Goal: Task Accomplishment & Management: Complete application form

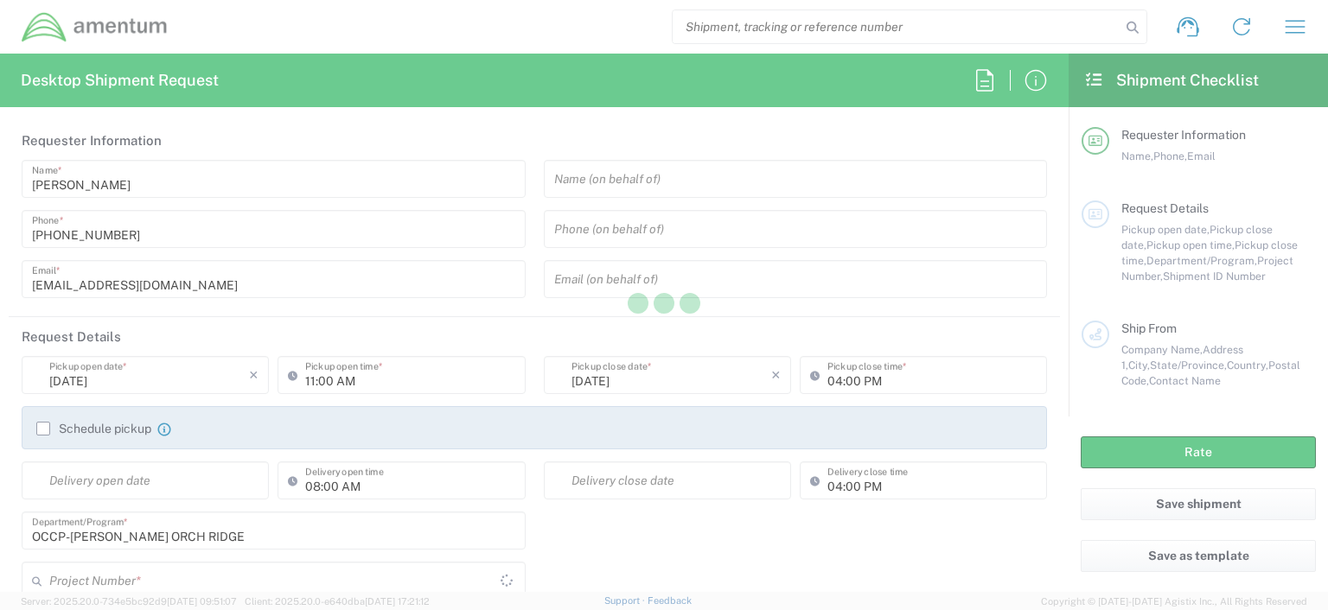
type input "OCCP.100054.00000"
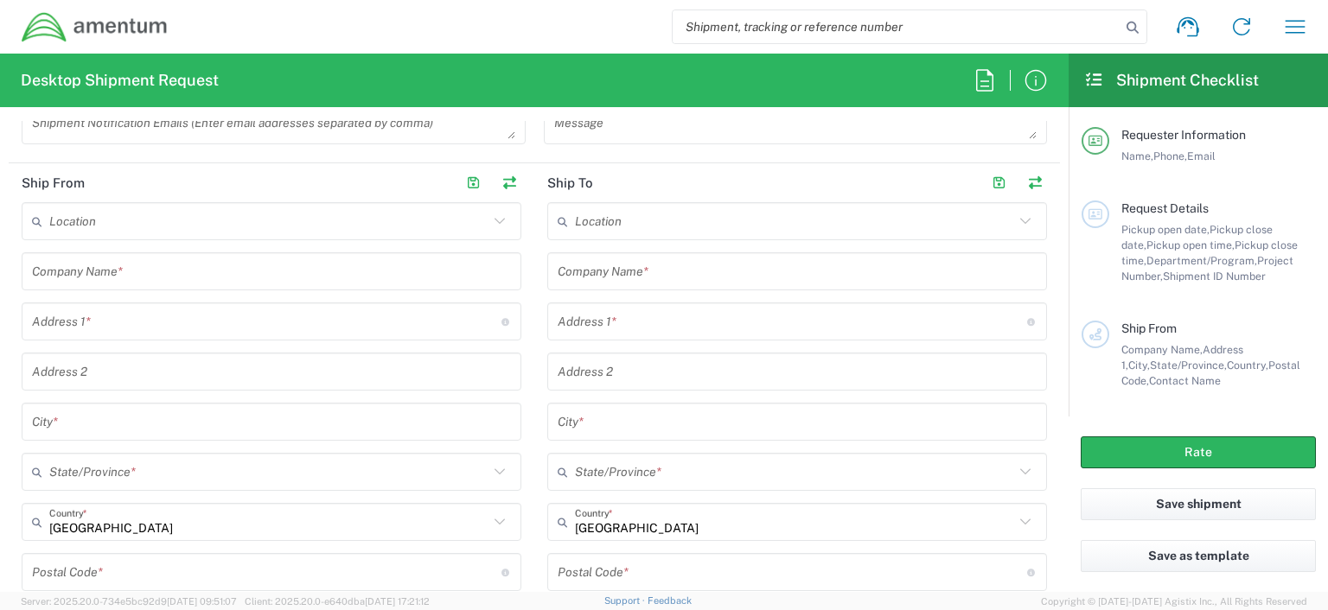
scroll to position [731, 0]
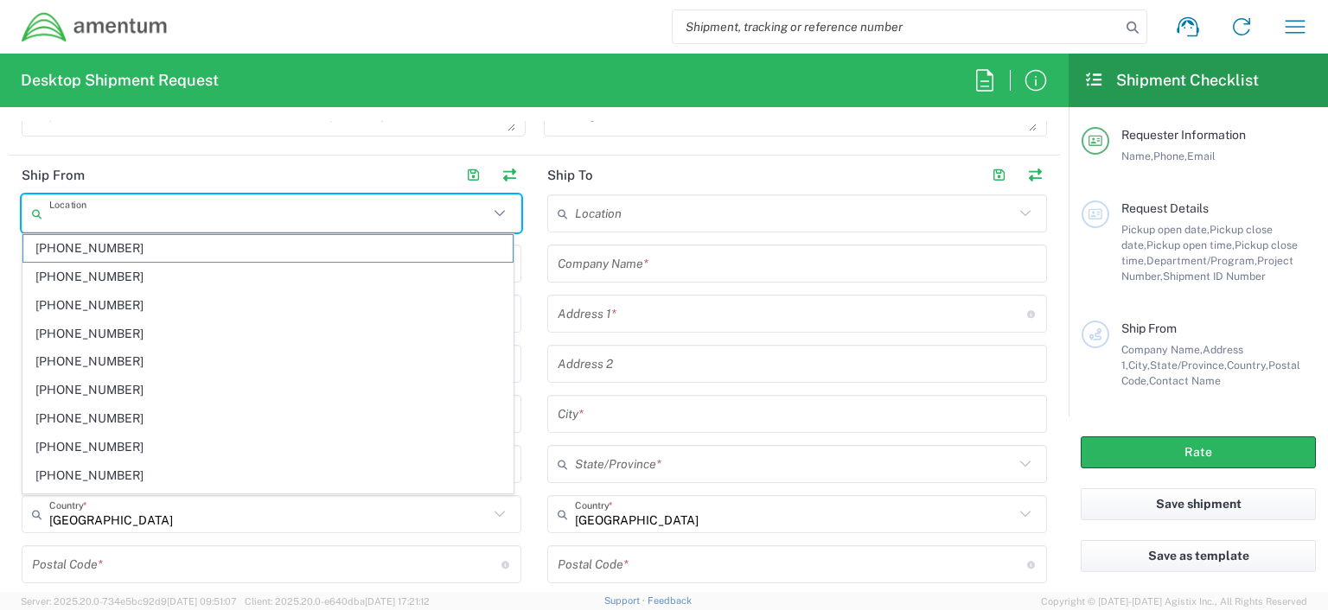
click at [124, 216] on input "text" at bounding box center [268, 214] width 439 height 30
click at [760, 215] on input "text" at bounding box center [794, 214] width 439 height 30
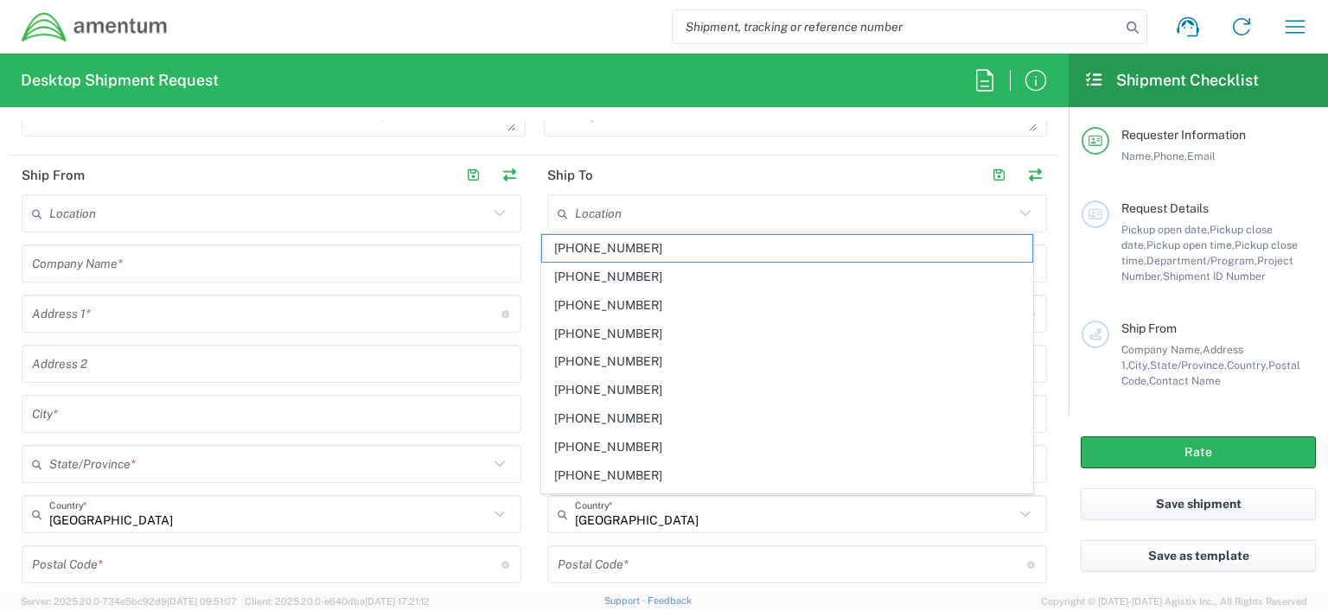
click at [492, 214] on icon at bounding box center [499, 213] width 22 height 22
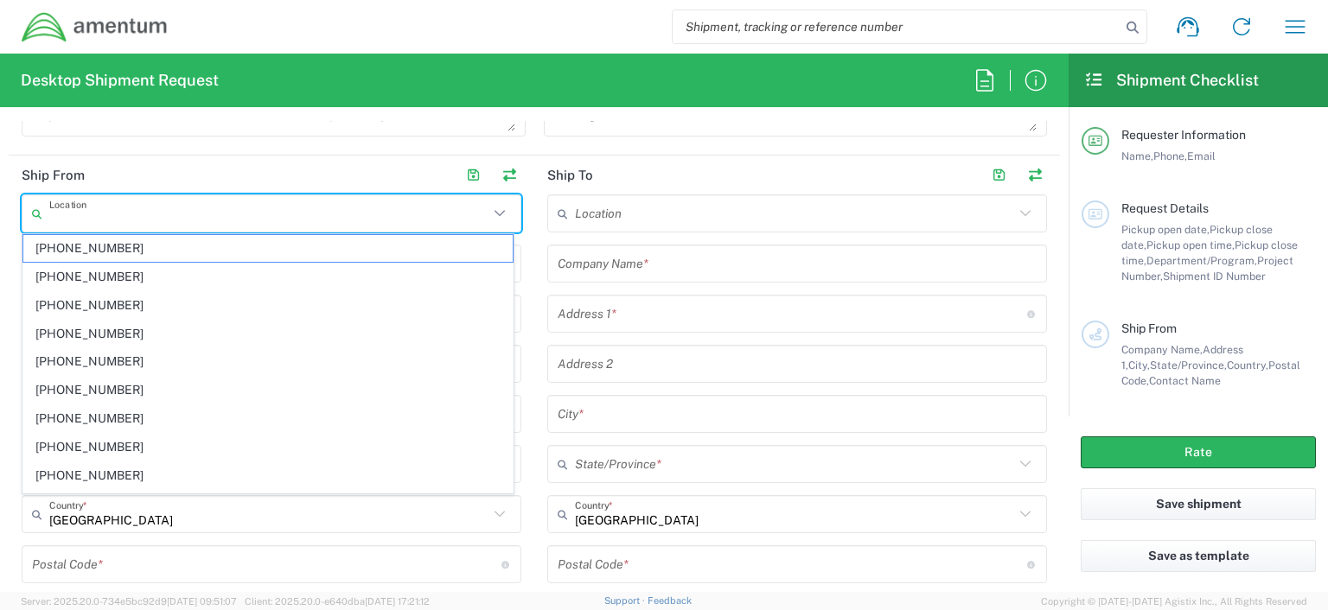
click at [721, 209] on input "text" at bounding box center [794, 214] width 439 height 30
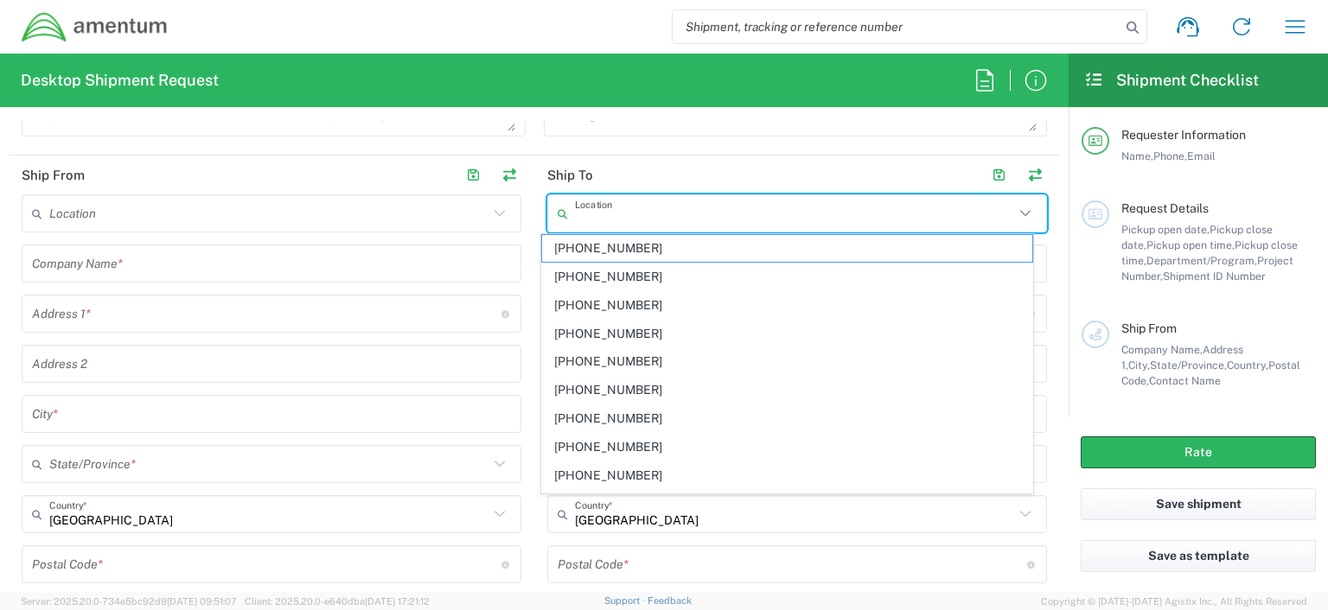
click at [54, 265] on input "text" at bounding box center [271, 264] width 479 height 30
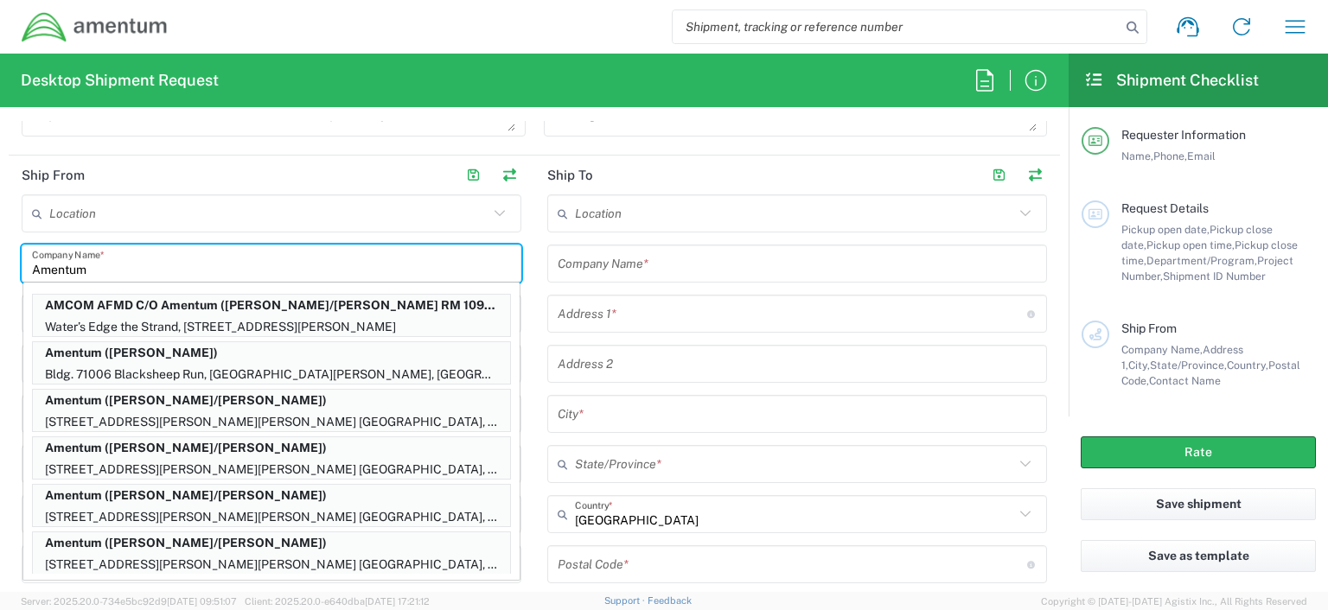
click at [163, 261] on input "Amentum" at bounding box center [271, 264] width 479 height 30
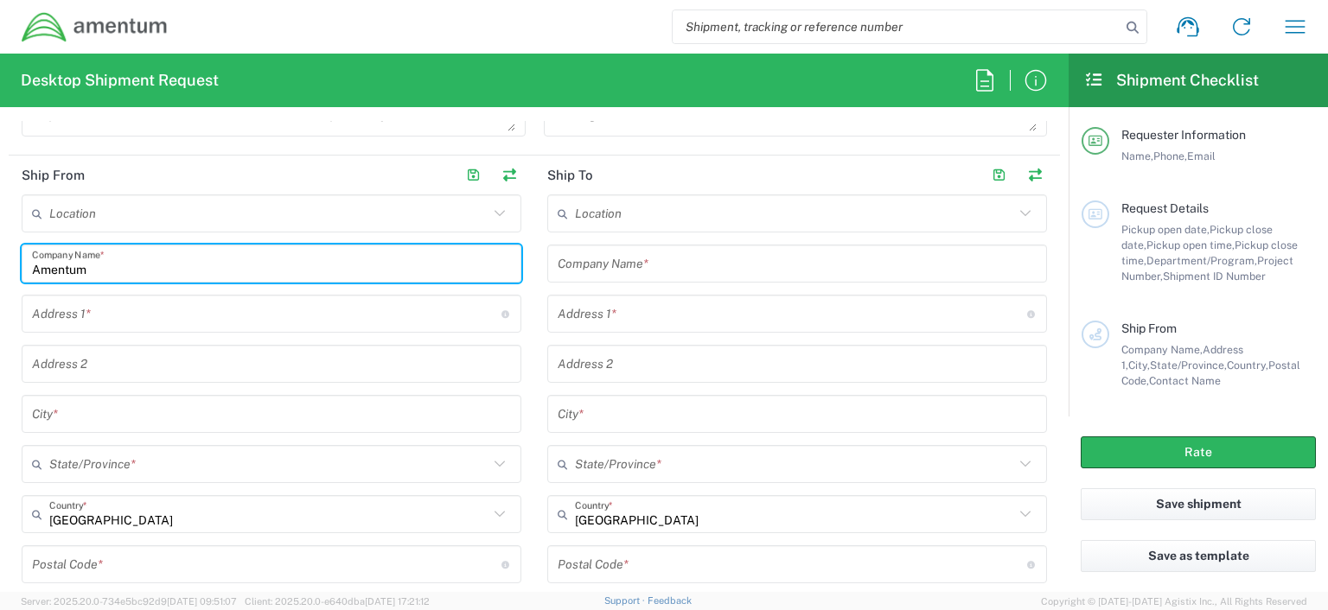
type input "Amentum"
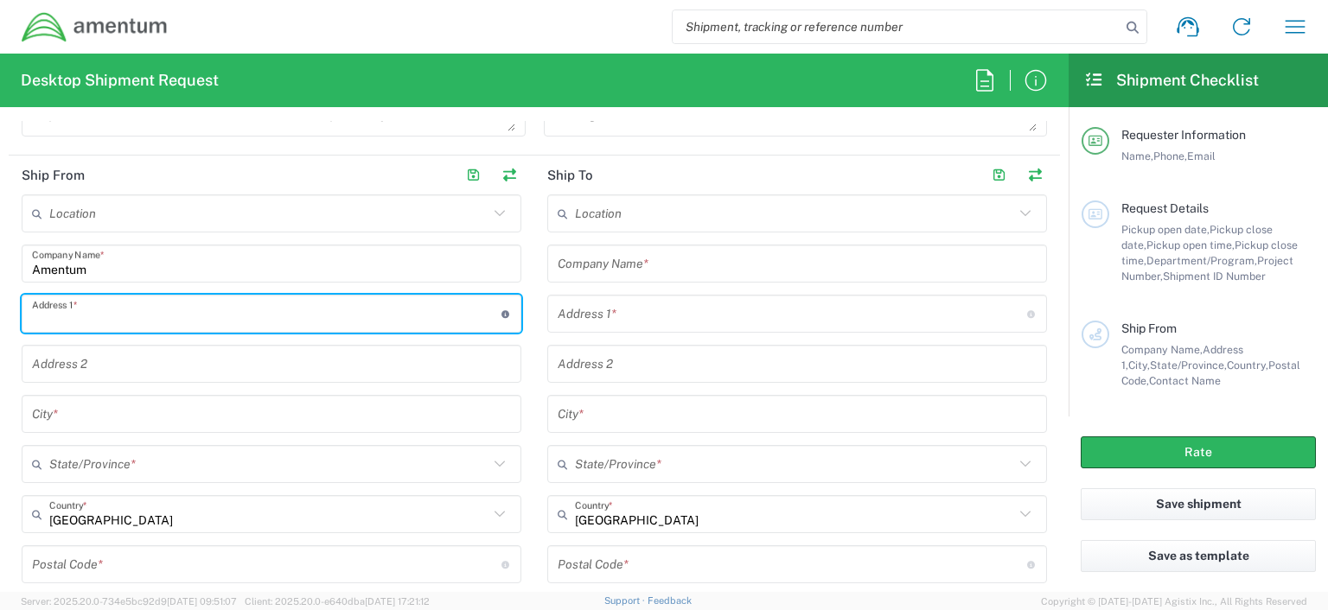
click at [39, 307] on input "text" at bounding box center [266, 314] width 469 height 30
type input "1"
click at [128, 316] on input "20501 Senecc" at bounding box center [266, 314] width 469 height 30
click at [114, 314] on input "20501 Senecc" at bounding box center [266, 314] width 469 height 30
click at [103, 319] on input "20501 Senec Meadows" at bounding box center [266, 314] width 469 height 30
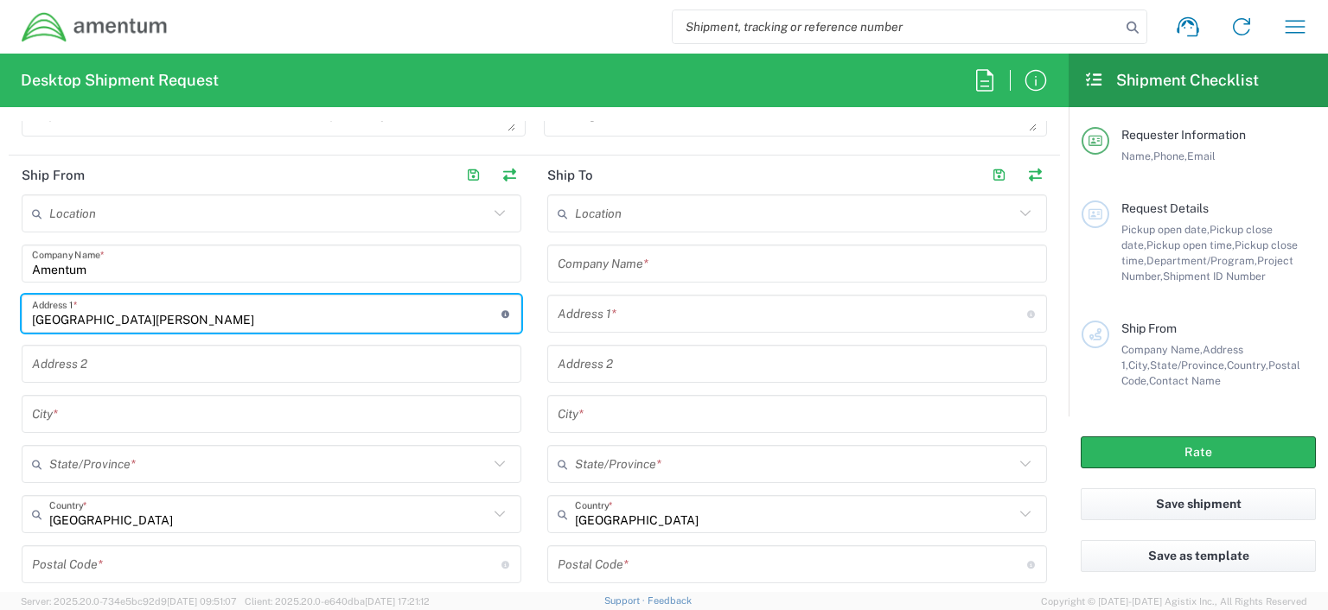
click at [183, 314] on input "20501 Seneca Meadows" at bounding box center [266, 314] width 469 height 30
type input "20501 Seneca Meadows Pkwy"
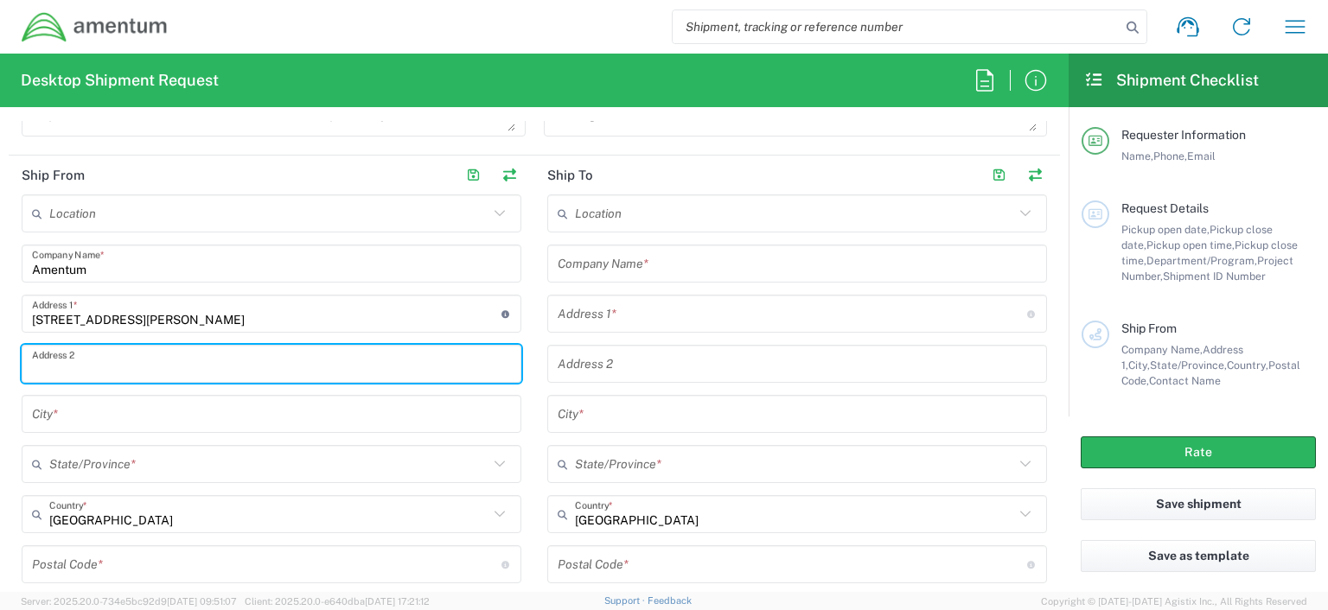
click at [40, 363] on input "text" at bounding box center [271, 364] width 479 height 30
type input "Suite 200"
click at [72, 415] on input "text" at bounding box center [271, 414] width 479 height 30
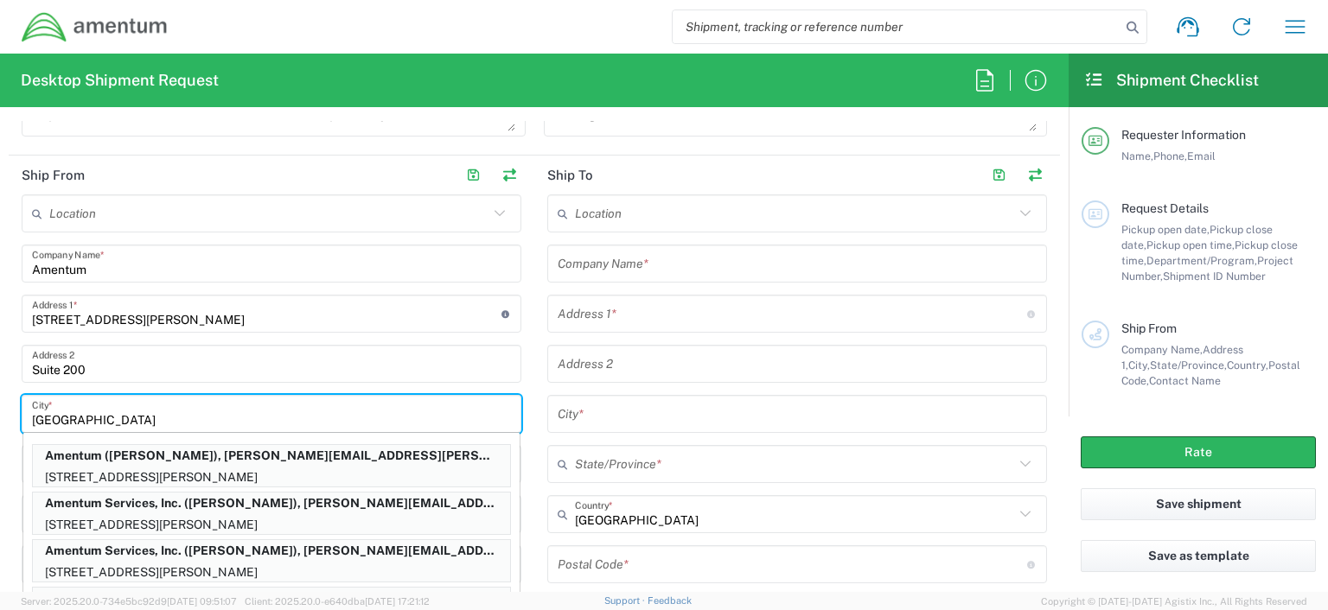
type input "Germantown"
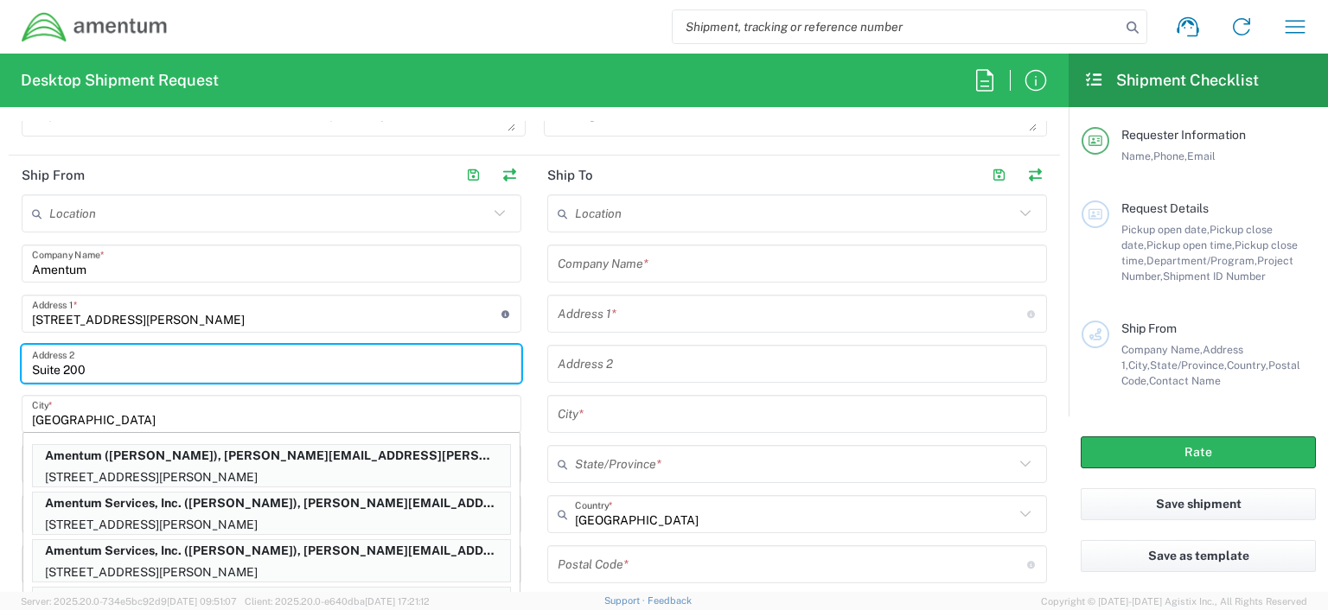
click at [322, 364] on input "Suite 200" at bounding box center [271, 364] width 479 height 30
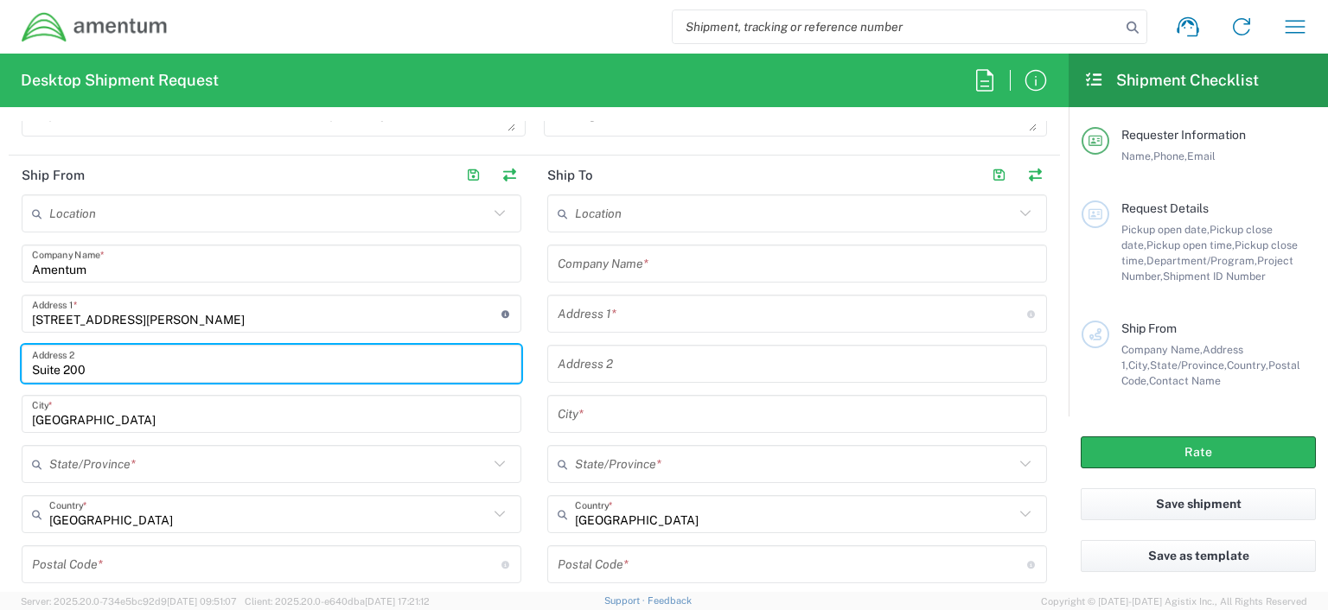
click at [76, 469] on input "text" at bounding box center [268, 464] width 439 height 30
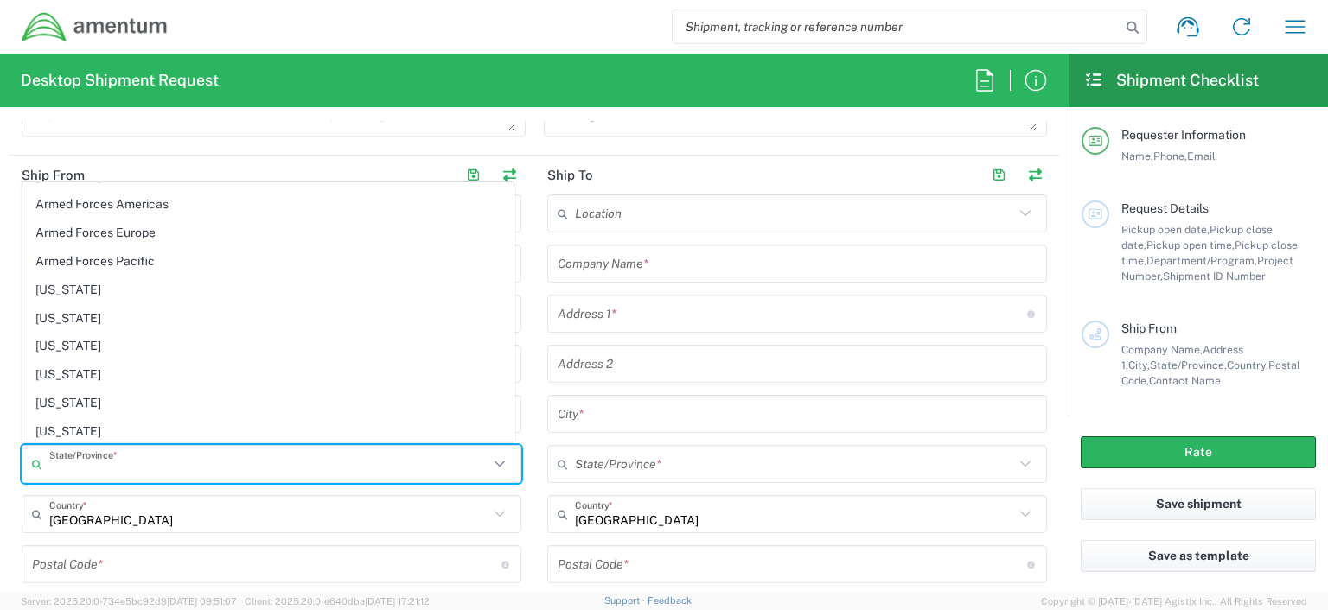
scroll to position [111, 0]
click at [61, 464] on input "text" at bounding box center [268, 464] width 439 height 30
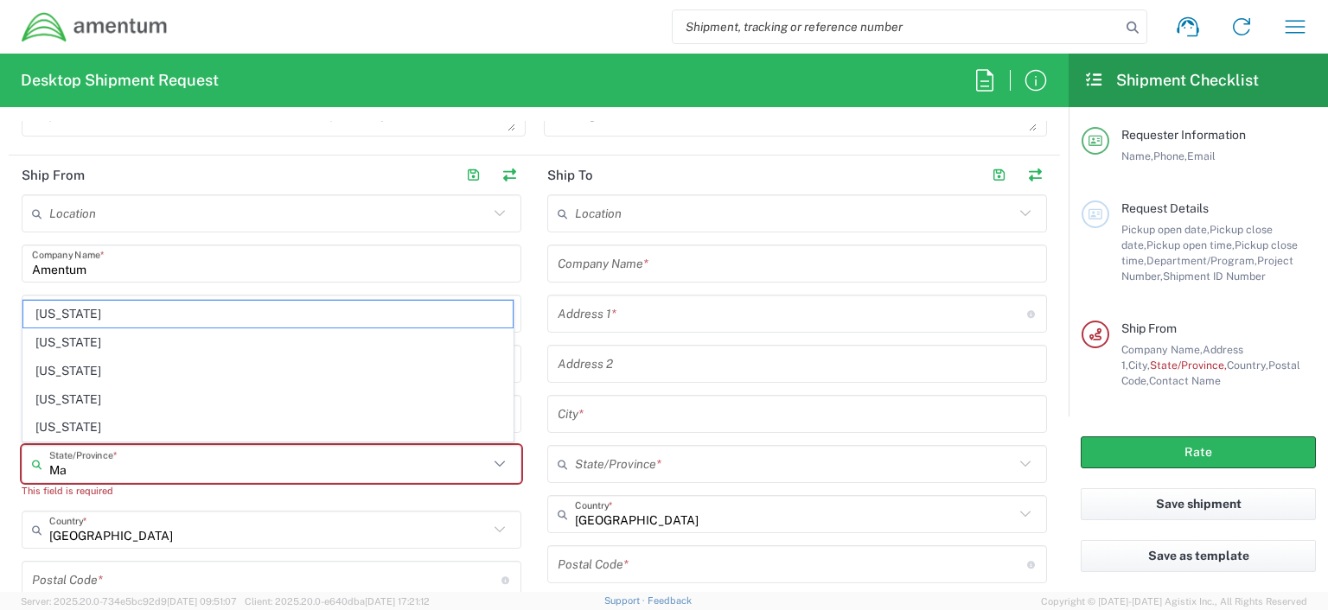
scroll to position [0, 0]
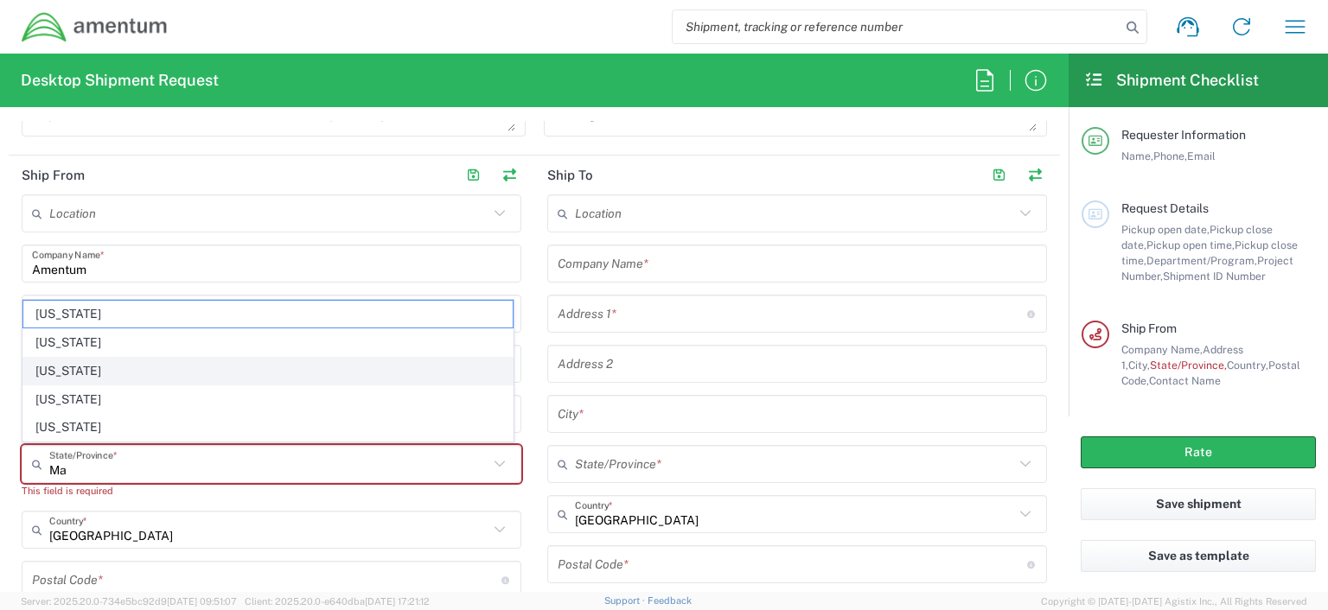
click at [129, 369] on span "Maryland" at bounding box center [267, 371] width 489 height 27
type input "Maryland"
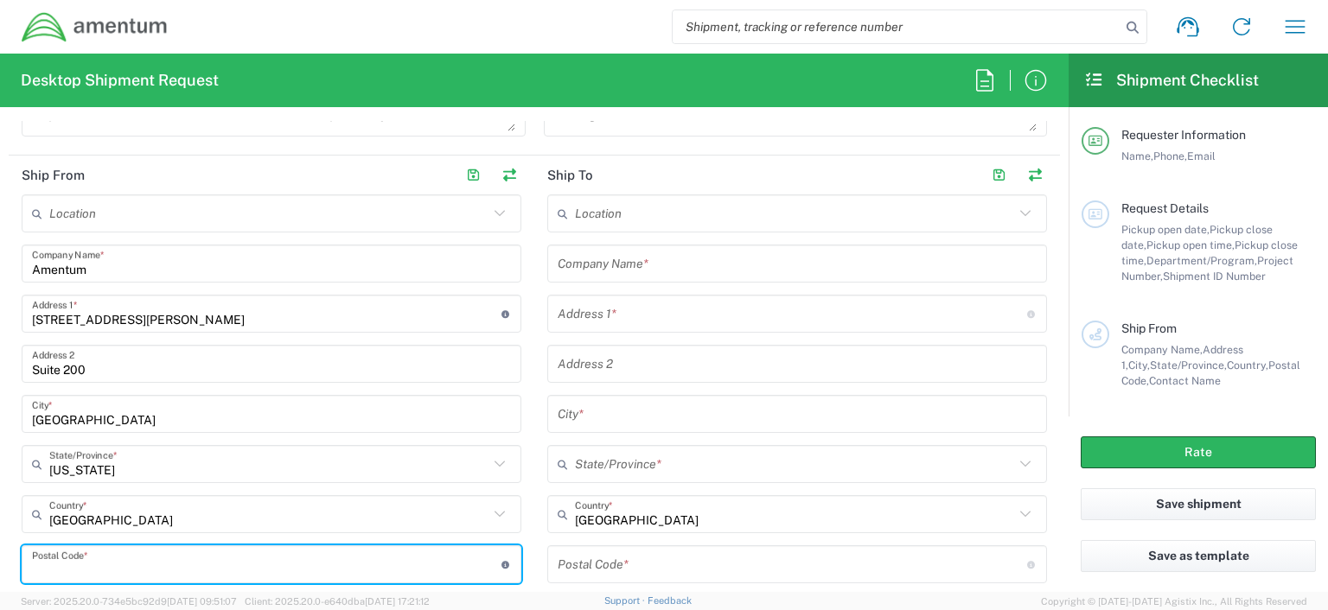
click at [67, 559] on input "undefined" at bounding box center [266, 565] width 469 height 30
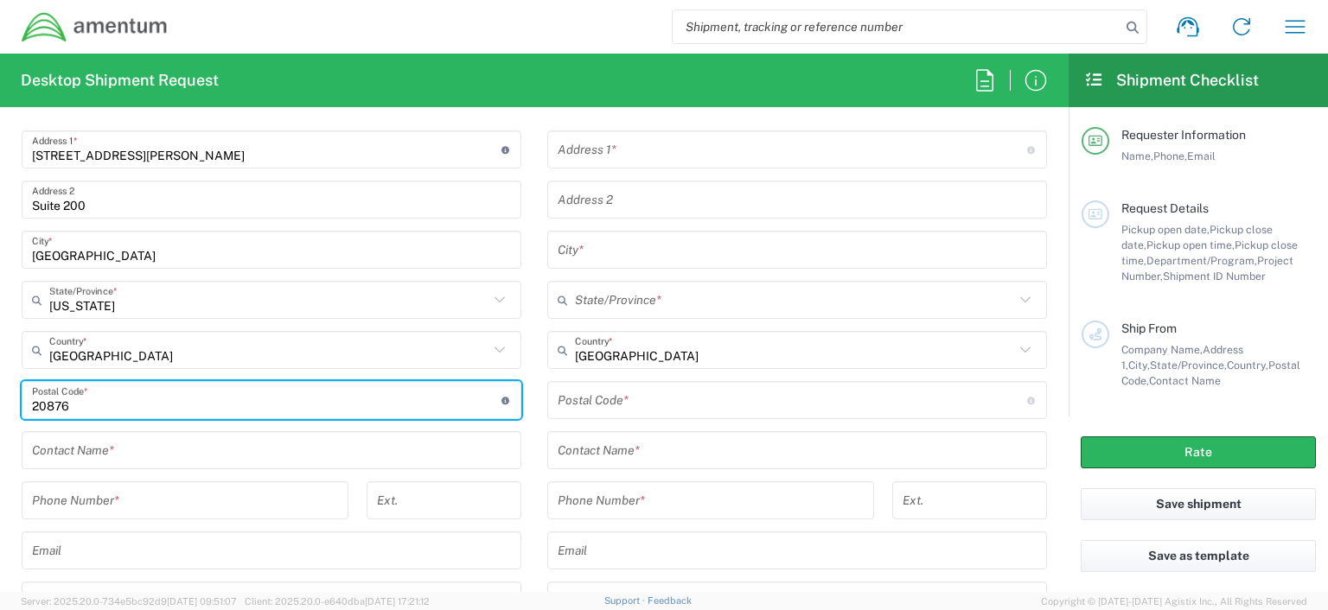
scroll to position [903, 0]
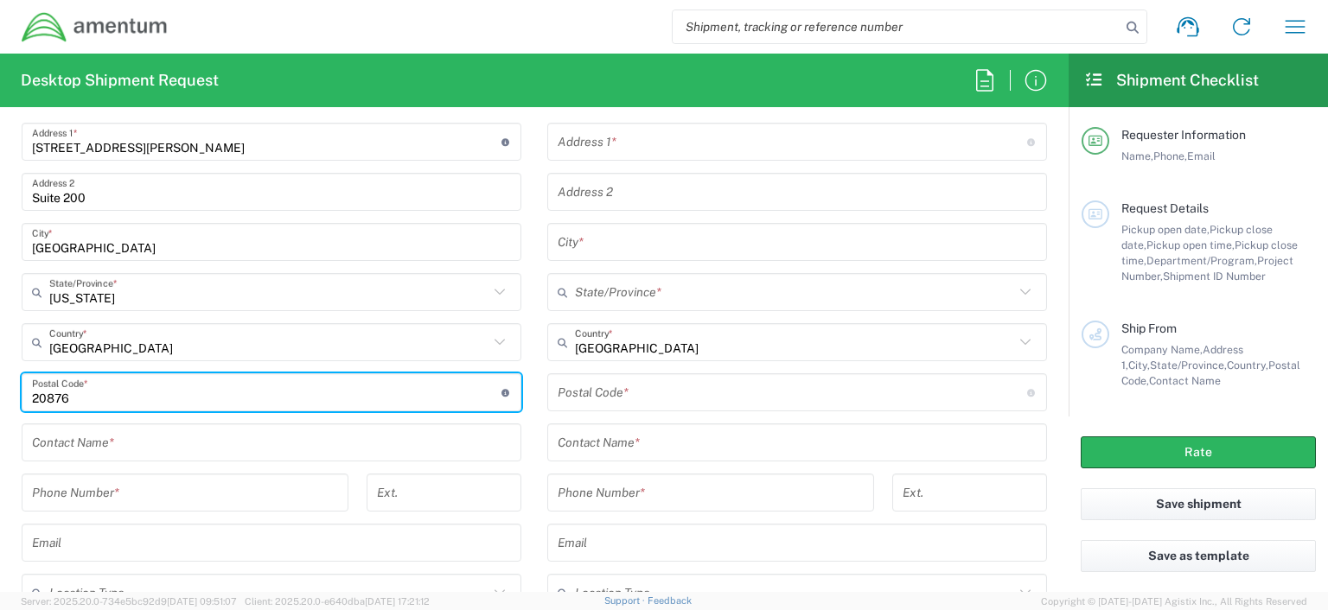
type input "20876"
click at [49, 447] on input "text" at bounding box center [271, 443] width 479 height 30
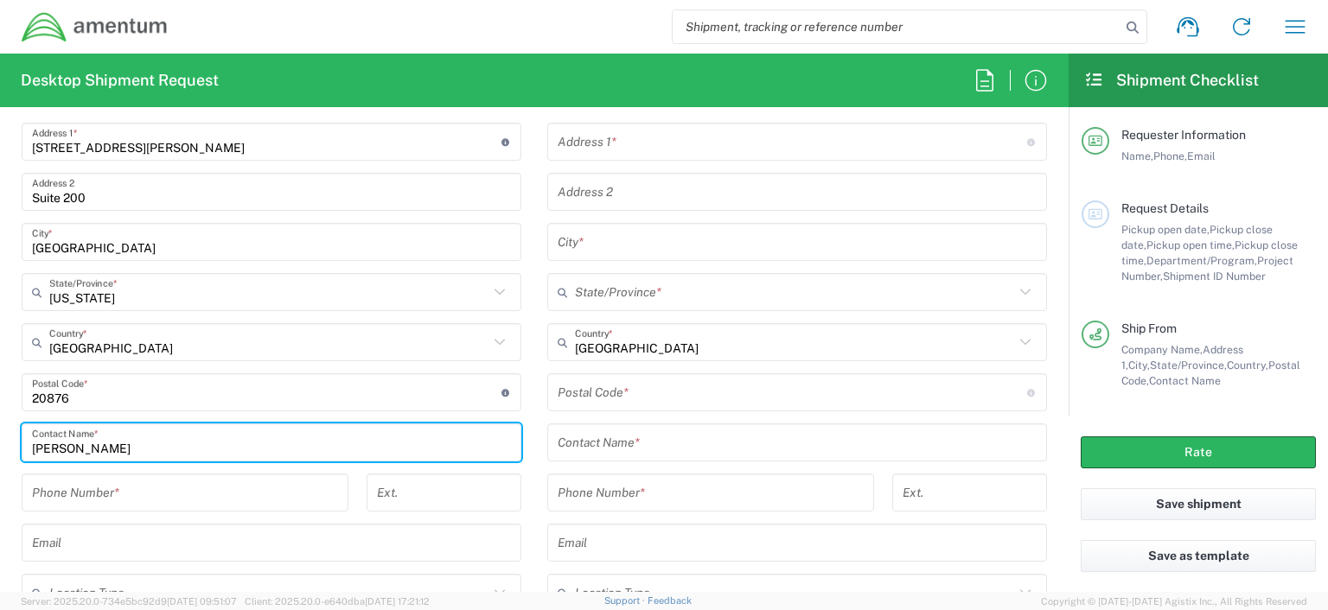
type input "Verona Brown"
click at [41, 497] on input "tel" at bounding box center [185, 493] width 306 height 30
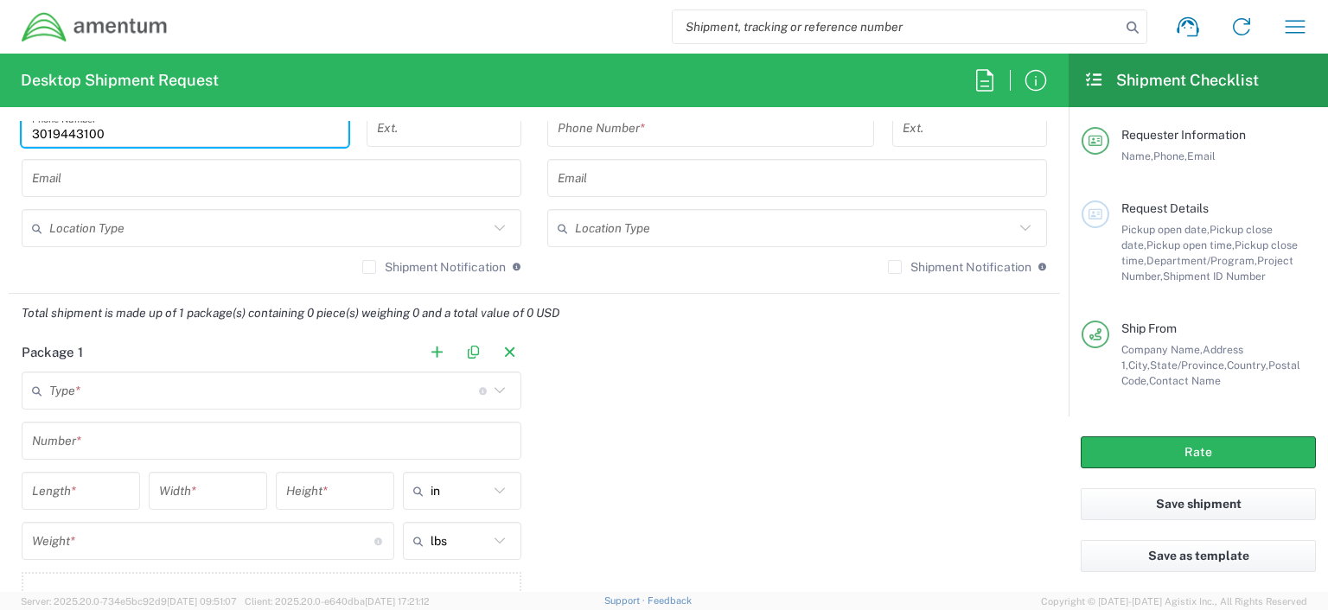
scroll to position [1309, 0]
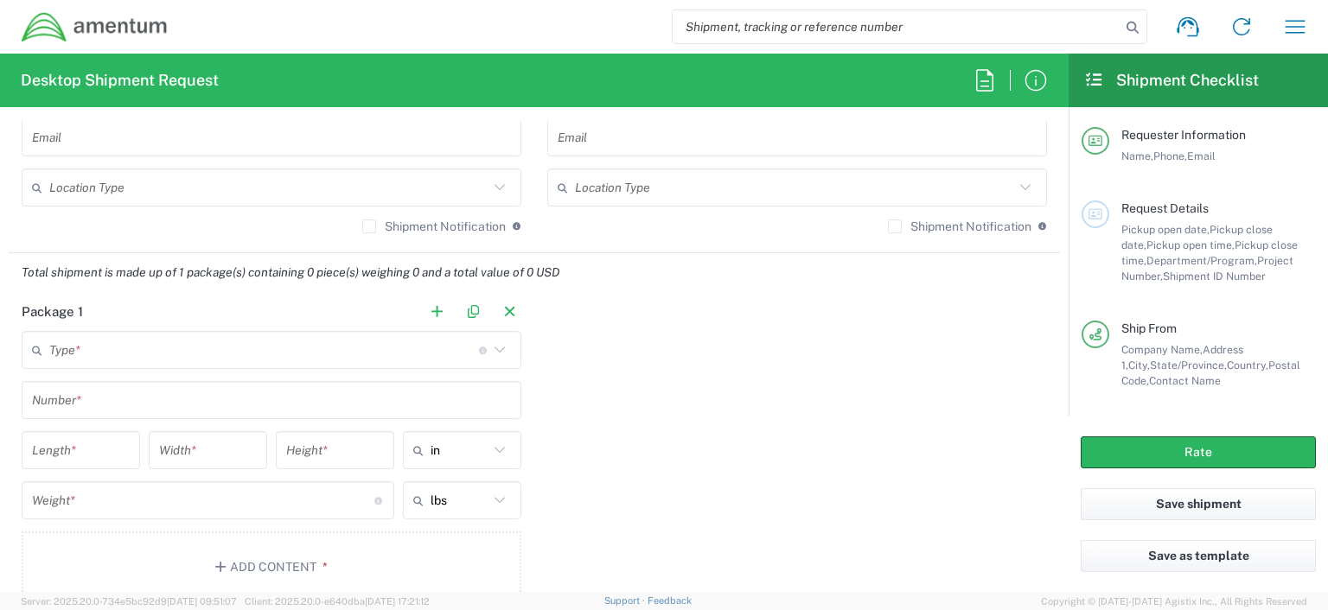
type input "3019443100"
click at [493, 347] on icon at bounding box center [499, 350] width 22 height 22
click at [494, 347] on icon at bounding box center [499, 350] width 22 height 22
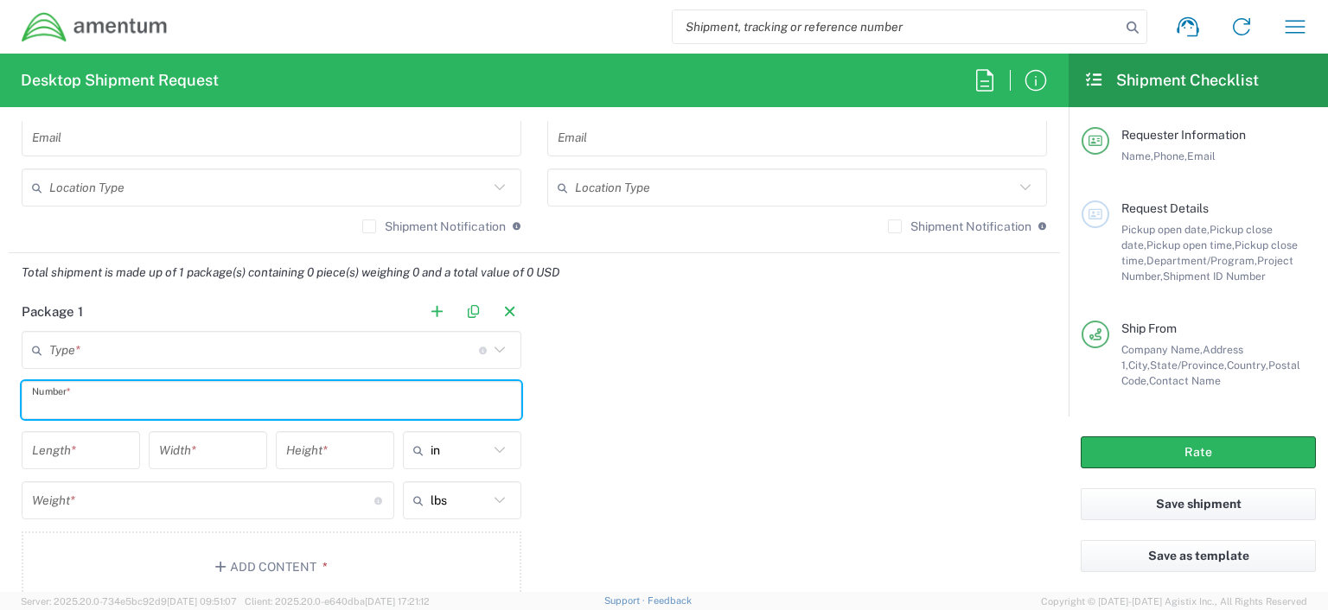
click at [153, 397] on input "text" at bounding box center [271, 401] width 479 height 30
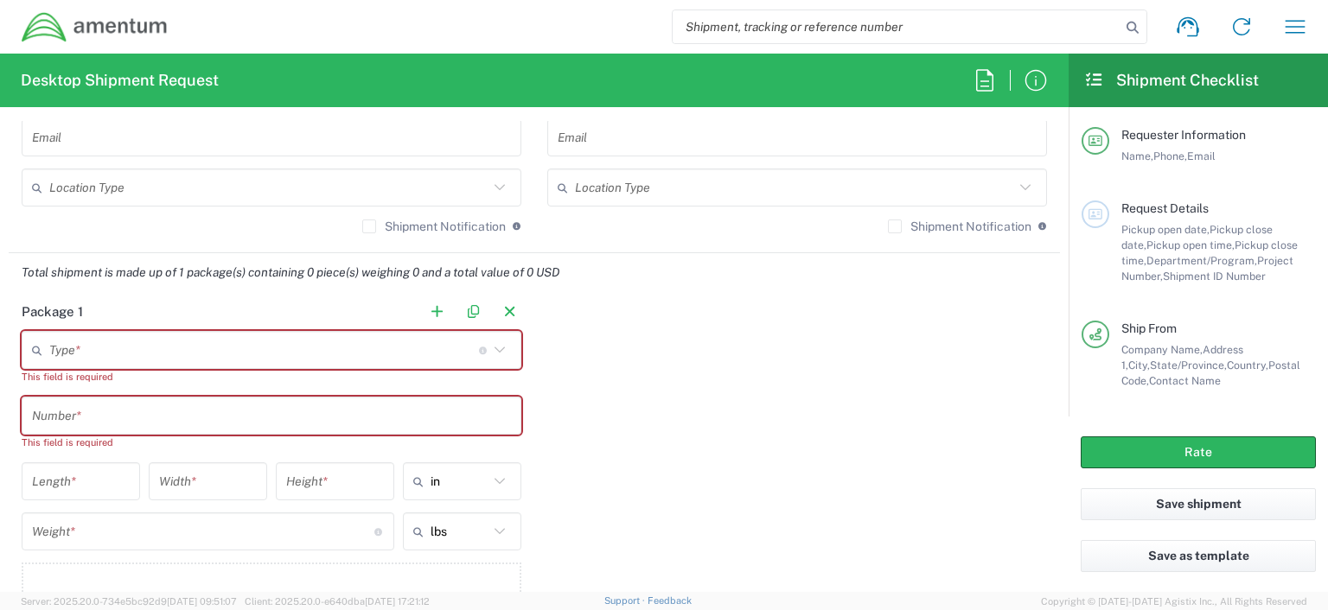
click at [492, 347] on icon at bounding box center [499, 350] width 22 height 22
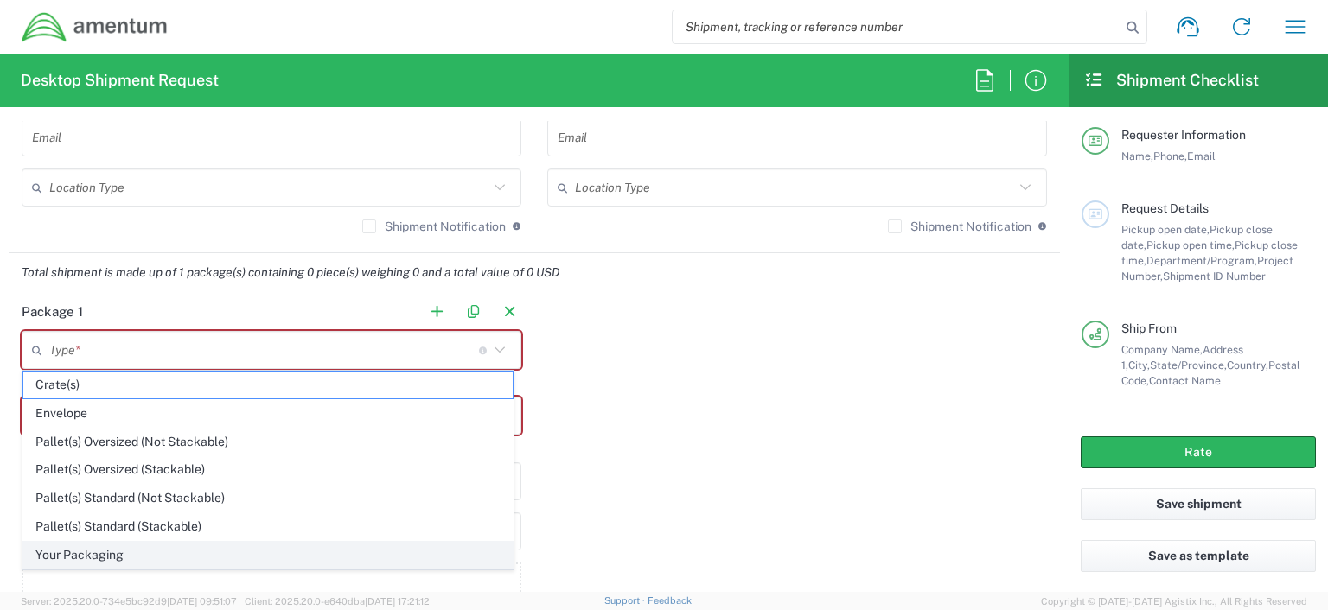
click at [100, 550] on span "Your Packaging" at bounding box center [267, 555] width 489 height 27
type input "Your Packaging"
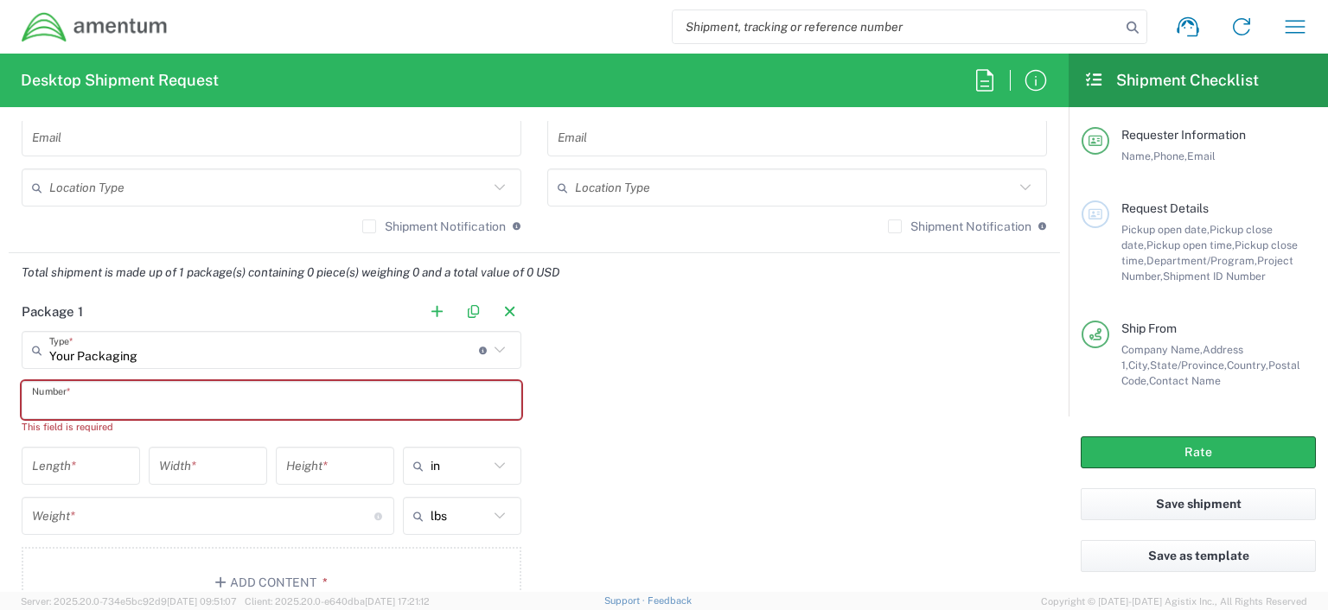
click at [90, 404] on input "text" at bounding box center [271, 401] width 479 height 30
click at [221, 401] on input "text" at bounding box center [271, 401] width 479 height 30
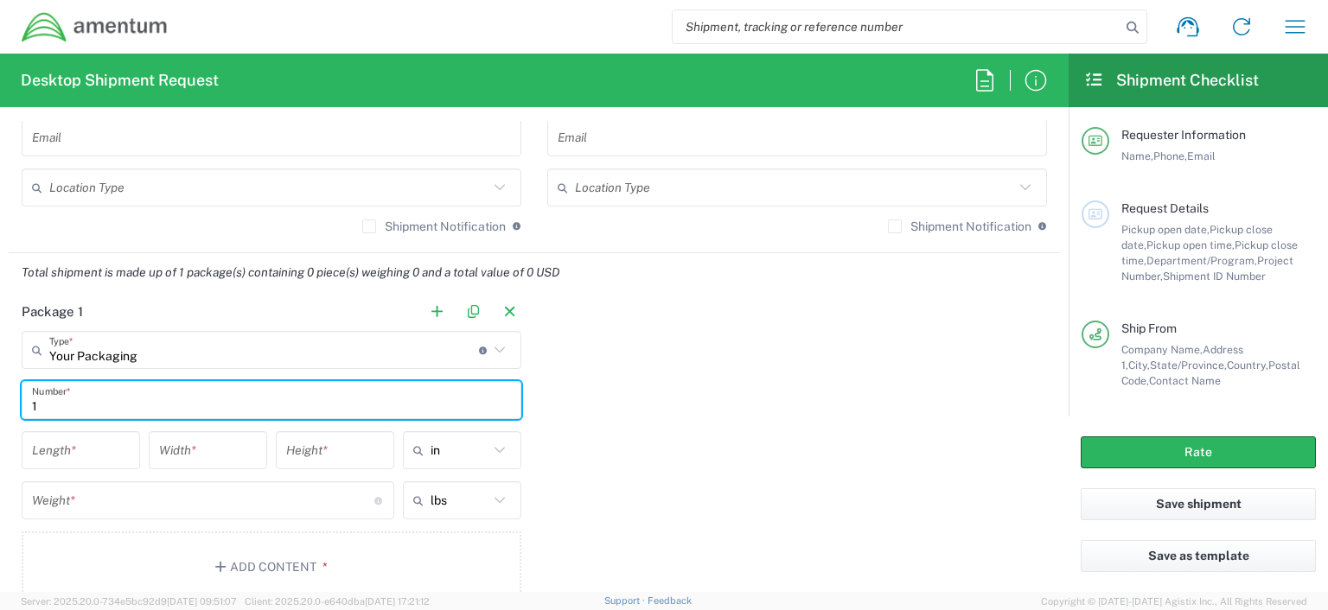
type input "1"
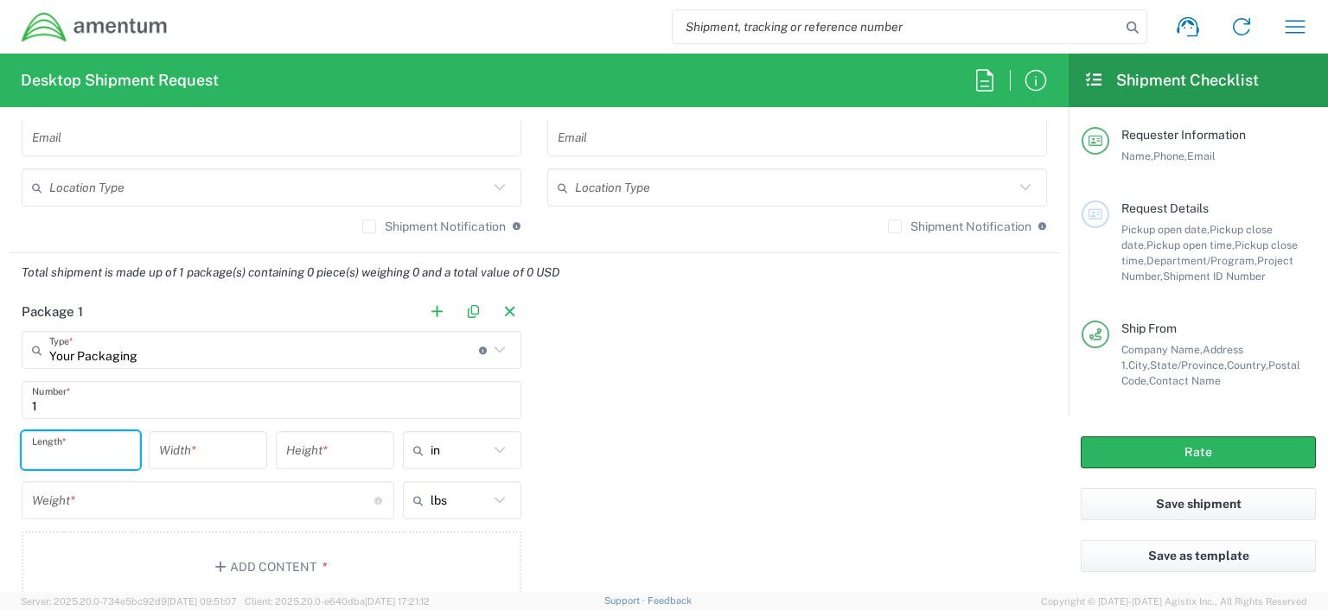
click at [73, 449] on input "number" at bounding box center [81, 451] width 98 height 30
type input "9"
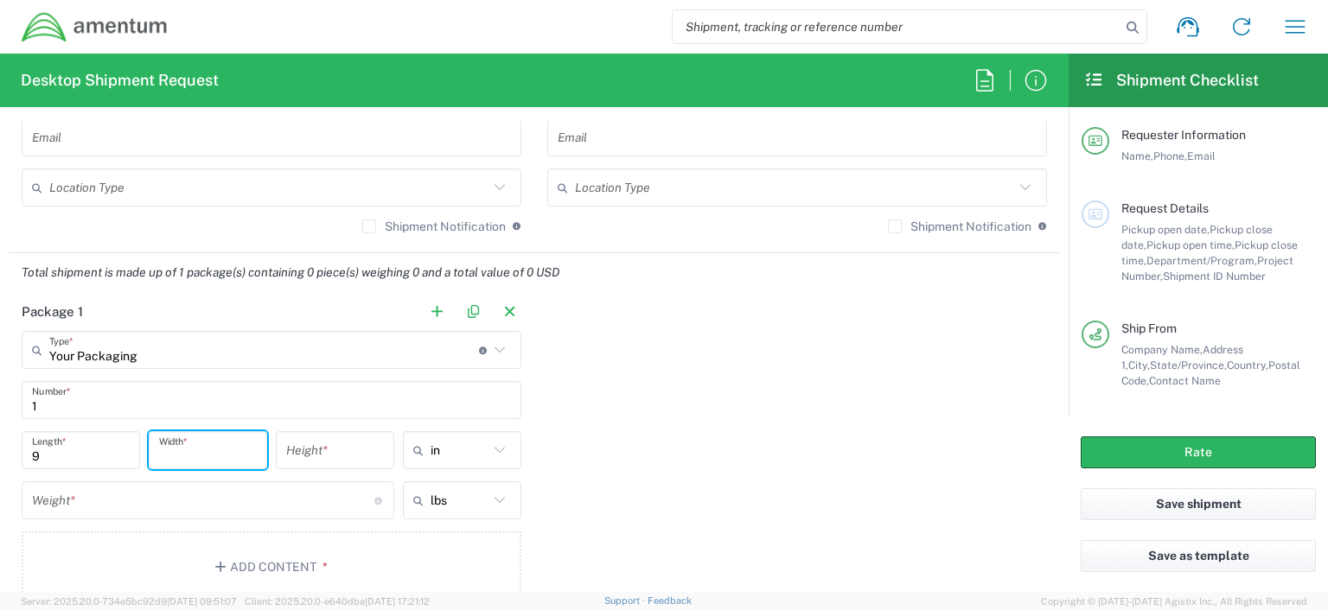
click at [194, 452] on input "number" at bounding box center [208, 451] width 98 height 30
click at [187, 455] on input "6.12" at bounding box center [208, 451] width 98 height 30
type input "6"
click at [204, 445] on input "number" at bounding box center [208, 451] width 98 height 30
type input "6.25"
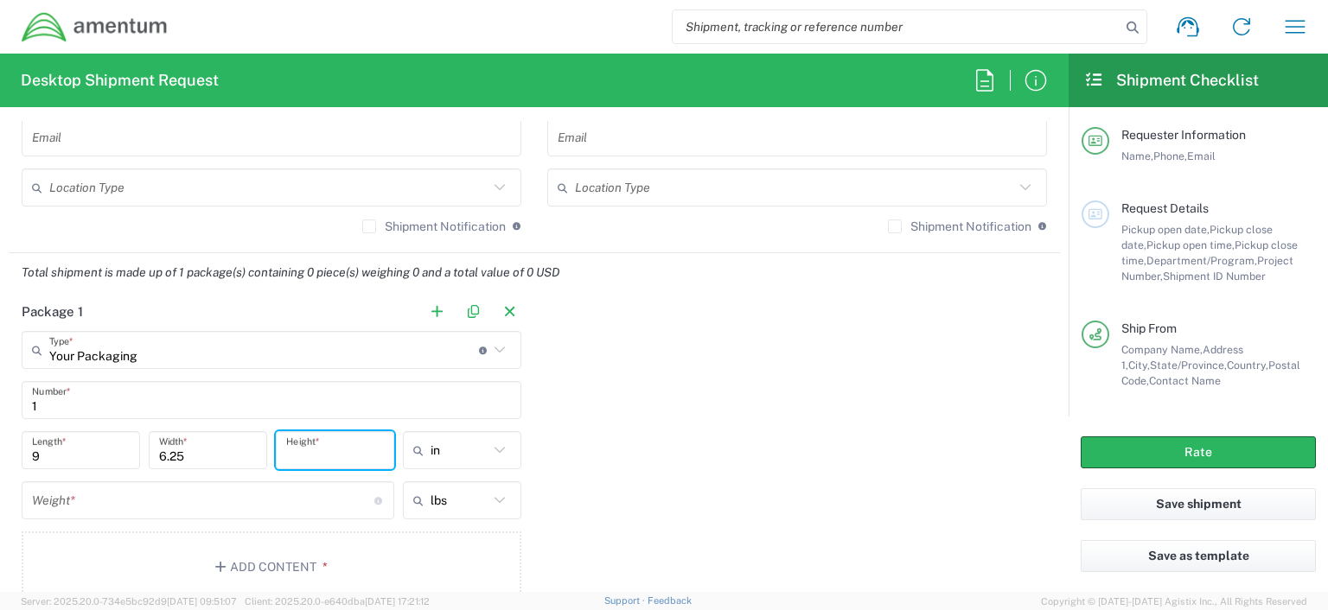
click at [345, 452] on input "number" at bounding box center [335, 451] width 98 height 30
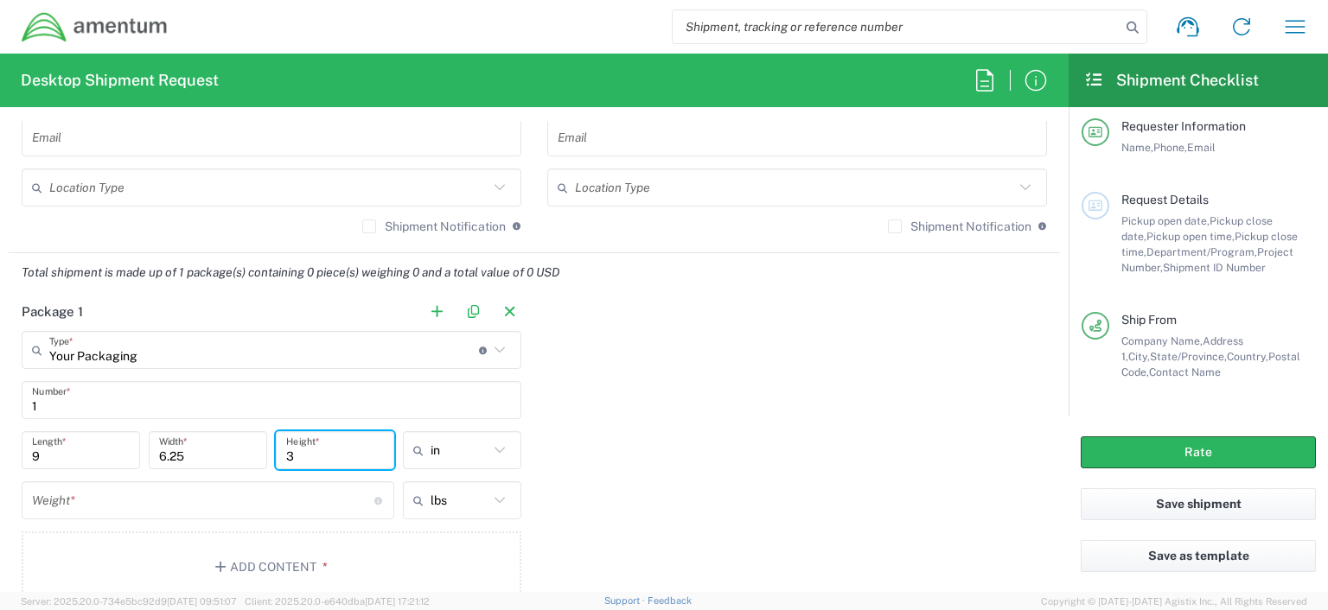
scroll to position [10, 0]
type input "3"
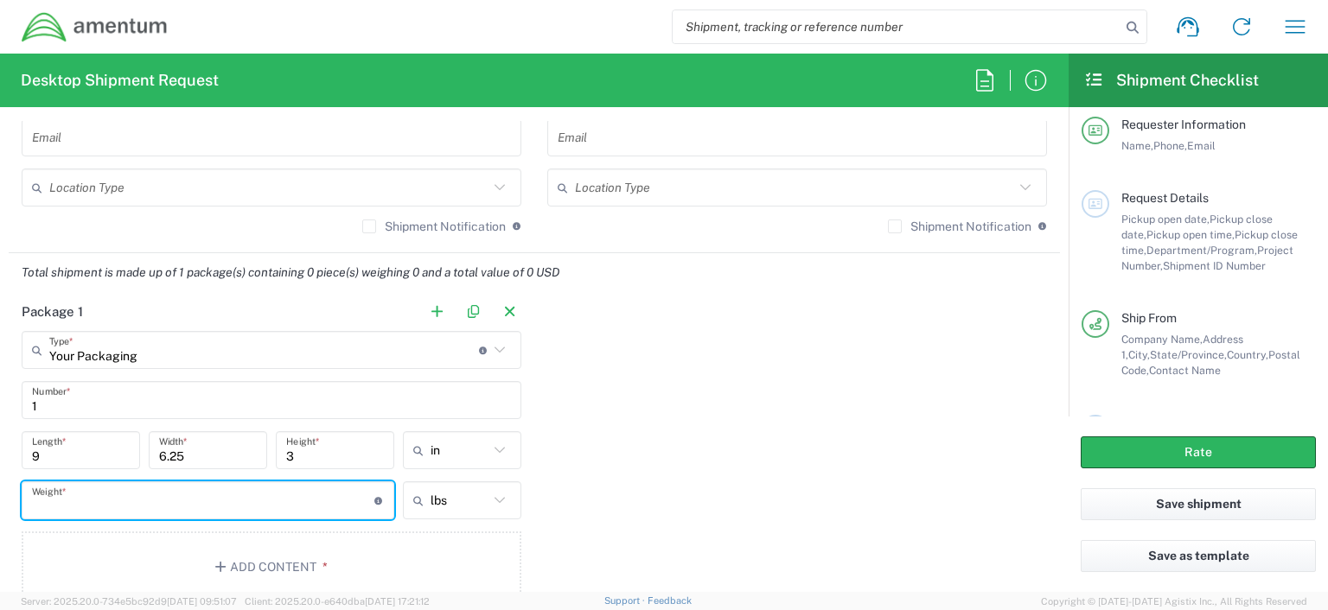
click at [137, 504] on input "number" at bounding box center [203, 501] width 342 height 30
click at [70, 494] on input "number" at bounding box center [203, 501] width 342 height 30
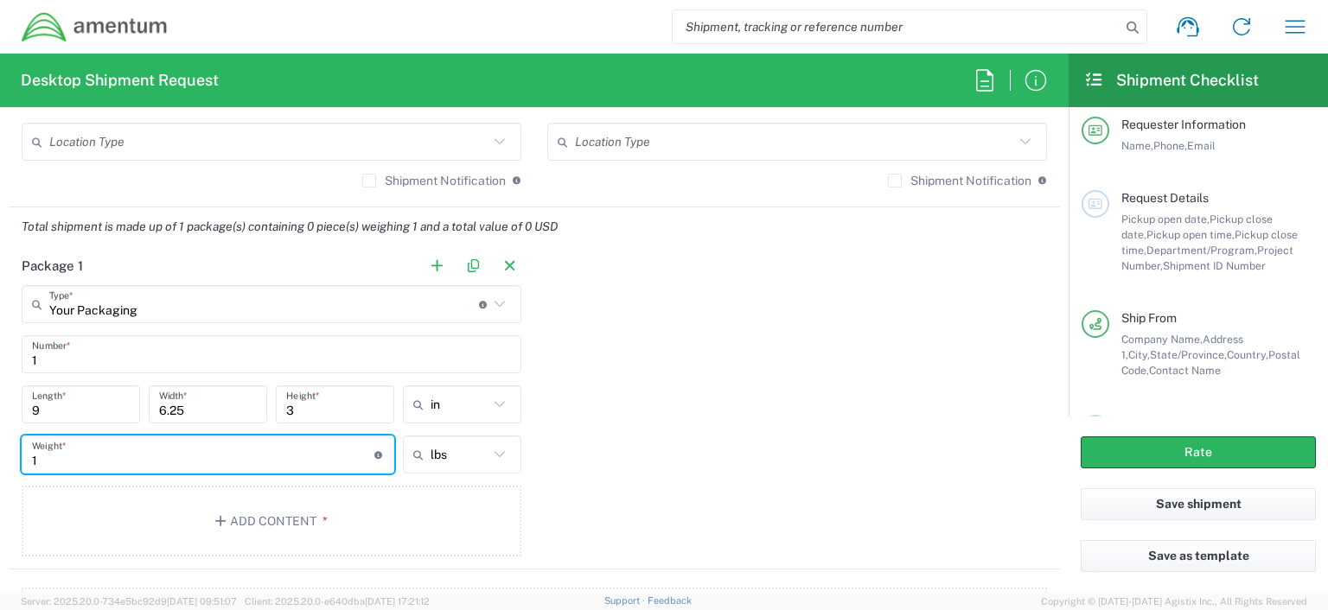
scroll to position [1440, 0]
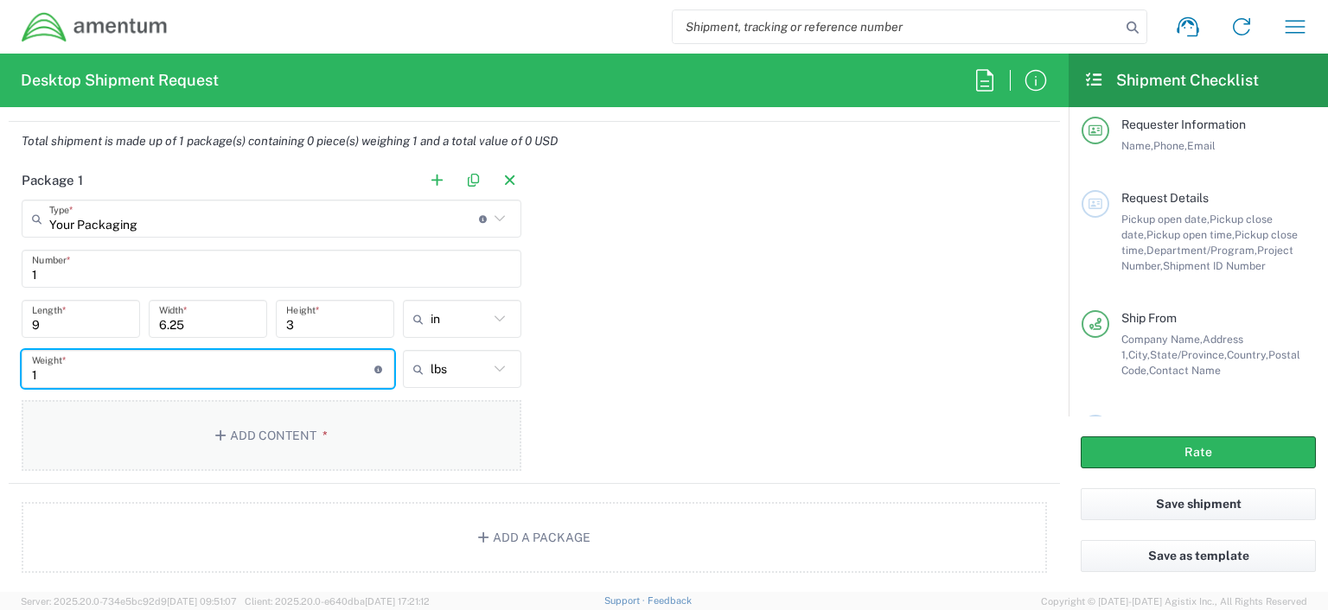
type input "1"
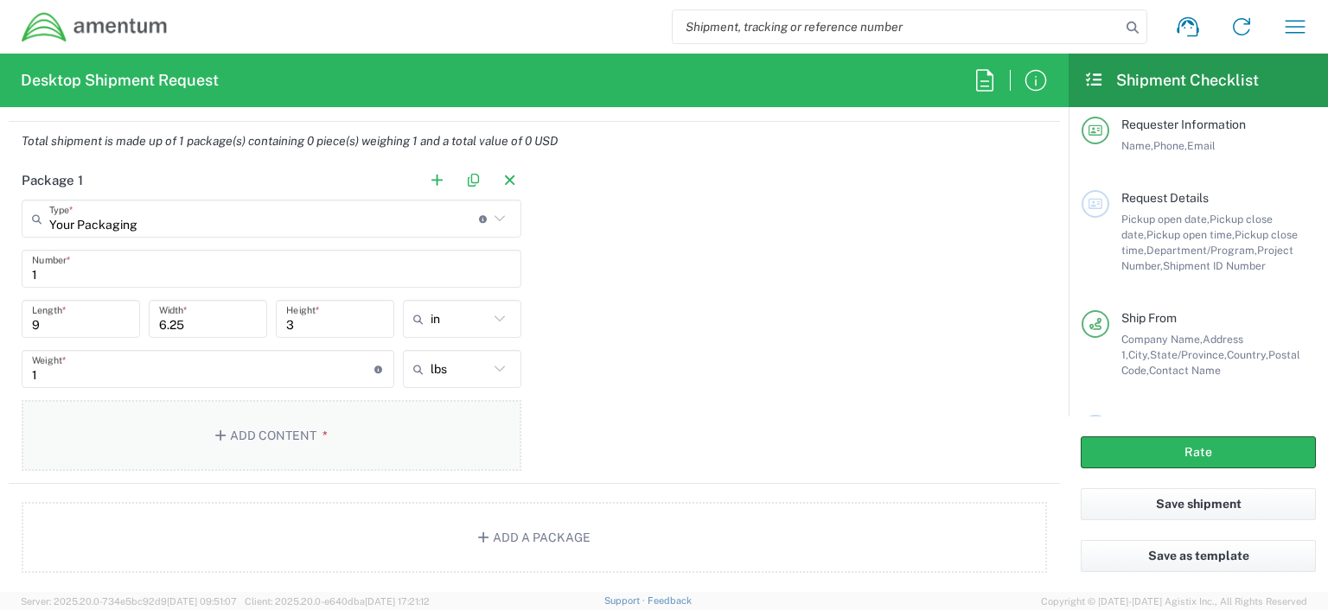
click at [264, 437] on button "Add Content *" at bounding box center [272, 435] width 500 height 71
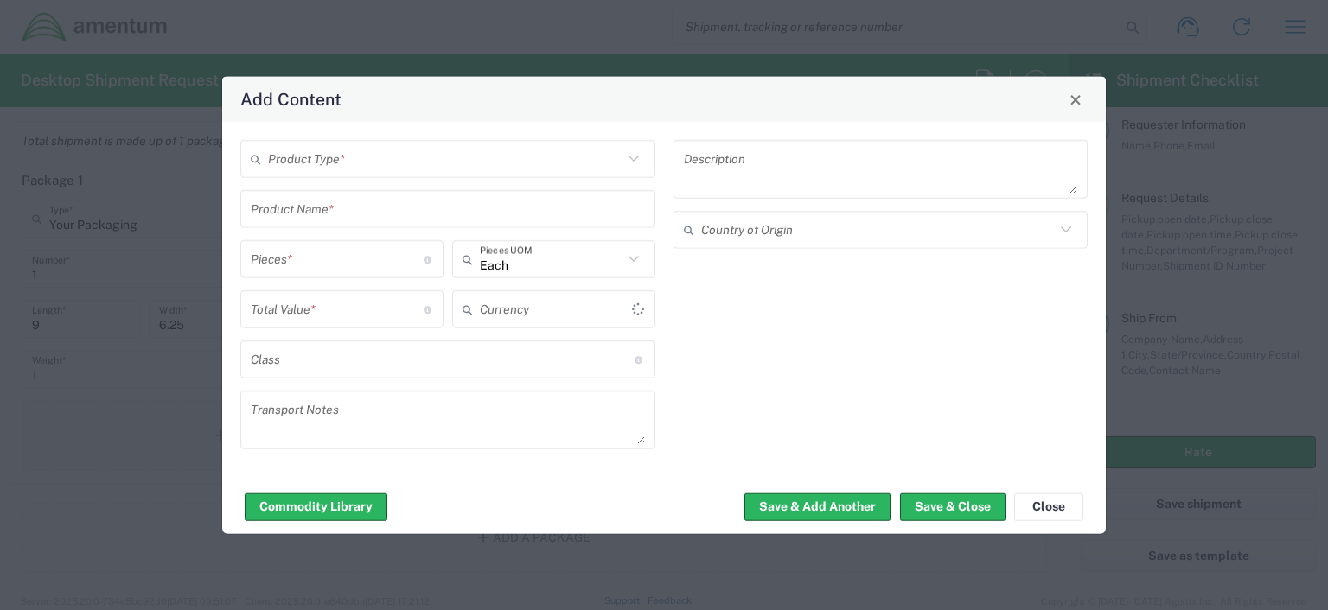
type input "US Dollar"
click at [634, 161] on icon at bounding box center [633, 159] width 10 height 6
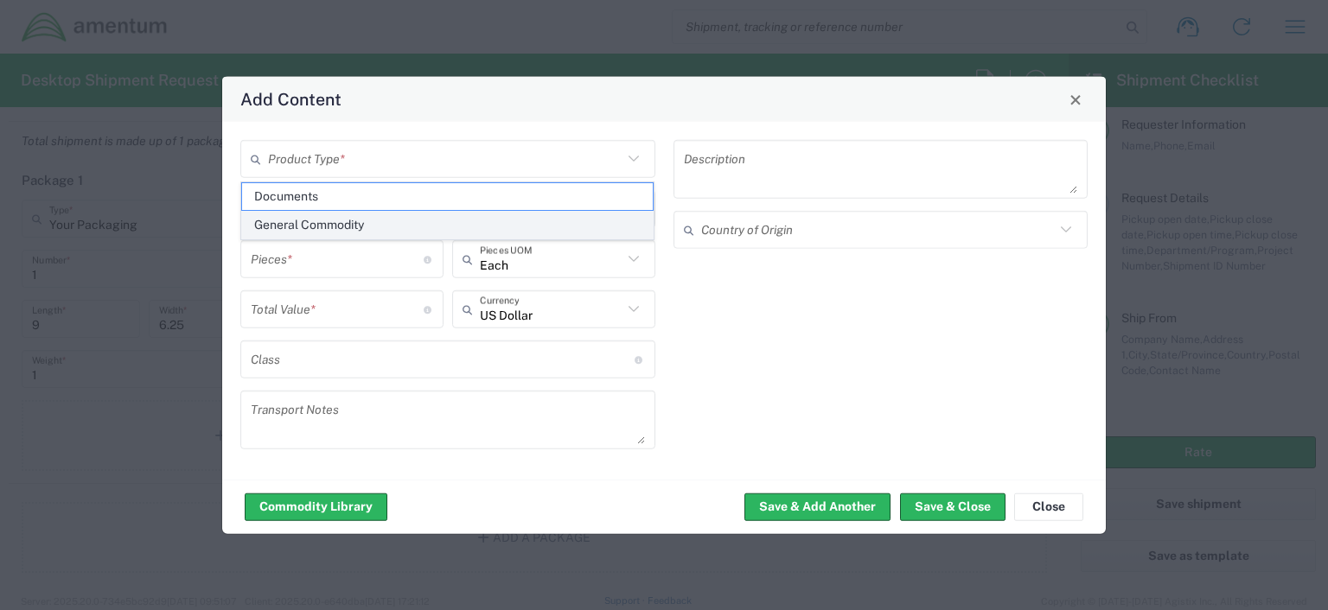
click at [411, 227] on span "General Commodity" at bounding box center [447, 225] width 411 height 27
type input "General Commodity"
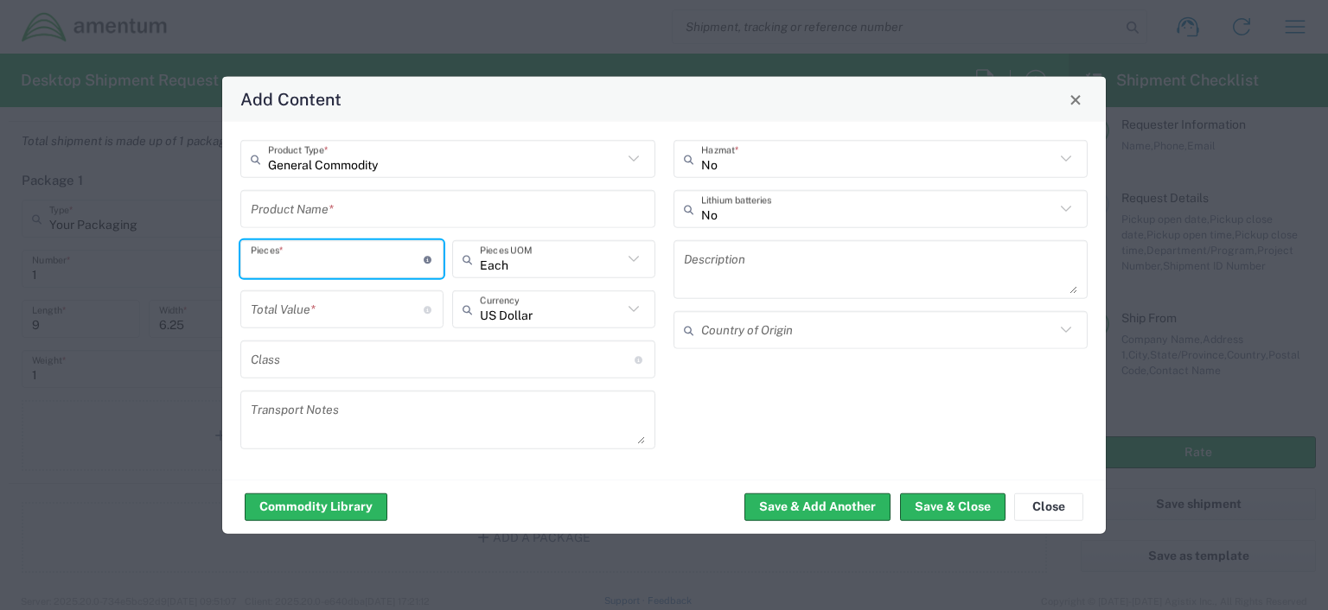
click at [347, 255] on input "number" at bounding box center [337, 259] width 173 height 30
type input "1"
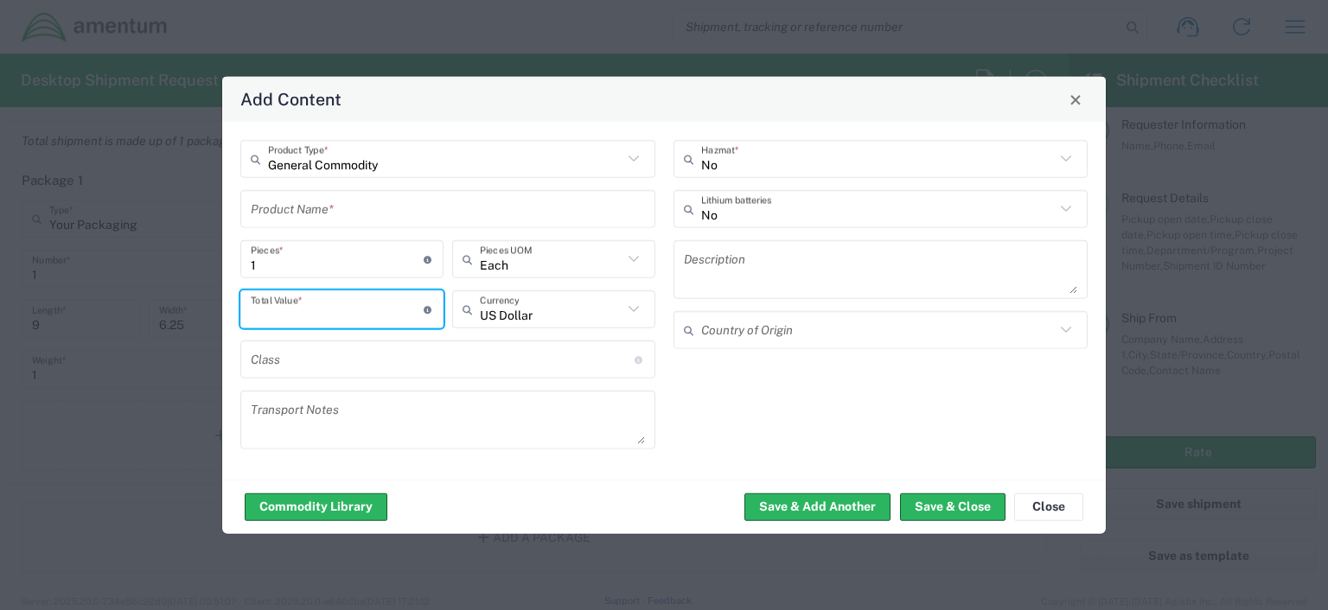
click at [364, 312] on input "number" at bounding box center [337, 309] width 173 height 30
type input "1"
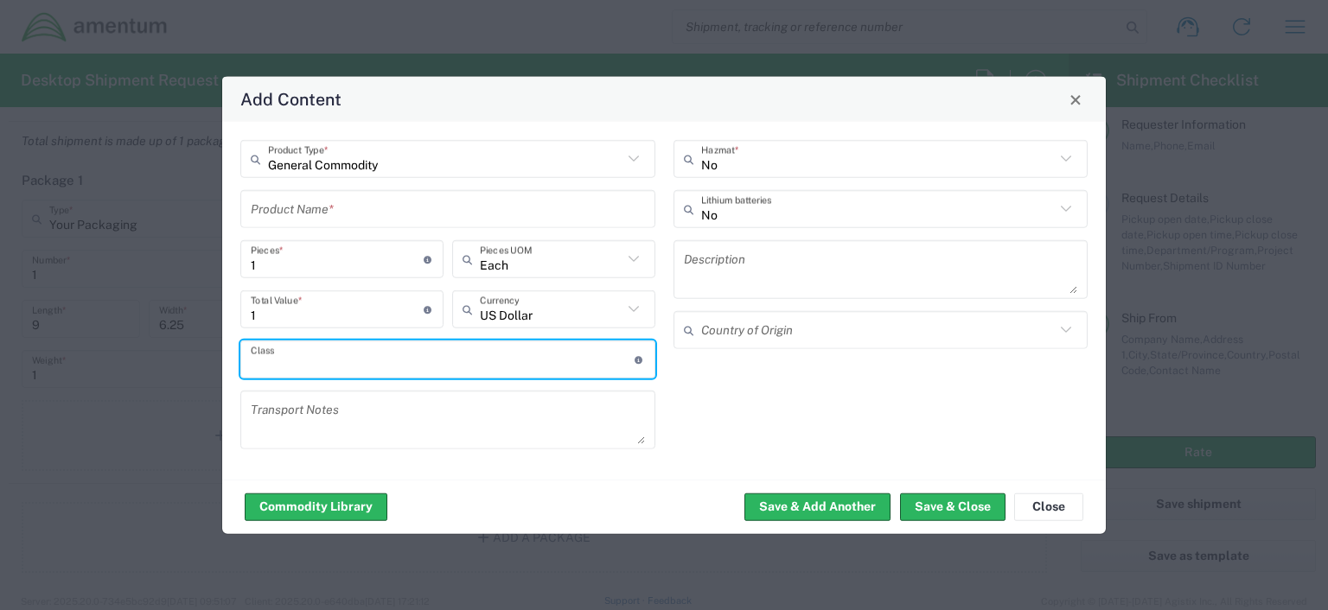
click at [342, 358] on input "text" at bounding box center [443, 359] width 384 height 30
type input "1"
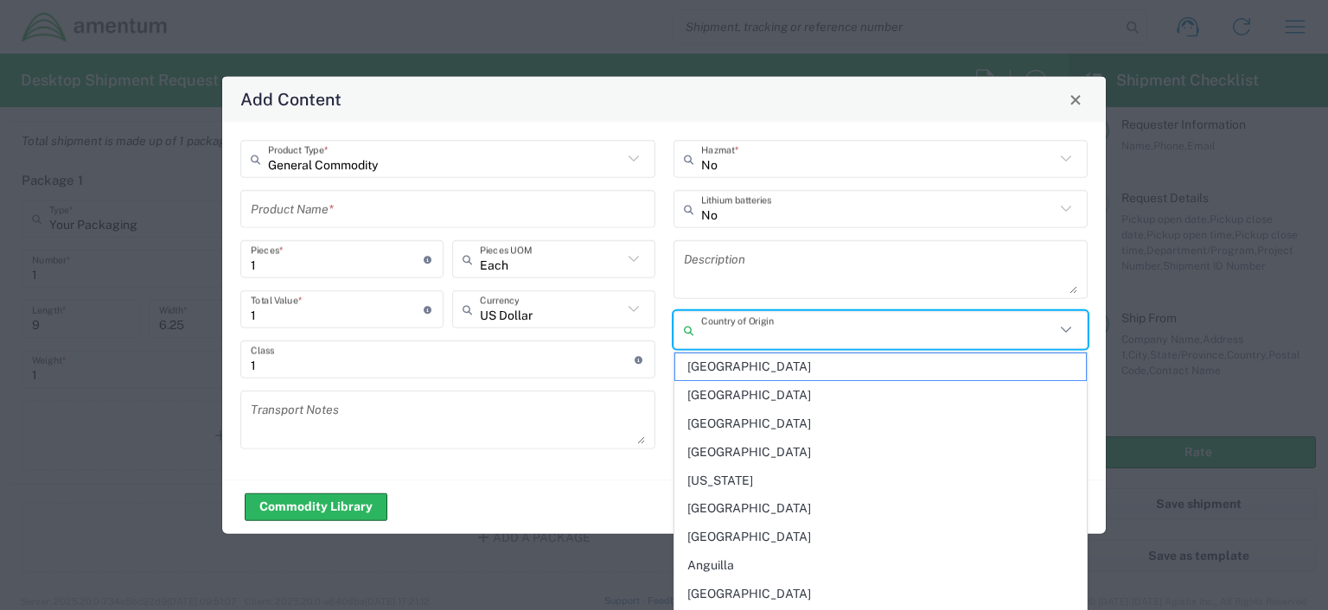
click at [843, 333] on input "text" at bounding box center [878, 330] width 354 height 30
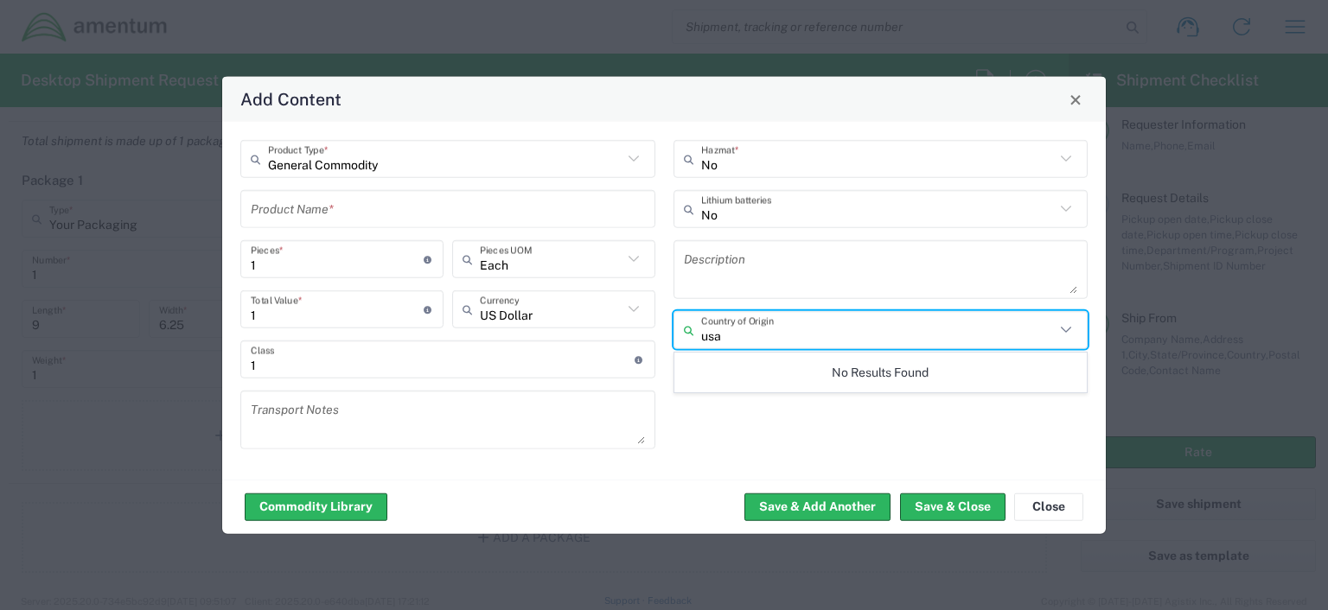
click at [725, 335] on input "usa" at bounding box center [878, 330] width 354 height 30
type input "u"
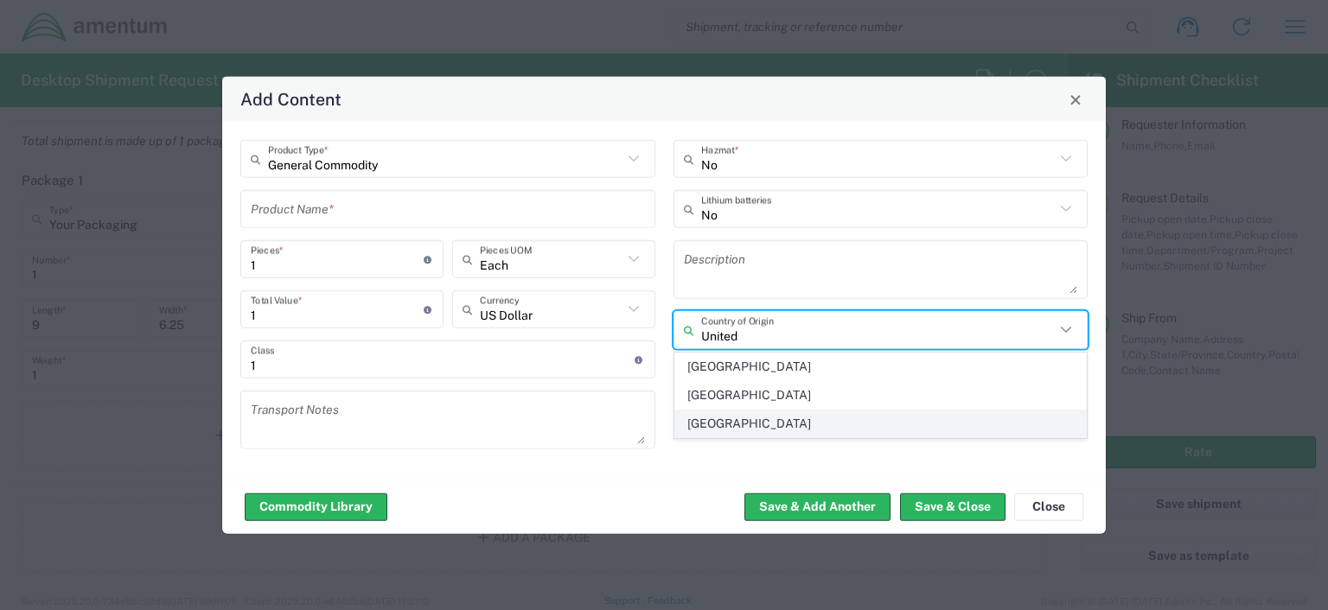
click at [722, 424] on span "United States" at bounding box center [880, 424] width 411 height 27
type input "United States"
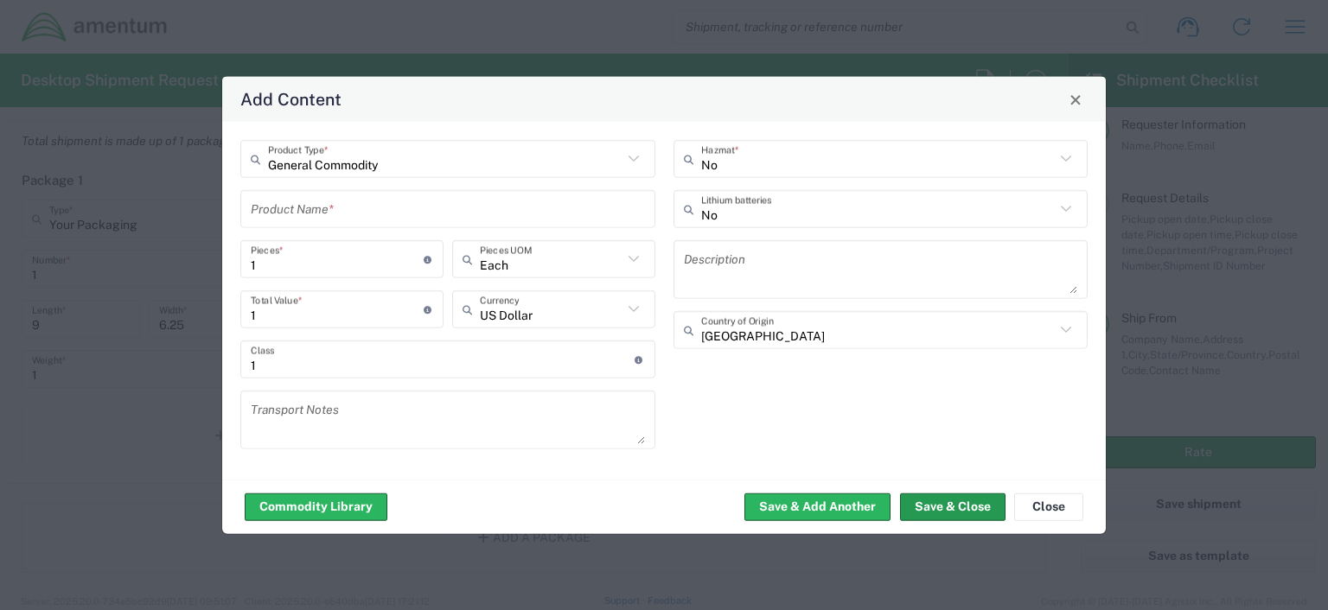
click at [957, 508] on button "Save & Close" at bounding box center [952, 507] width 105 height 28
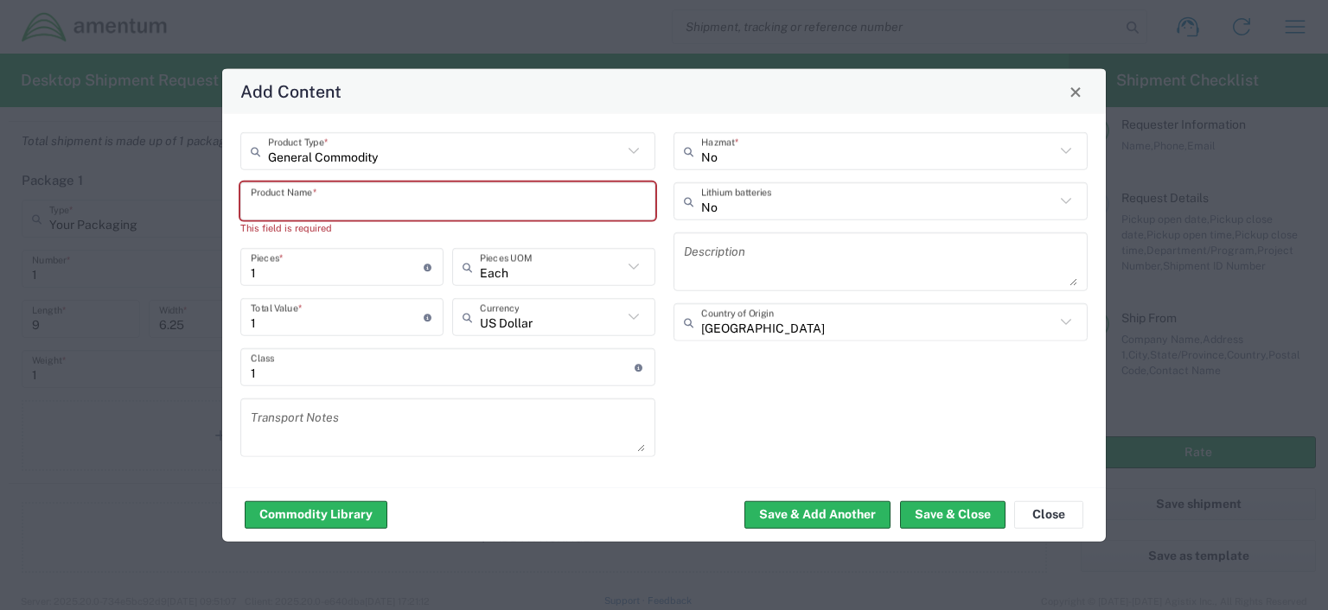
click at [270, 211] on input "text" at bounding box center [448, 201] width 394 height 30
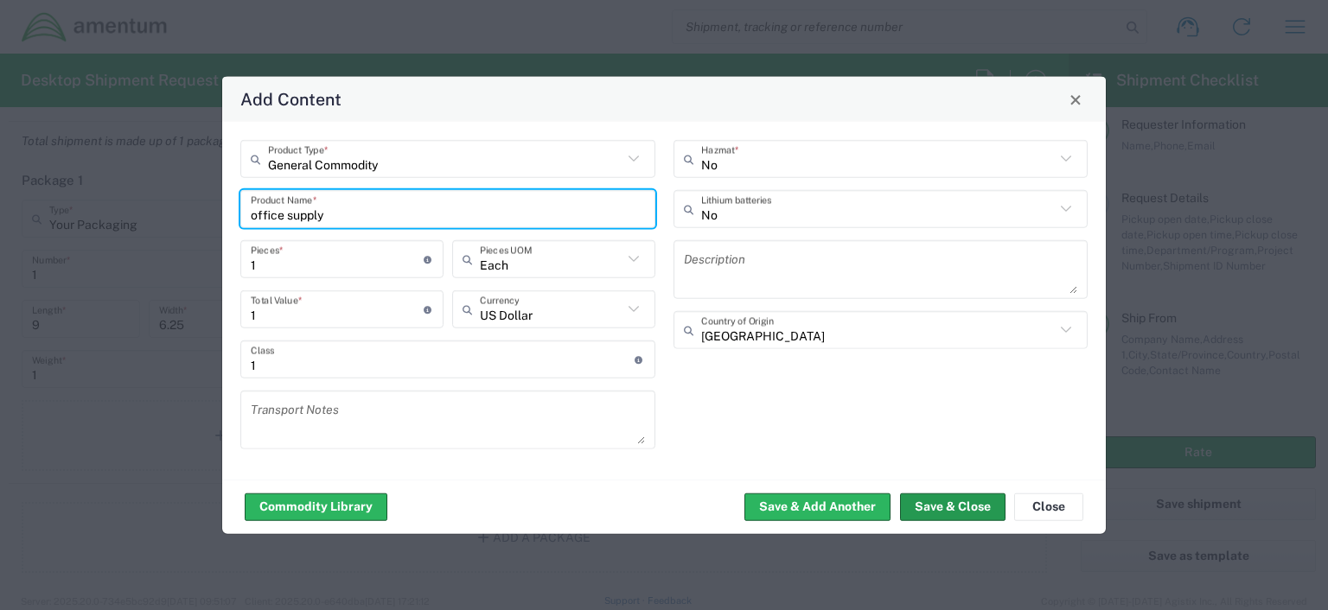
type input "office supply"
click at [962, 504] on button "Save & Close" at bounding box center [952, 507] width 105 height 28
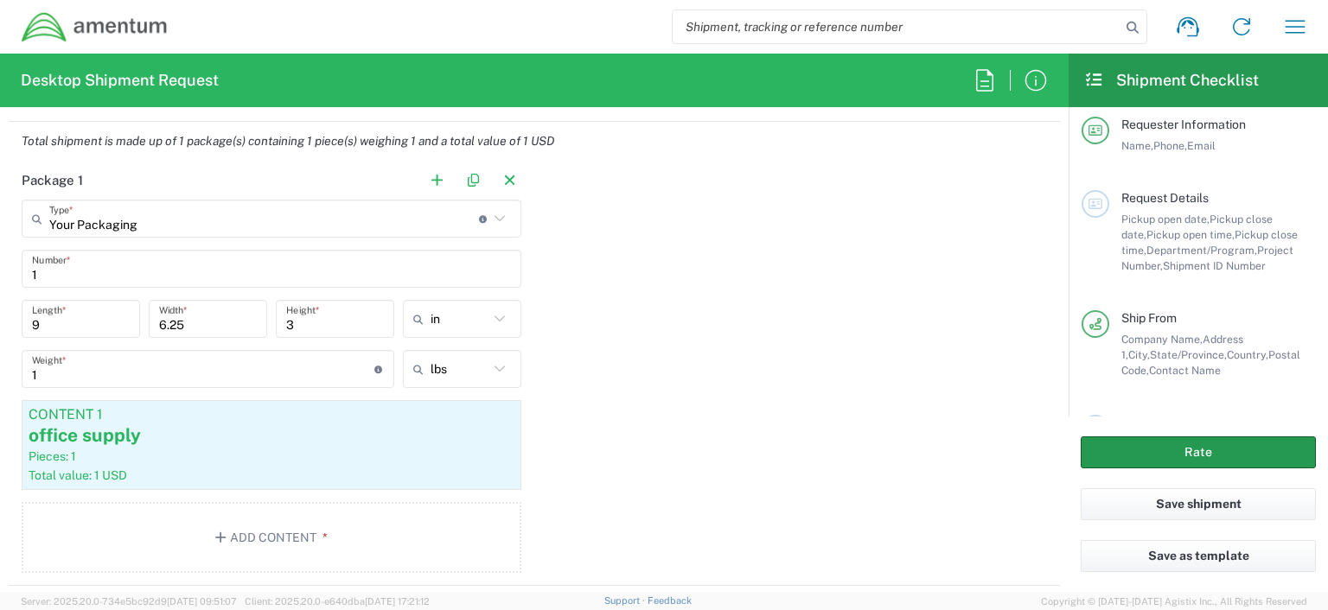
click at [1195, 453] on button "Rate" at bounding box center [1197, 453] width 235 height 32
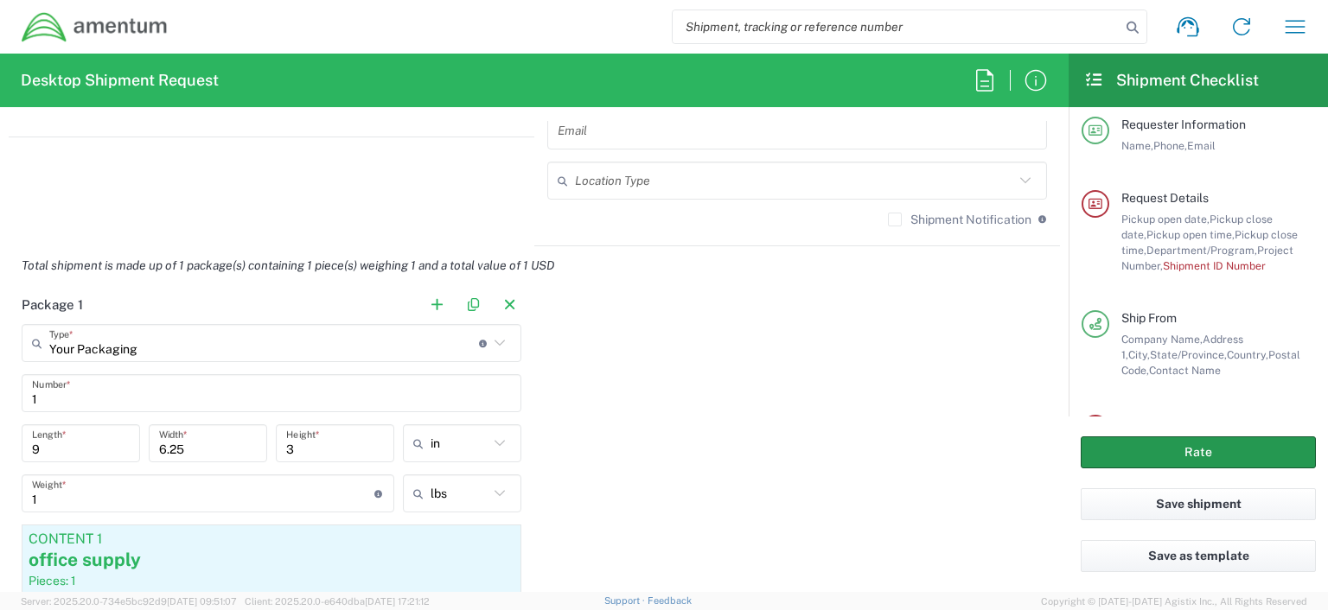
scroll to position [1565, 0]
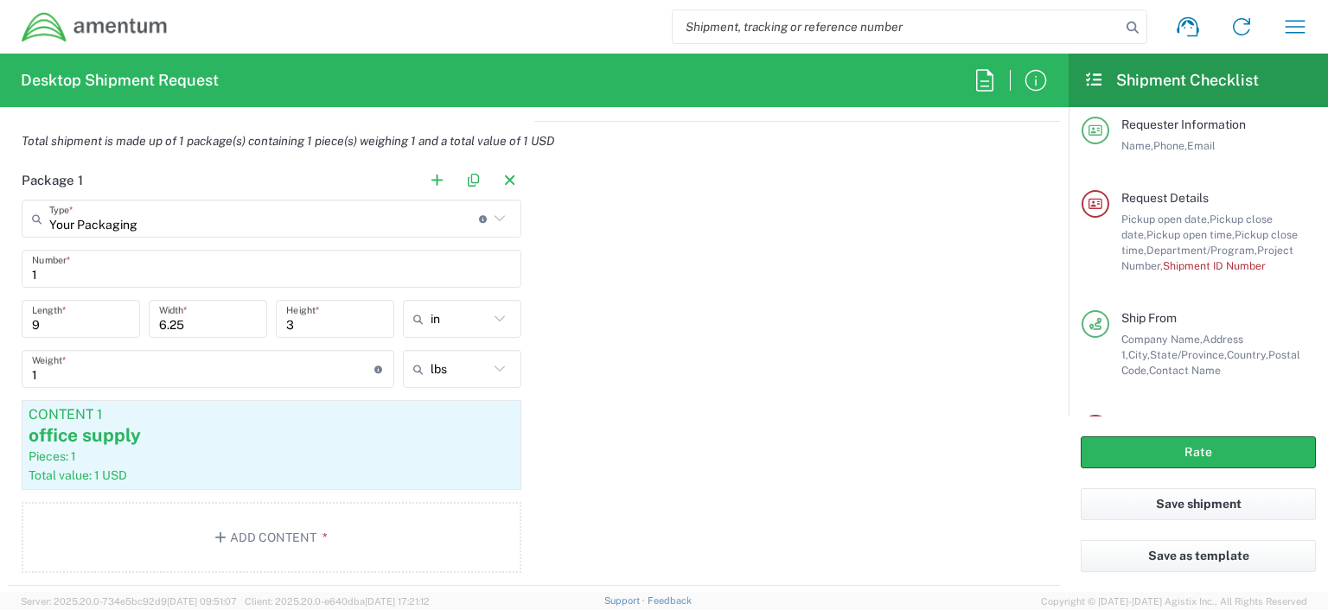
click at [1198, 271] on span "Shipment ID Number" at bounding box center [1214, 265] width 103 height 13
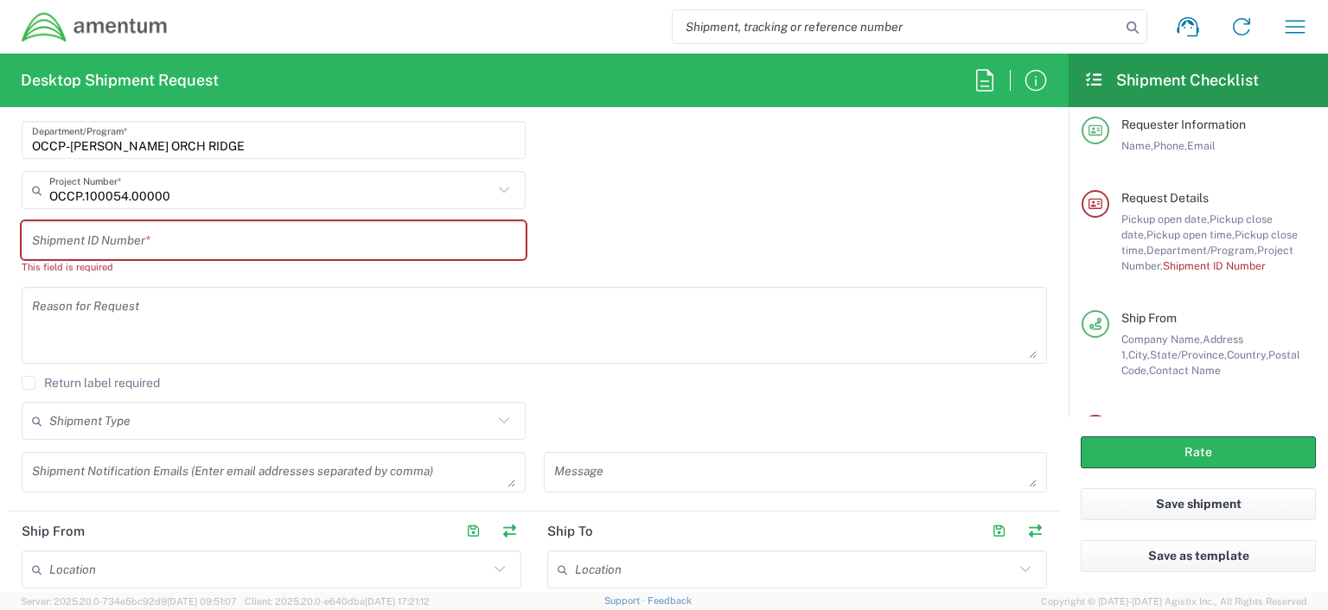
scroll to position [337, 0]
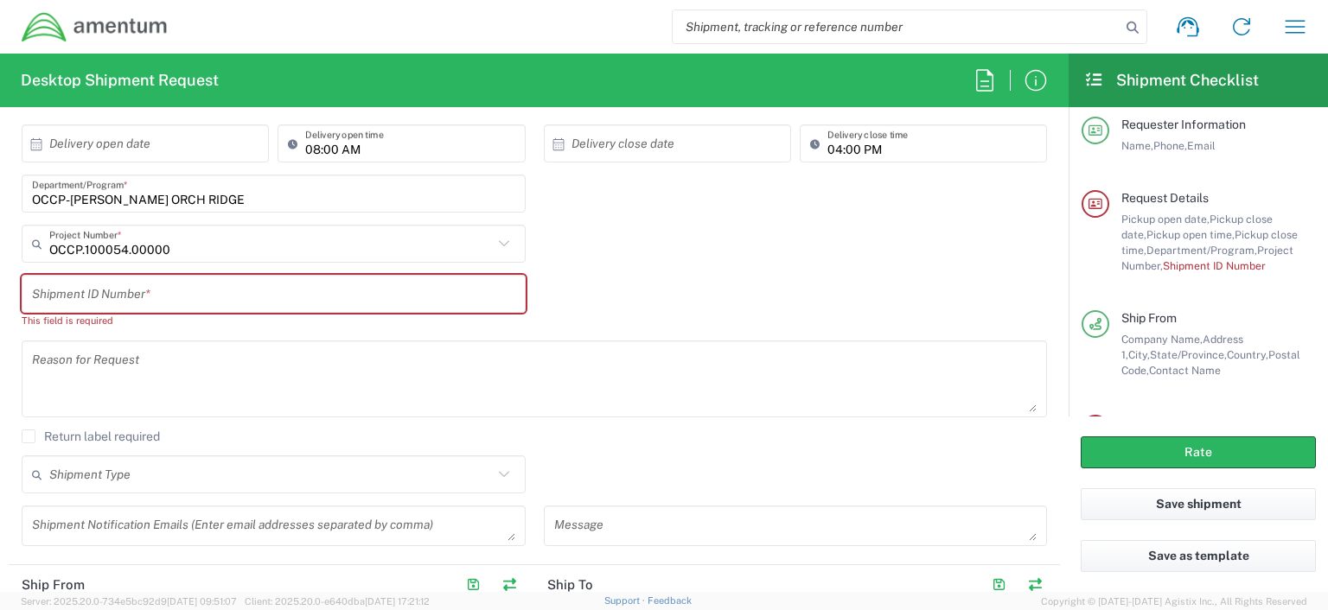
click at [67, 293] on input "text" at bounding box center [273, 294] width 483 height 30
click at [39, 290] on input "text" at bounding box center [273, 294] width 483 height 30
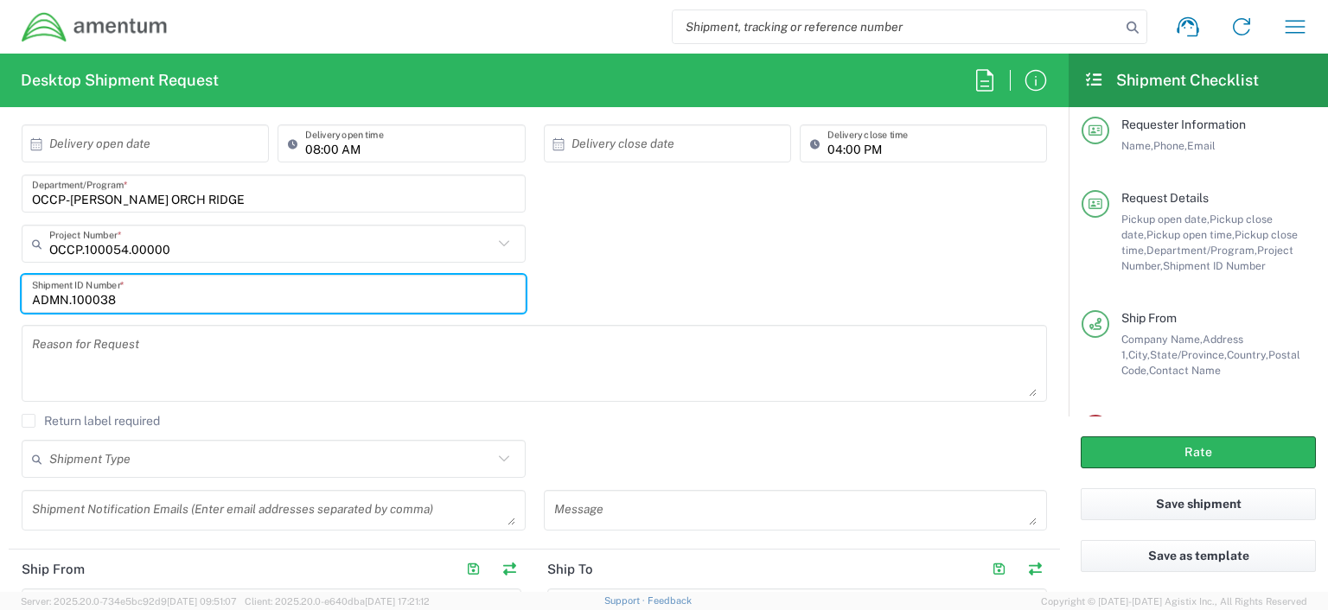
type input "ADMN.100038"
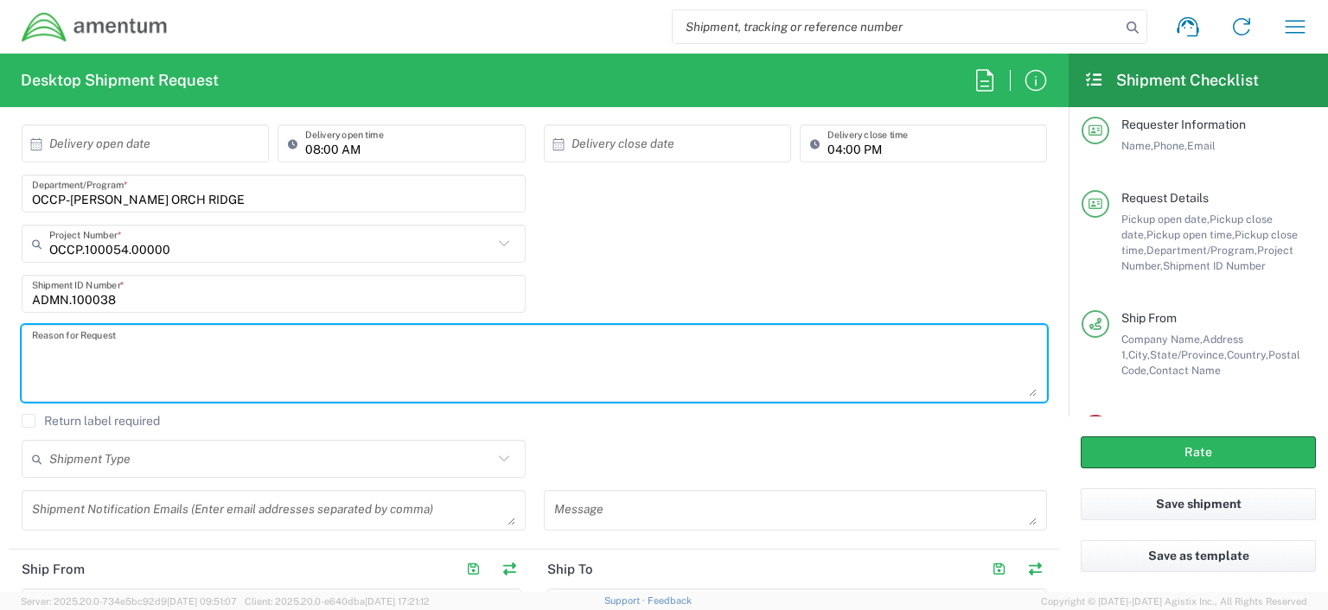
click at [562, 362] on textarea at bounding box center [534, 363] width 1004 height 67
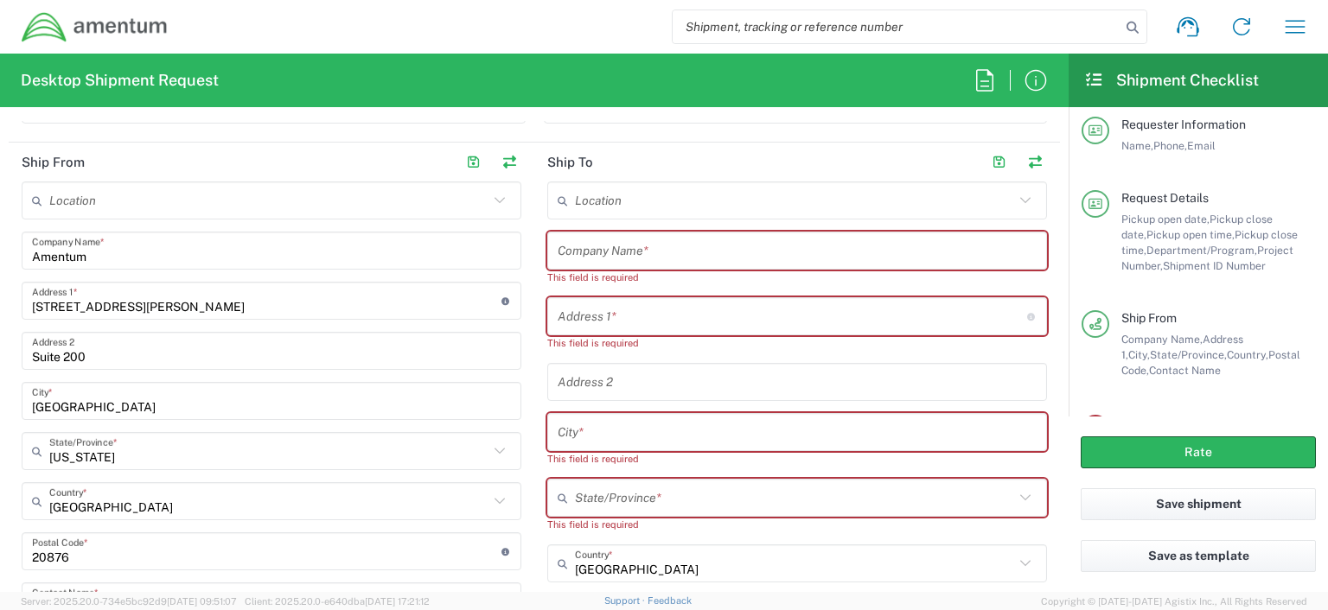
scroll to position [749, 0]
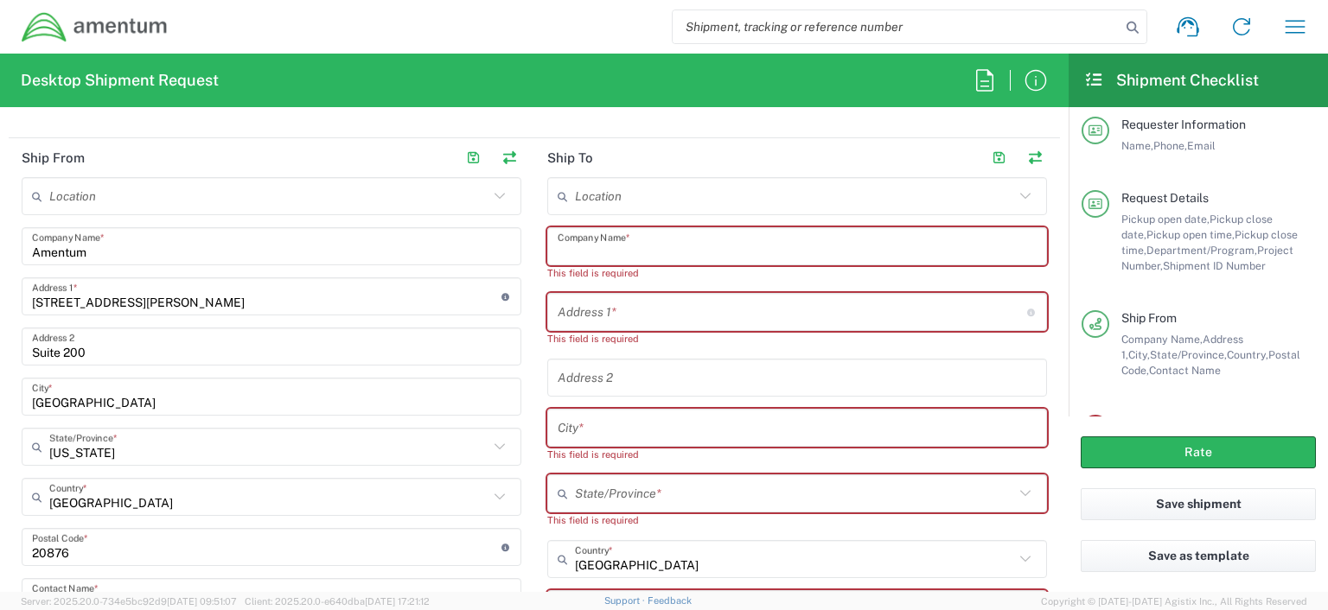
click at [559, 248] on input "text" at bounding box center [797, 247] width 479 height 30
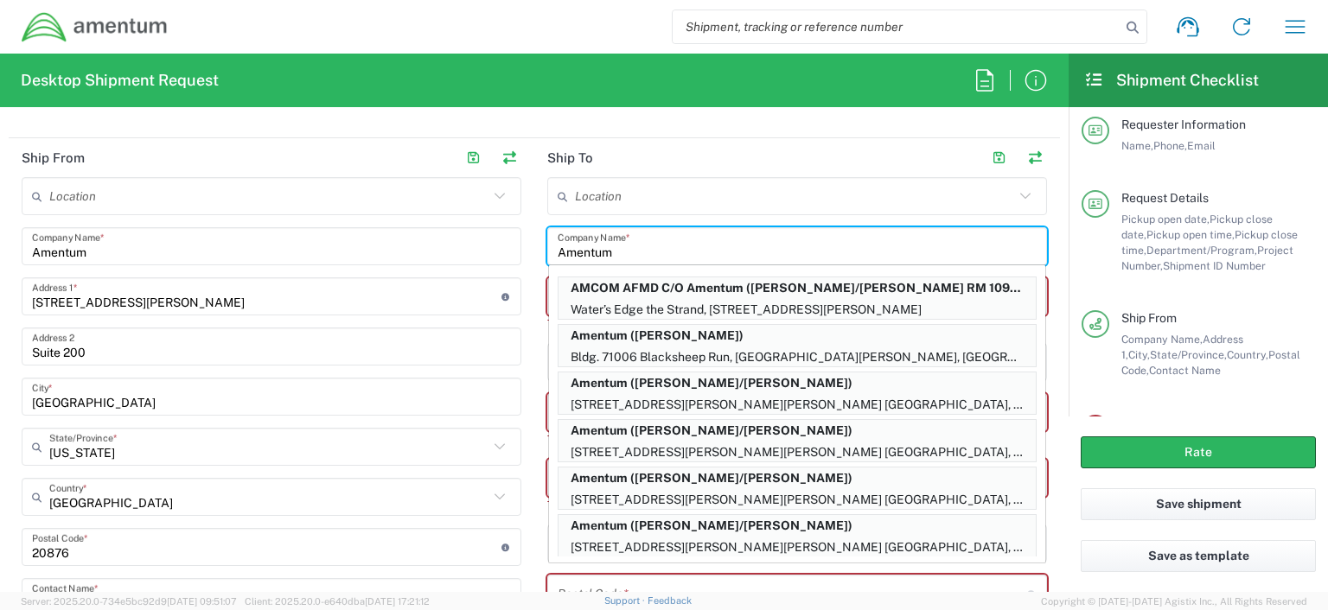
click at [474, 312] on div "Location 1002-4122-6 1006-5256-0 1026-8910-0 1281-0560-3 1369-6441-0 1402-6962-…" at bounding box center [272, 491] width 500 height 629
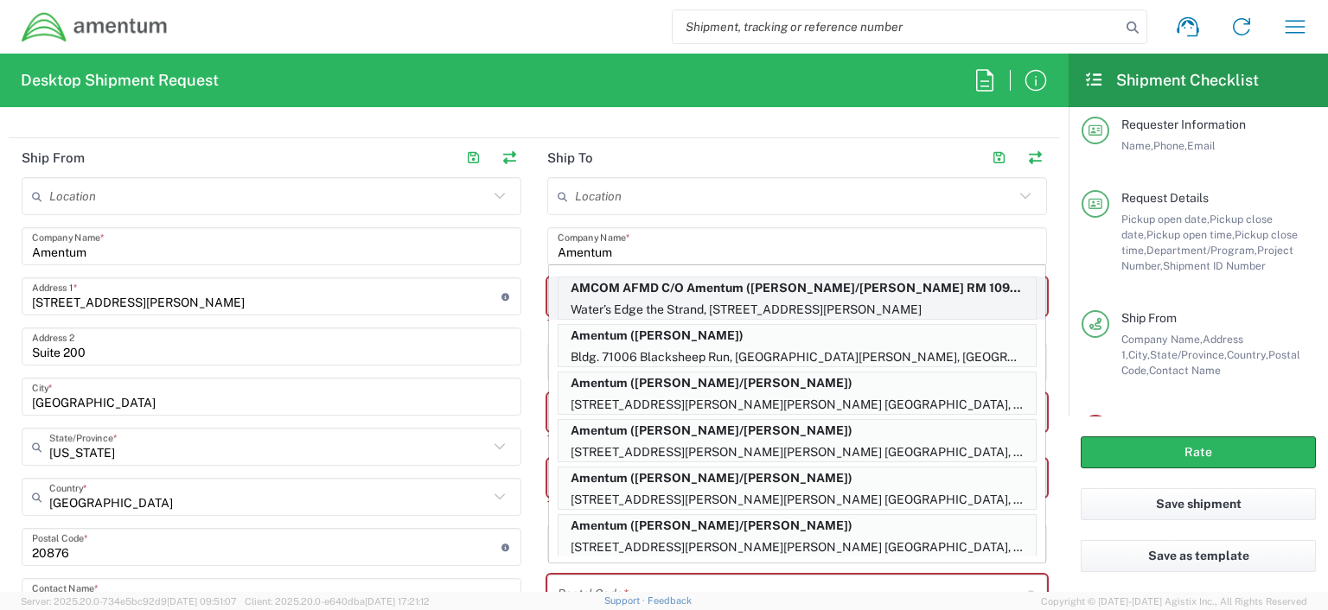
click at [549, 304] on div "AMCOM AFMD C/O Amentum (Rob Day/Terrell Bowser RM 109), terrell.bowser@amentum.…" at bounding box center [797, 298] width 496 height 43
type input "AMCOM AFMD C/O Amentum"
type input "Water’s Edge the Strand"
type input "63 The Strand"
type input "North Ward QLD"
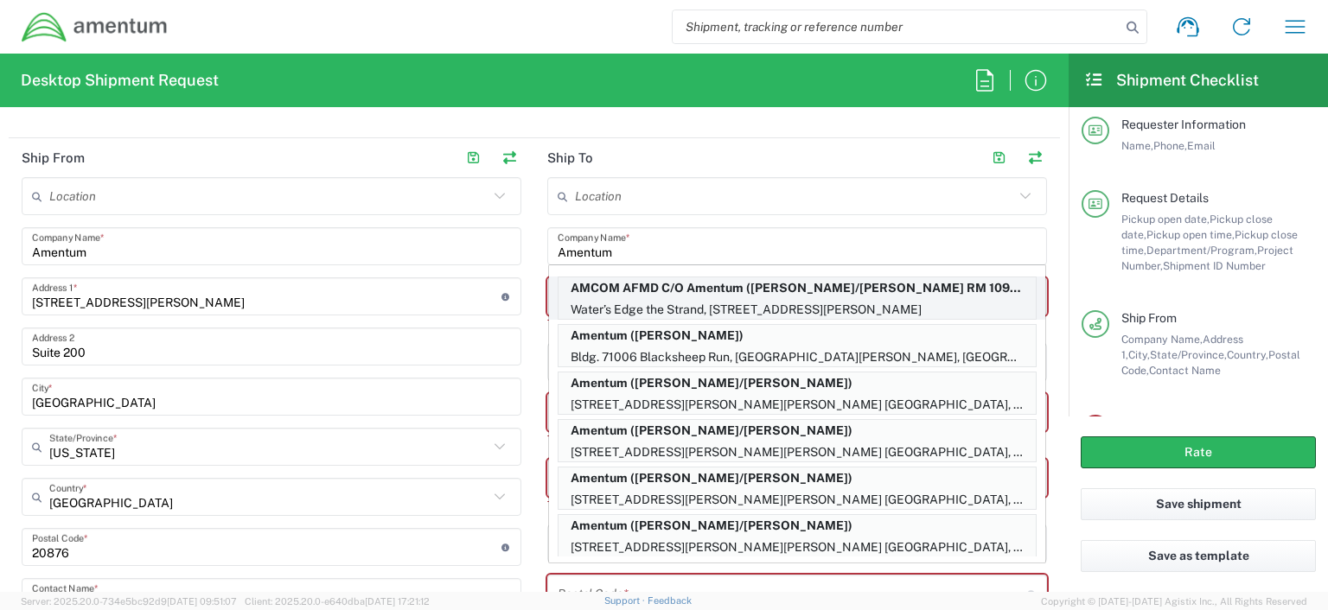
type input "Australia"
type input "4810"
type input "Rob Day/Terrell Bowser RM 109"
type input "254-291-6689"
type input "terrell.bowser@amentum.com"
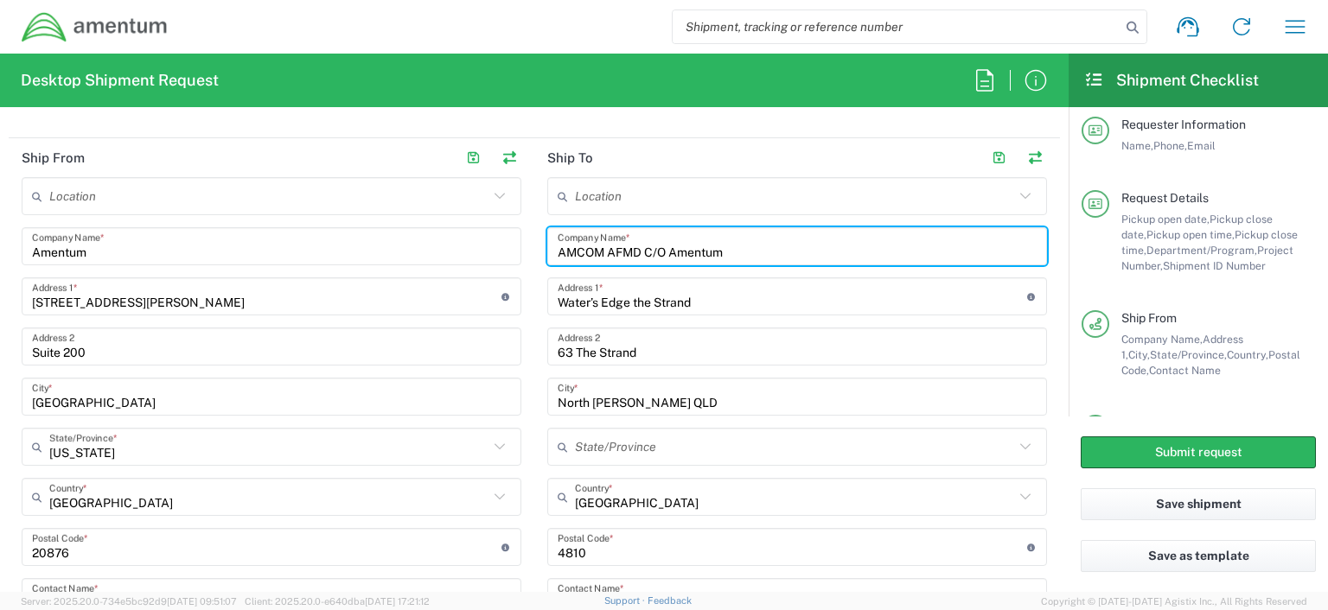
type input "Queensland"
click at [695, 300] on input "Water’s Edge the Strand" at bounding box center [792, 297] width 469 height 30
click at [743, 249] on input "AMCOM AFMD C/O Amentum" at bounding box center [797, 247] width 479 height 30
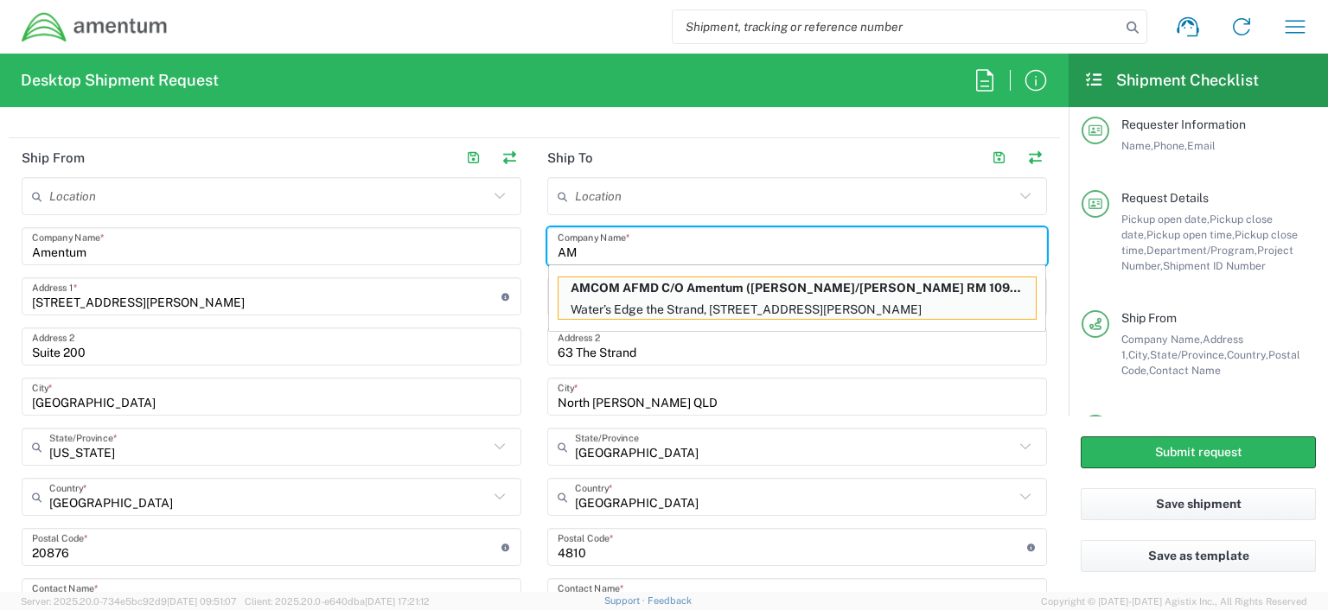
type input "A"
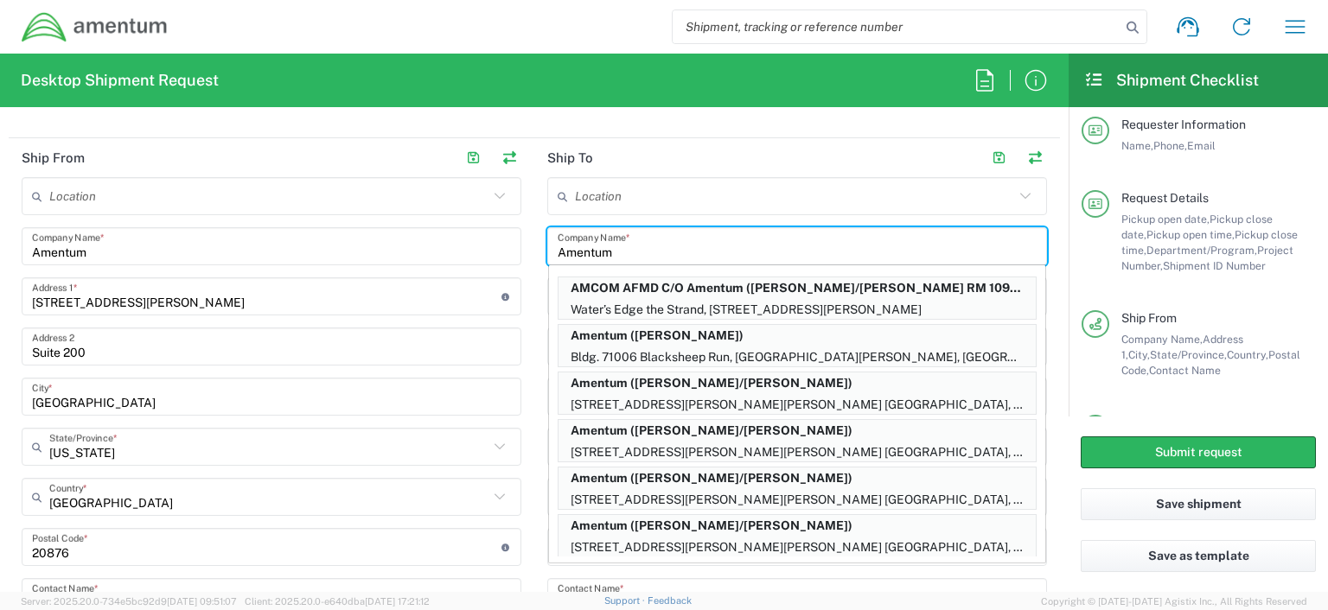
click at [743, 245] on input "Amentum" at bounding box center [797, 247] width 479 height 30
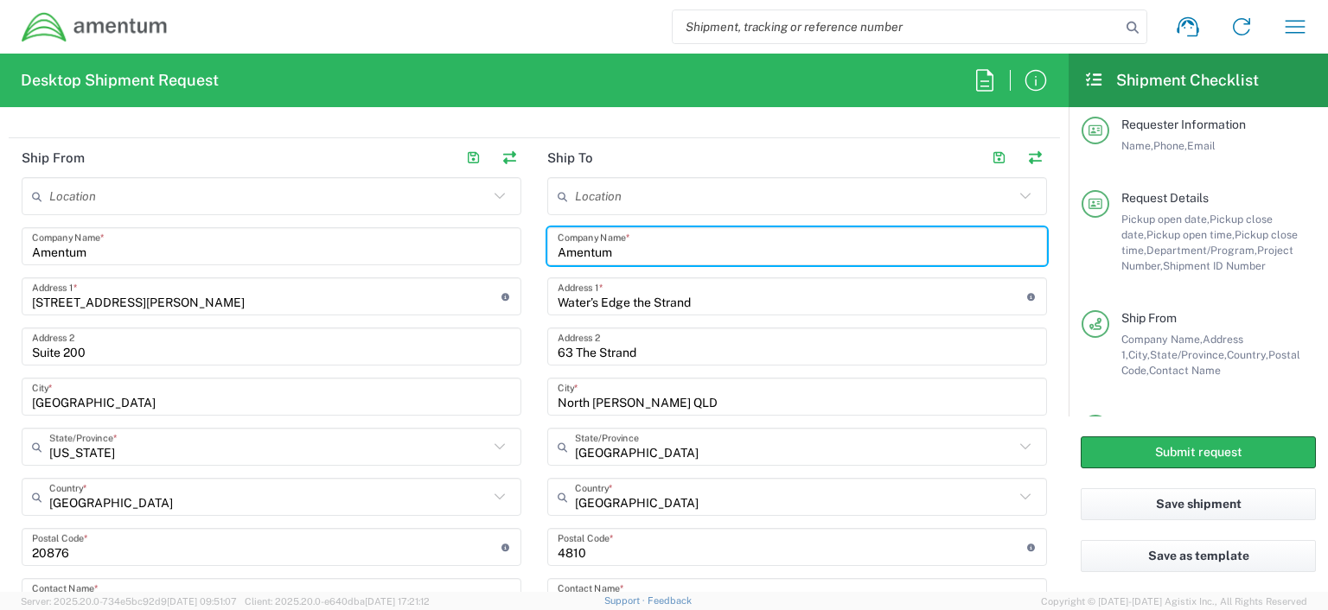
type input "Amentum"
click at [698, 300] on input "Water’s Edge the Strand" at bounding box center [792, 297] width 469 height 30
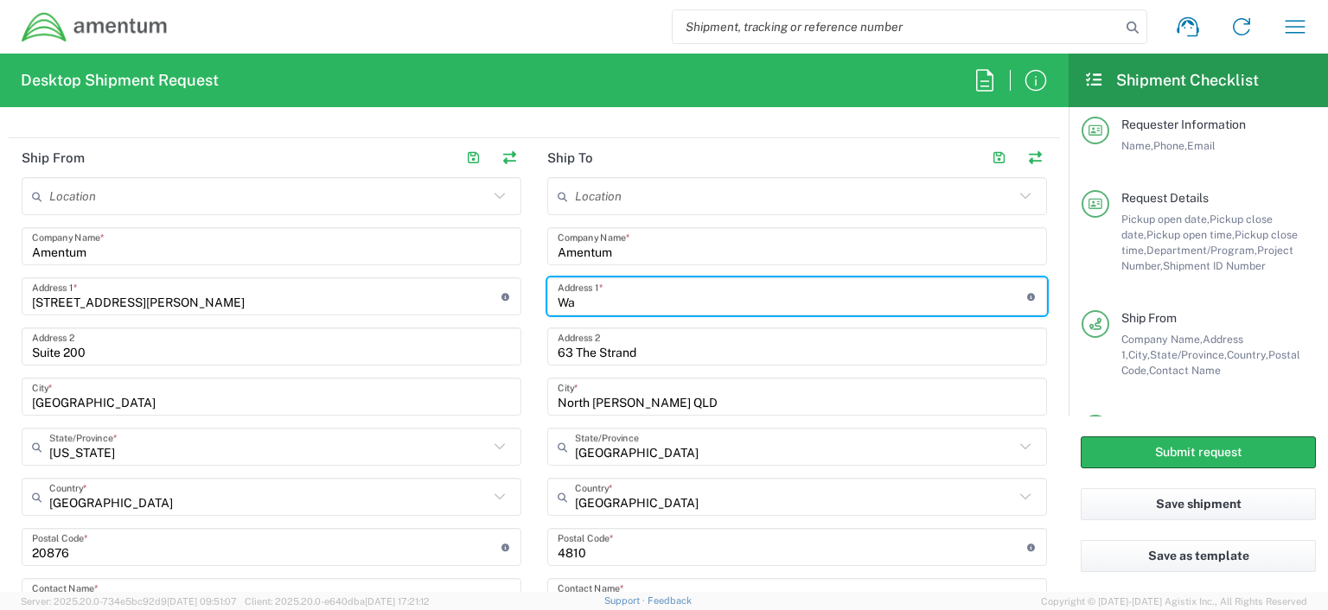
type input "W"
type input "5740 Bermucla Drive"
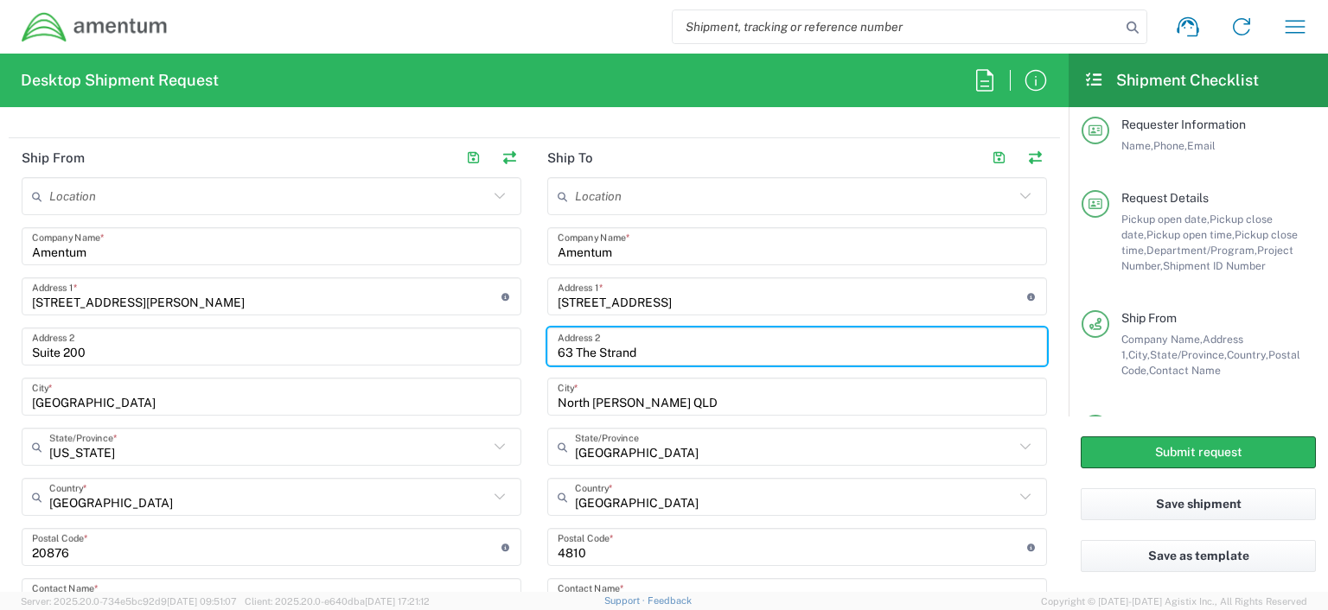
click at [634, 353] on input "63 The Strand" at bounding box center [797, 347] width 479 height 30
type input "6"
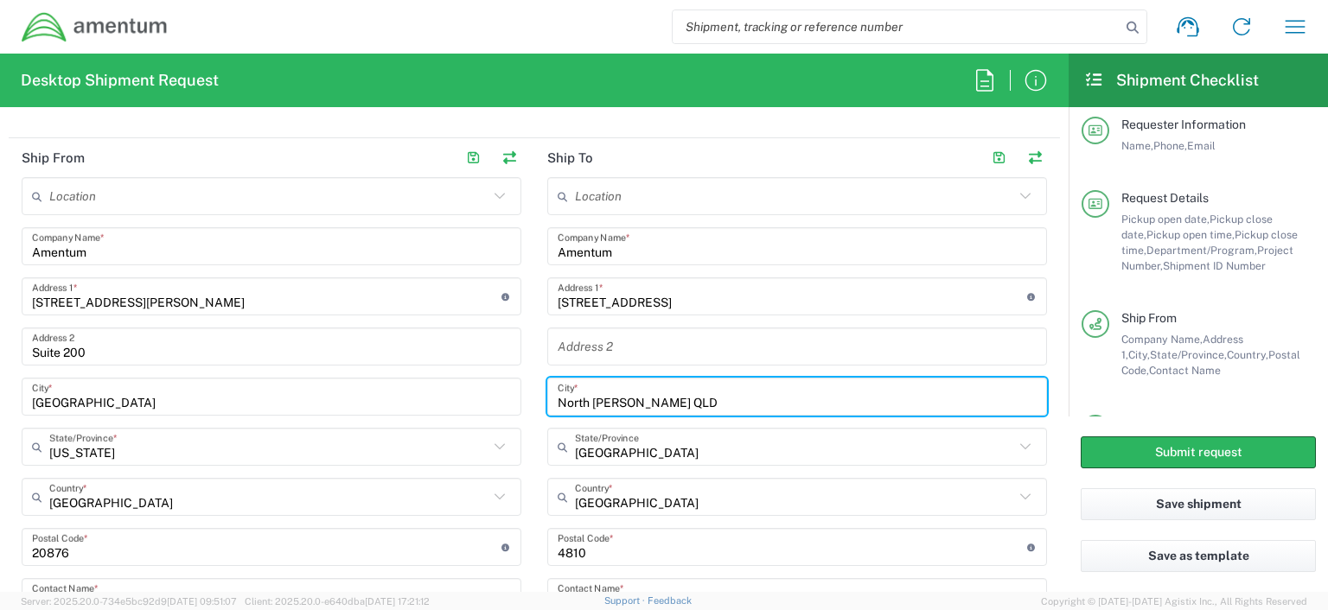
click at [647, 401] on input "North Ward QLD" at bounding box center [797, 397] width 479 height 30
type input "N"
click at [587, 401] on input "Walbaridge" at bounding box center [797, 397] width 479 height 30
type input "Walbridge"
click at [643, 453] on input "text" at bounding box center [794, 447] width 439 height 30
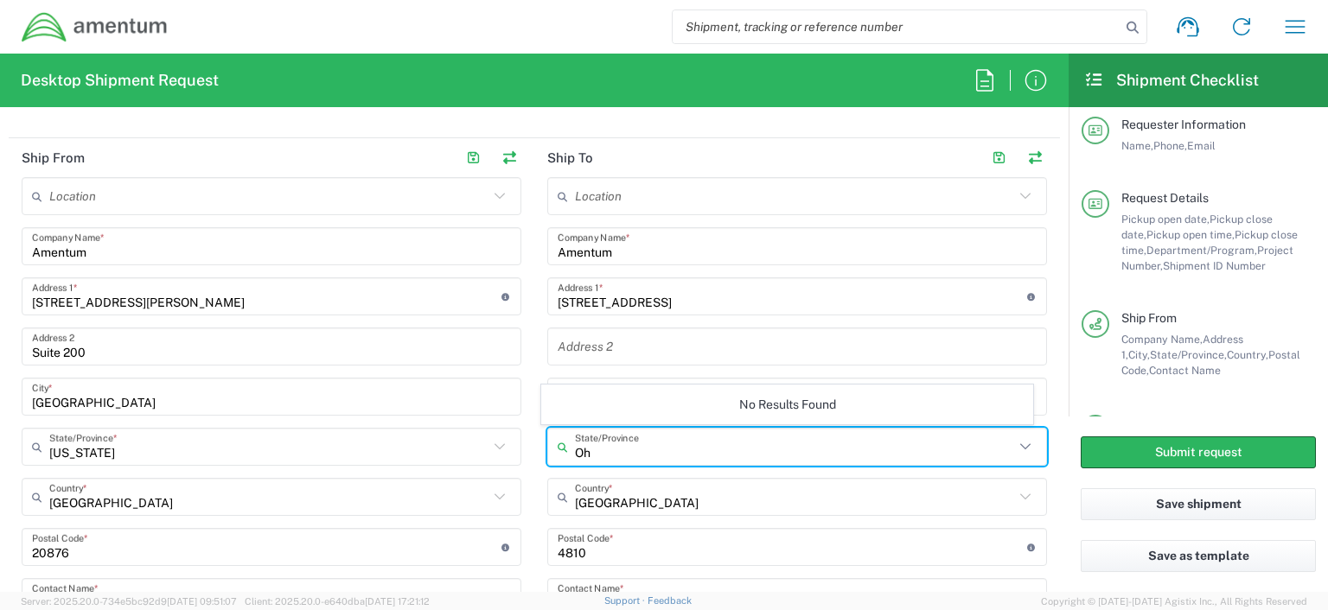
type input "O"
type input "Ohio"
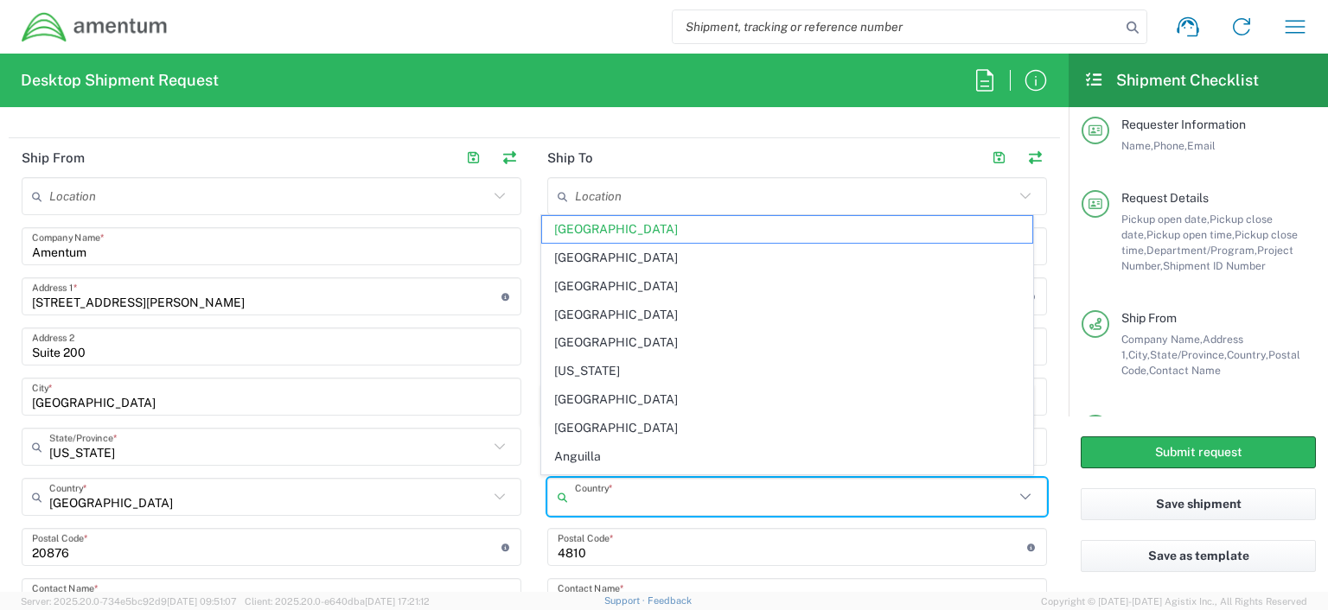
click at [625, 505] on input "text" at bounding box center [794, 497] width 439 height 30
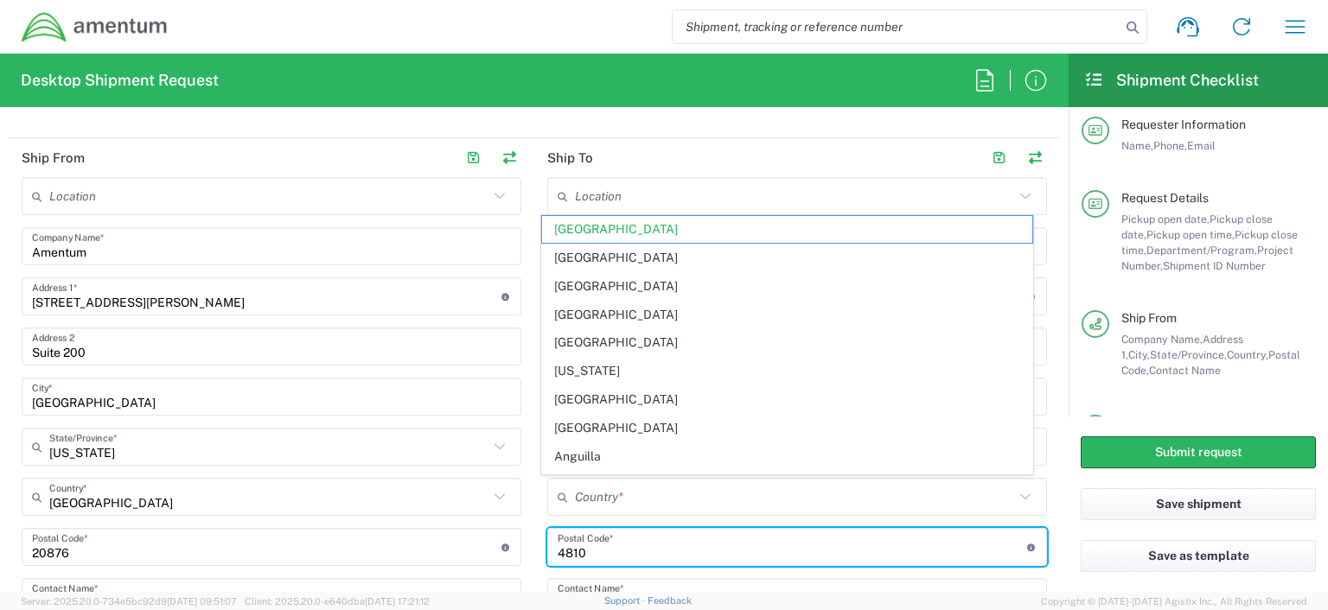
click at [586, 552] on input "undefined" at bounding box center [792, 547] width 469 height 30
type input "Australia"
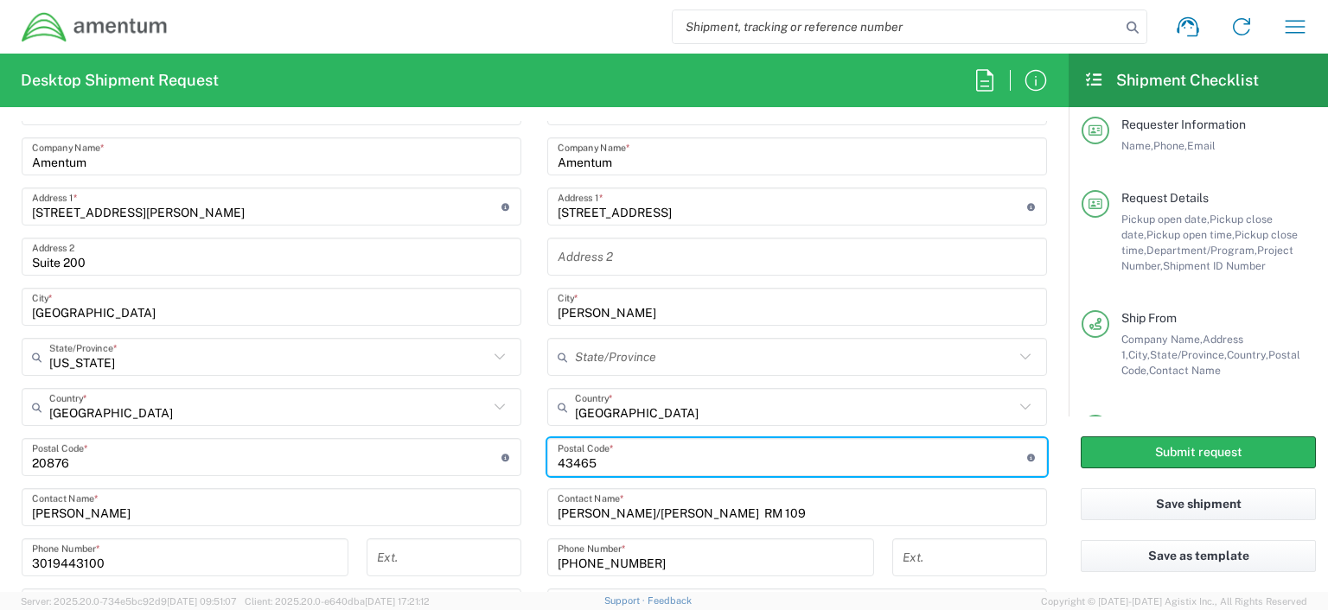
scroll to position [843, 0]
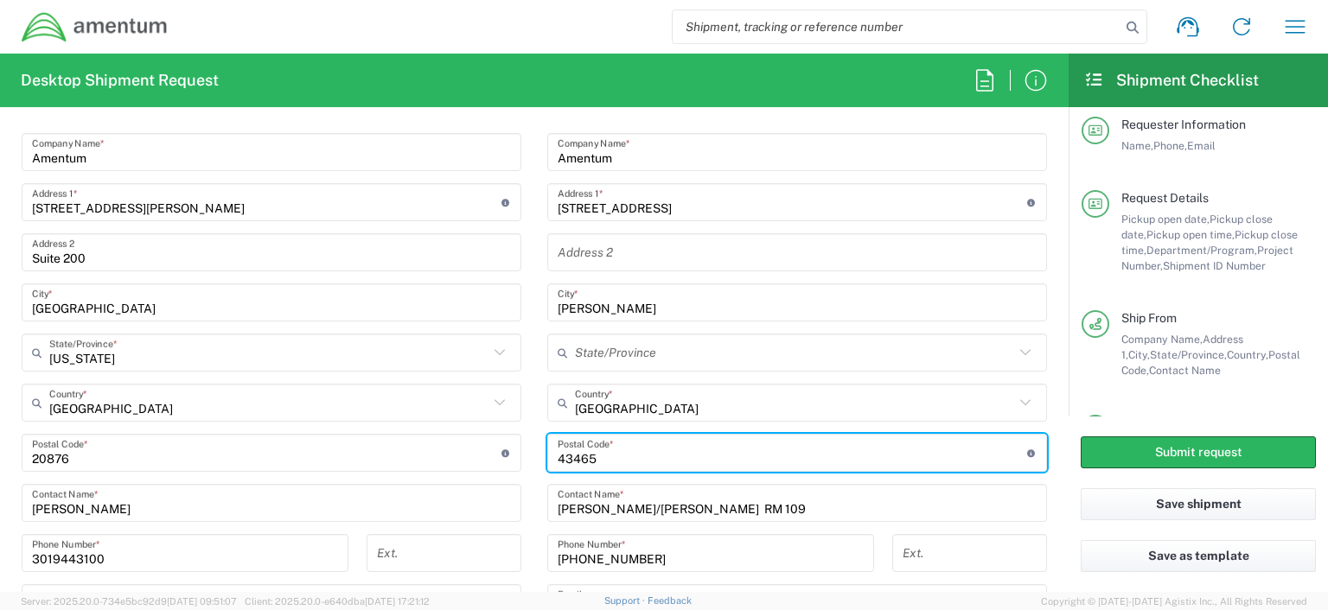
type input "43465"
type input "Queensland"
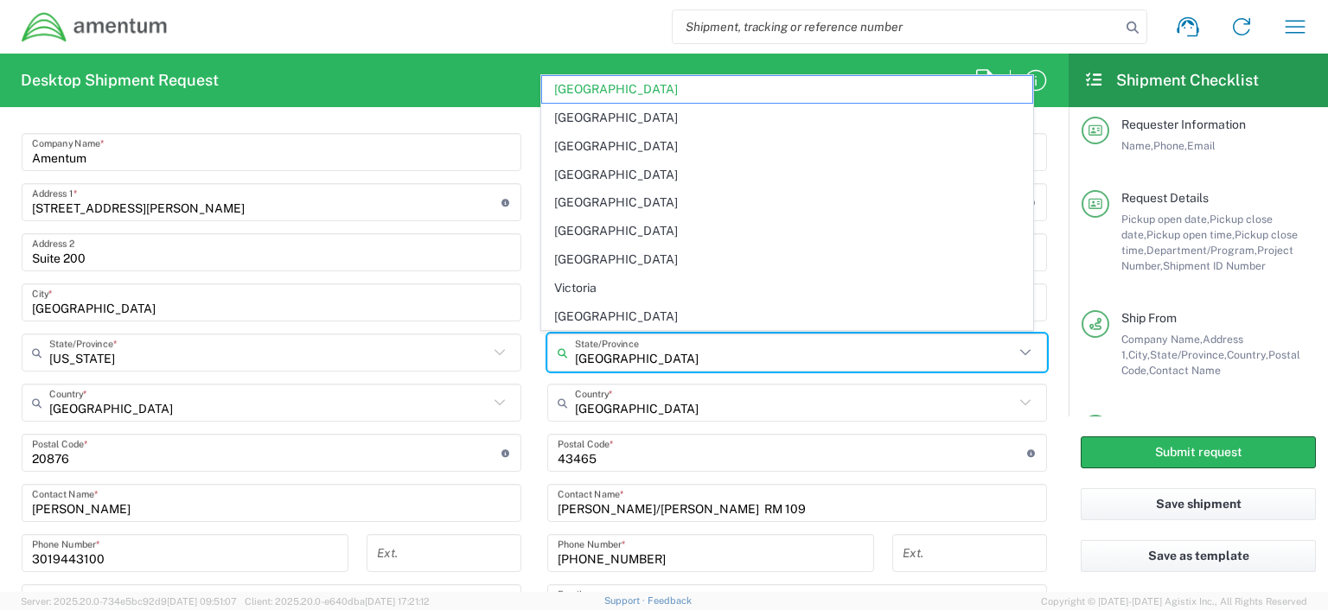
click at [575, 348] on input "Queensland" at bounding box center [794, 353] width 439 height 30
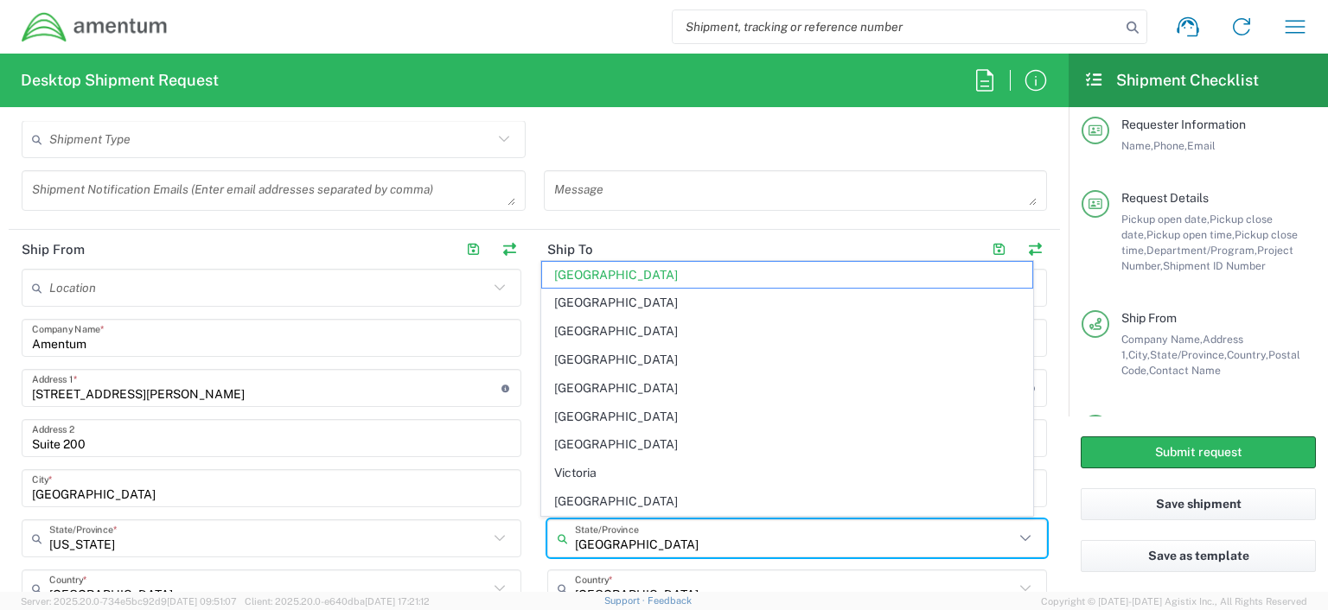
scroll to position [649, 0]
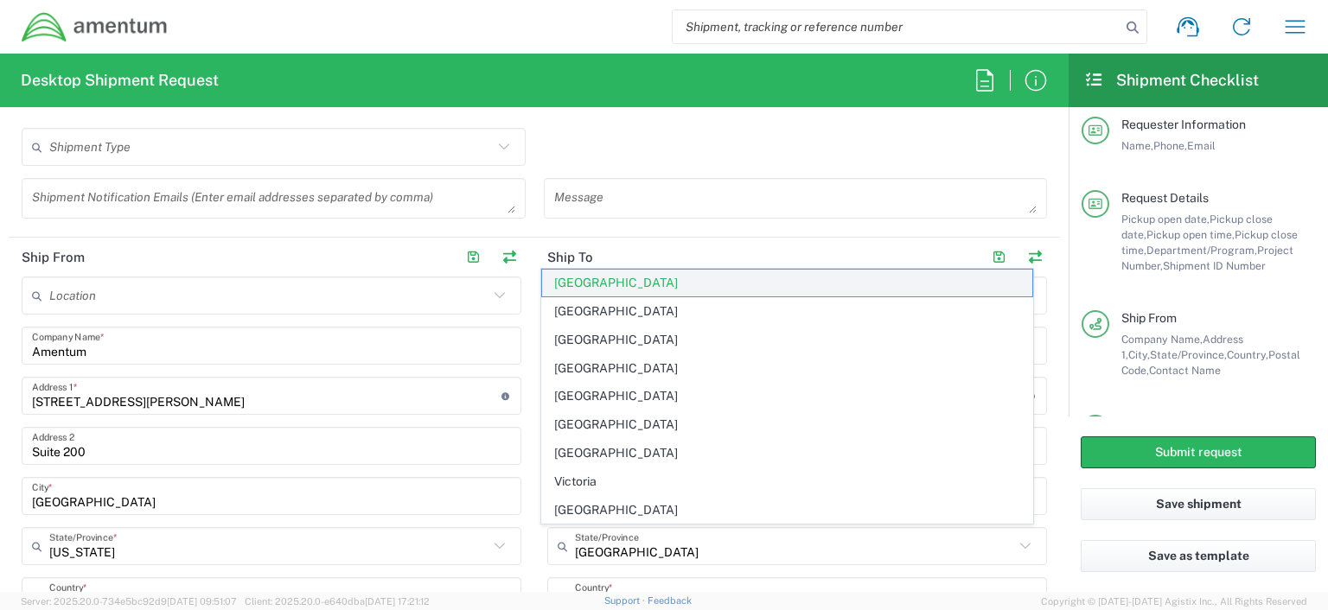
click at [643, 284] on span "Queensland" at bounding box center [786, 283] width 489 height 27
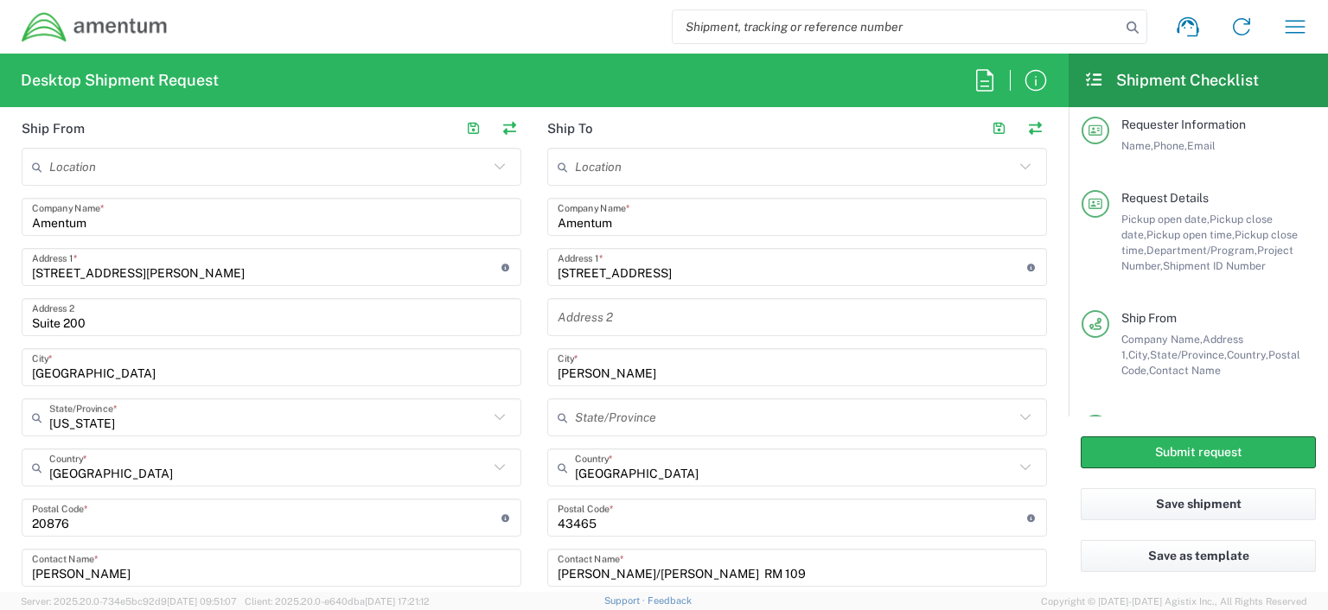
scroll to position [806, 0]
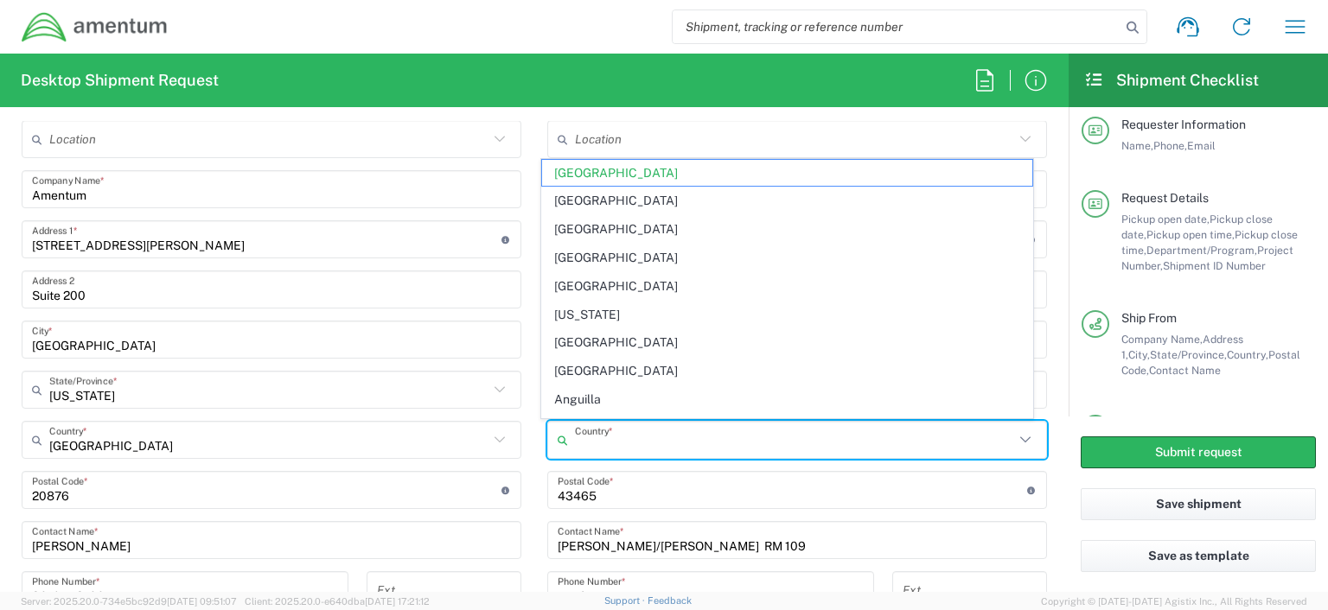
click at [626, 443] on input "text" at bounding box center [794, 440] width 439 height 30
click at [579, 447] on input "text" at bounding box center [794, 440] width 439 height 30
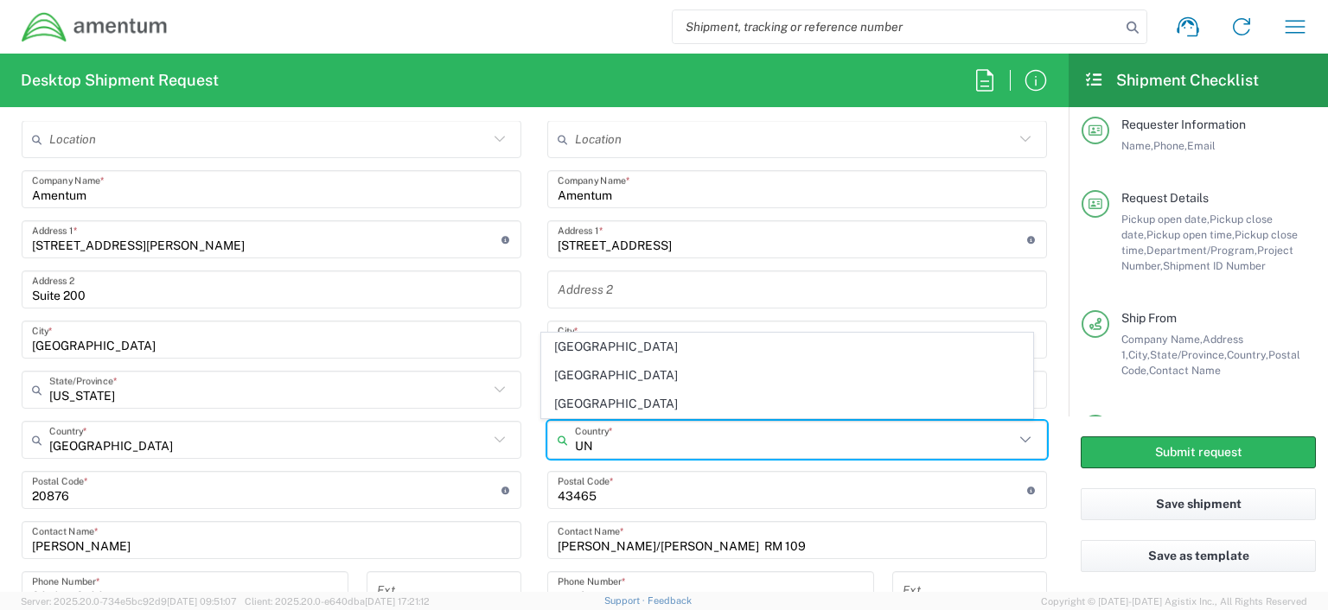
type input "U"
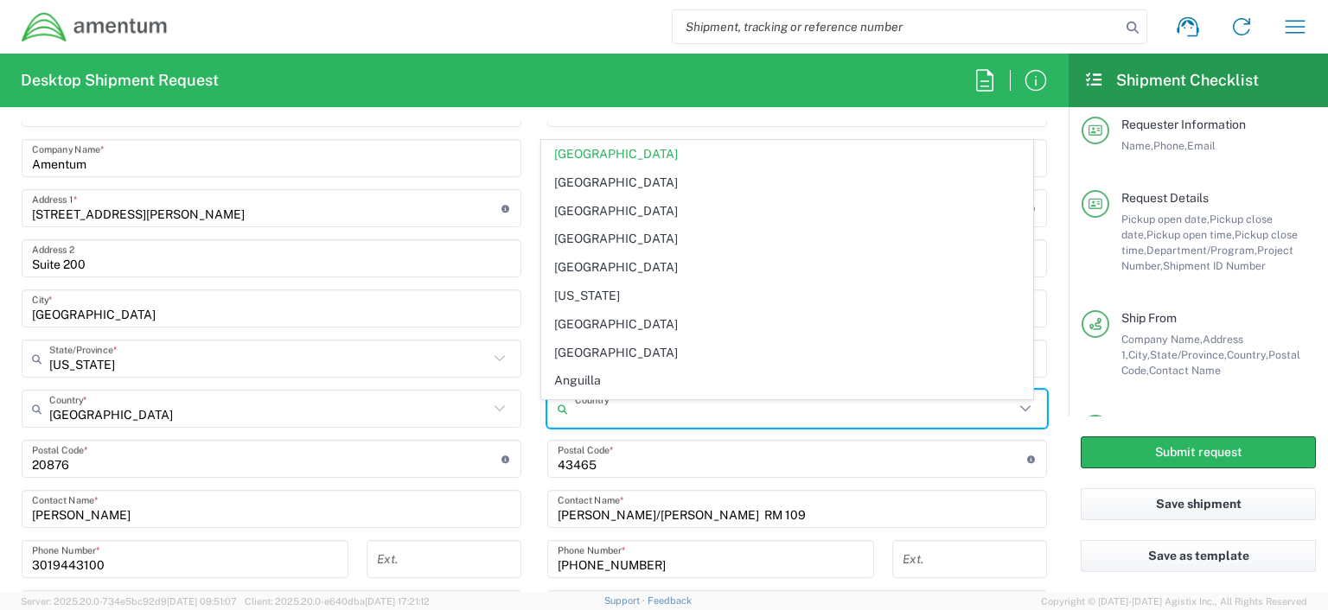
scroll to position [846, 0]
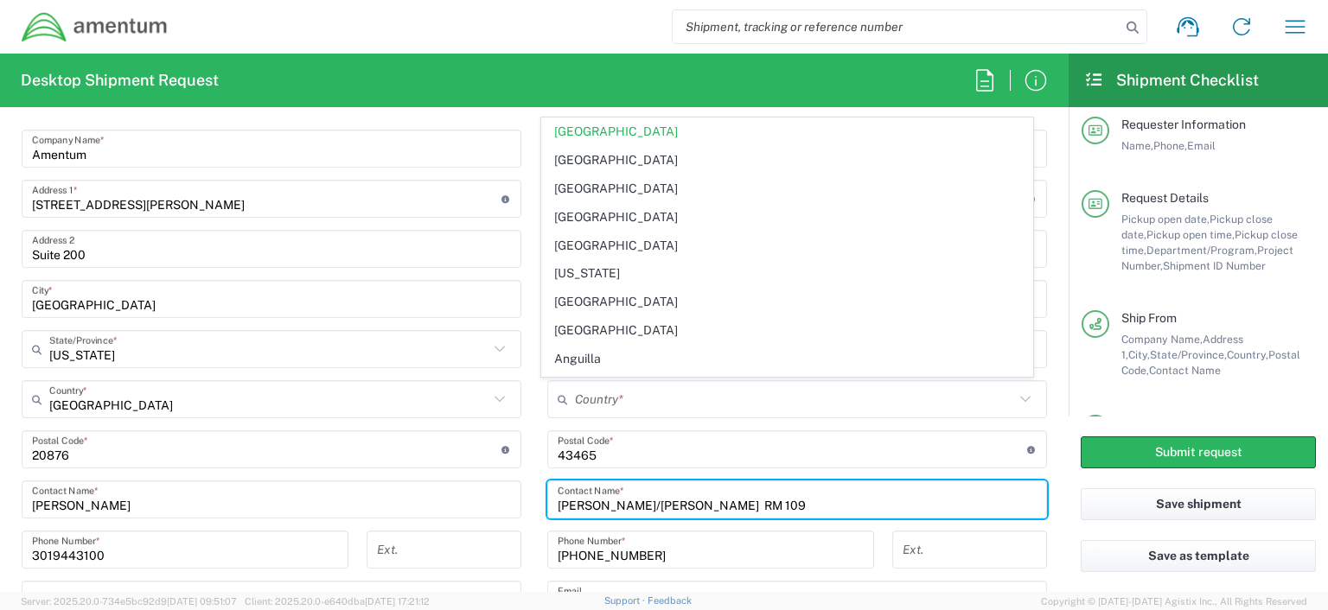
click at [740, 504] on input "Rob Day/Terrell Bowser RM 109" at bounding box center [797, 500] width 479 height 30
type input "Australia"
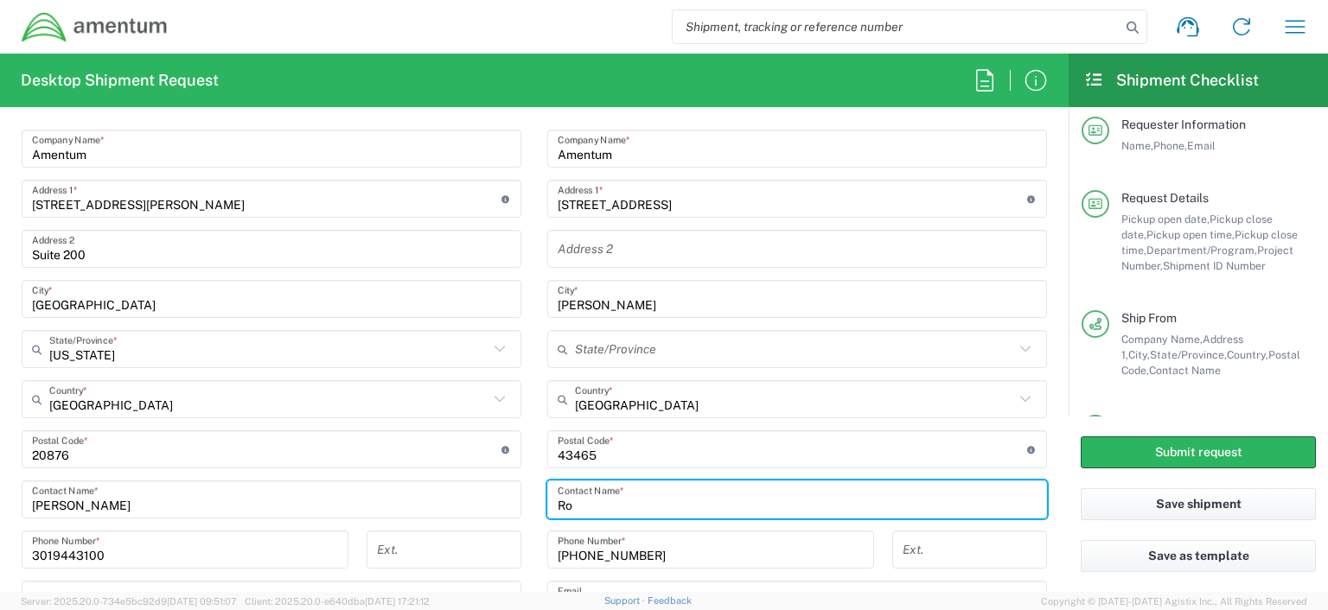
type input "R"
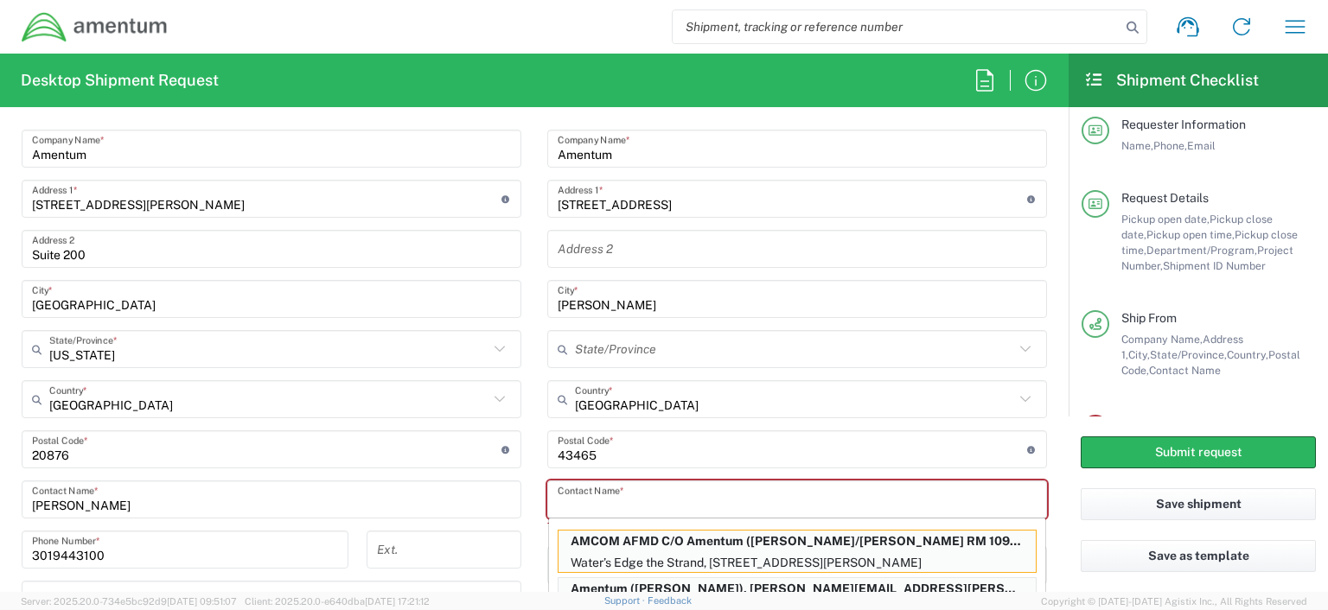
click at [570, 507] on input "text" at bounding box center [797, 500] width 479 height 30
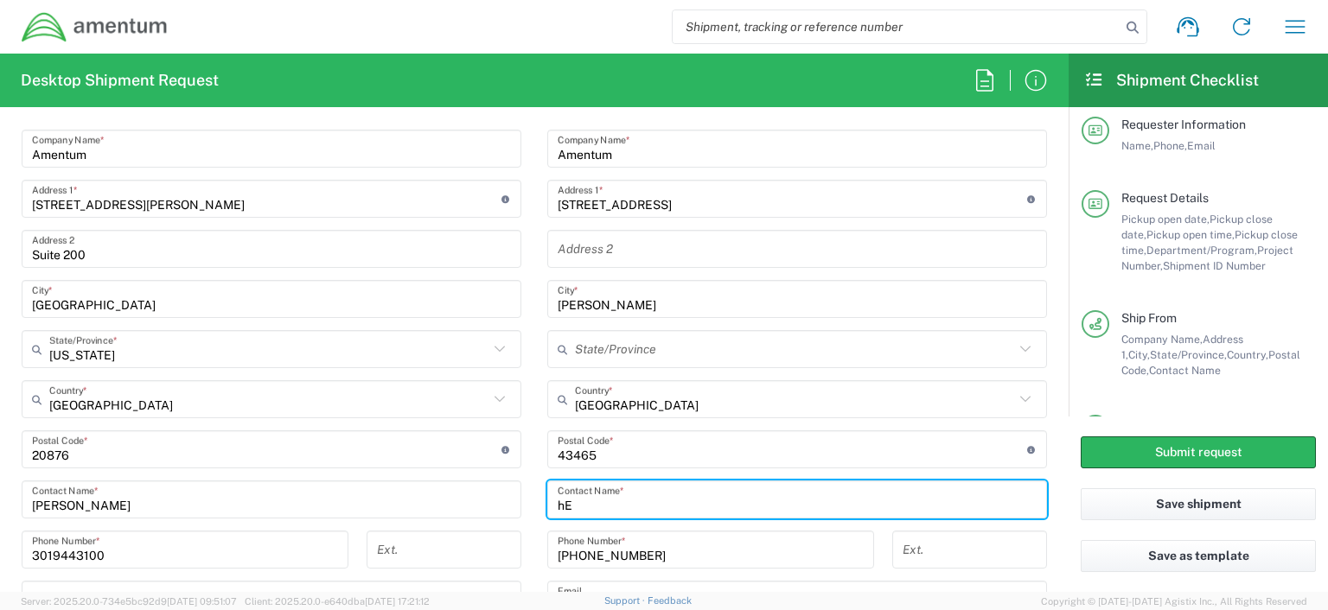
type input "h"
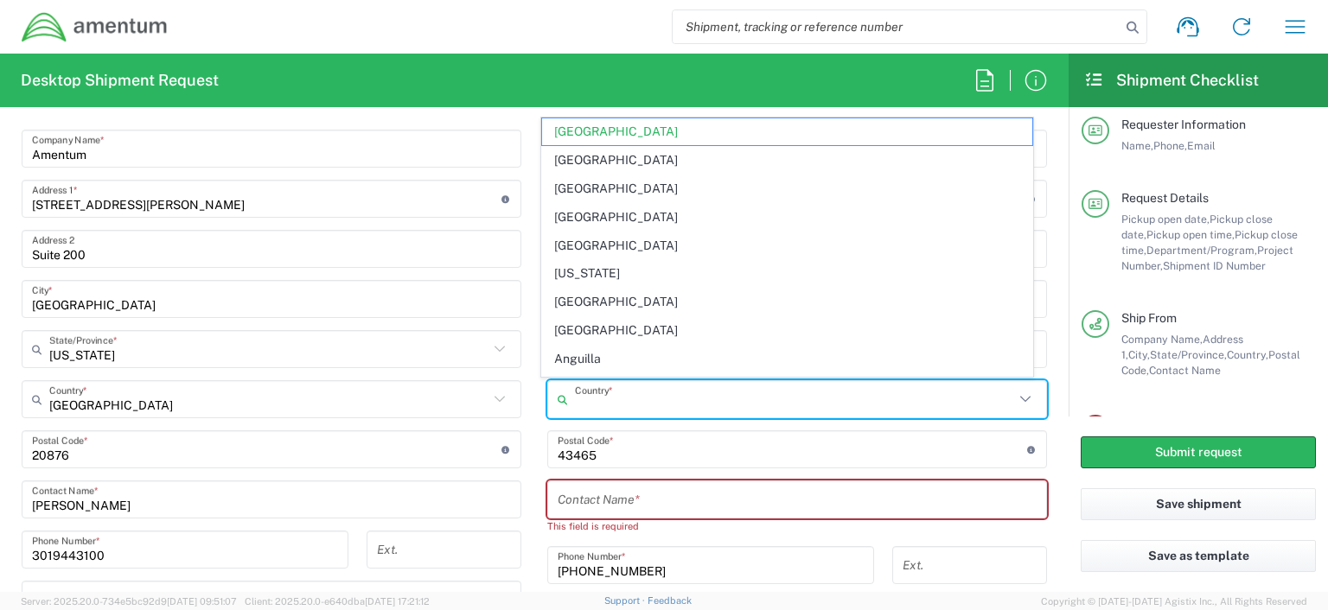
click at [619, 402] on input "text" at bounding box center [794, 400] width 439 height 30
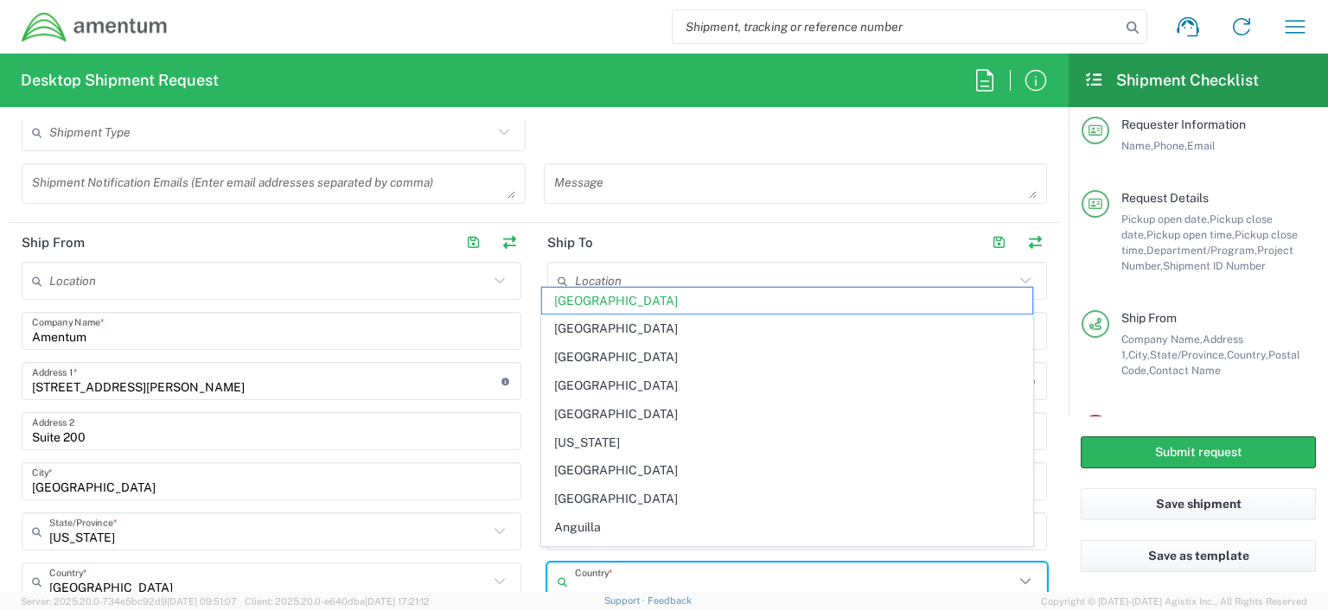
scroll to position [678, 0]
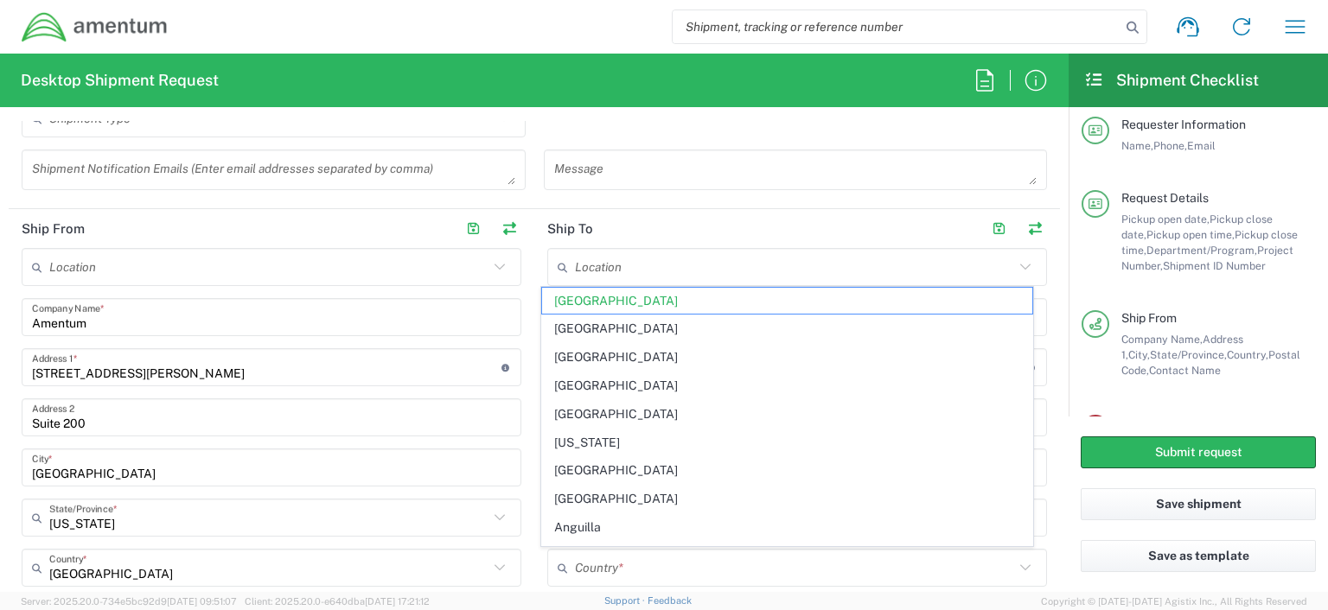
click at [634, 226] on header "Ship To" at bounding box center [797, 228] width 526 height 39
type input "Australia"
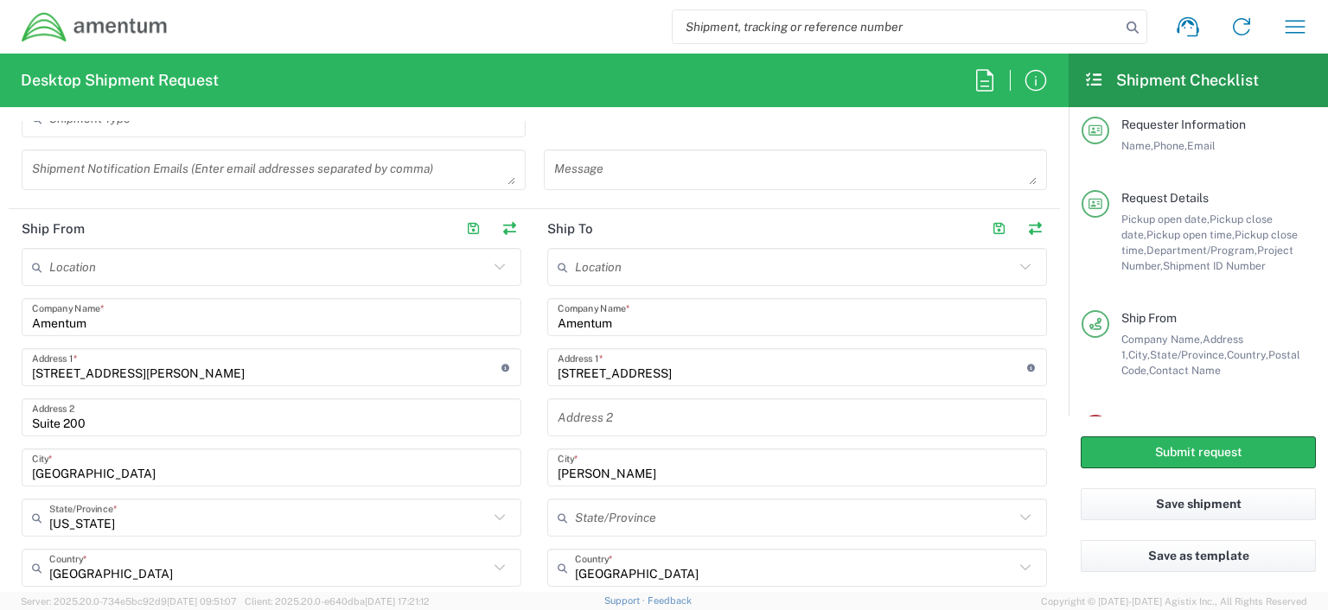
click at [1020, 266] on icon at bounding box center [1025, 267] width 10 height 6
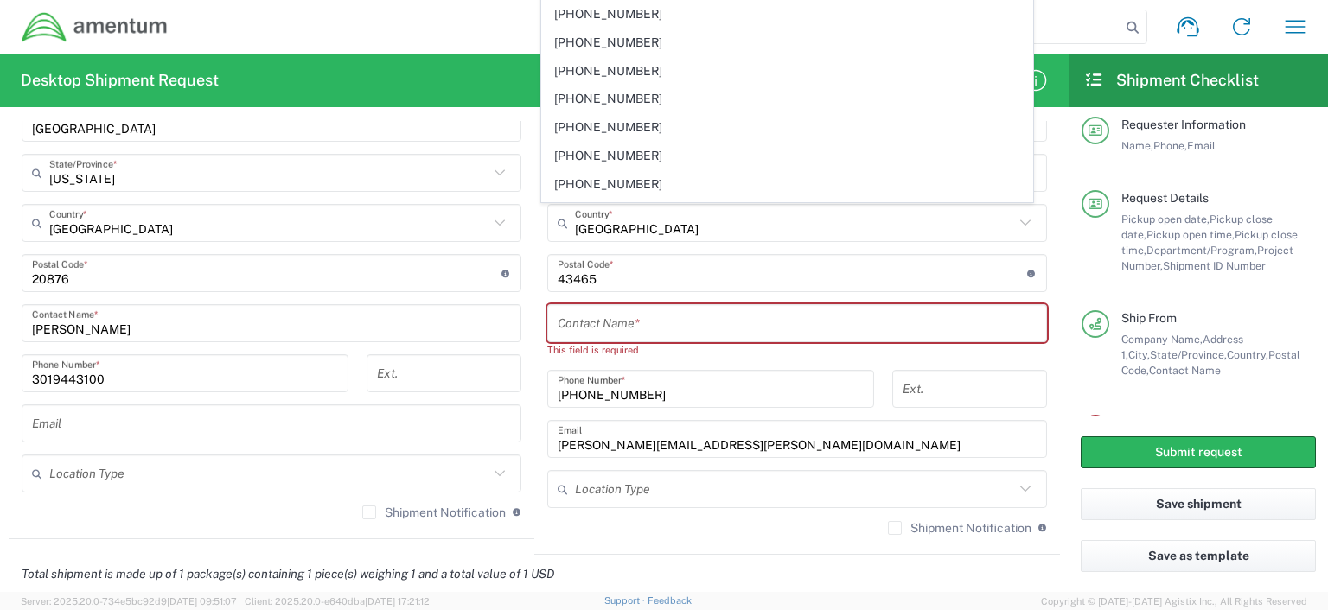
scroll to position [1044, 0]
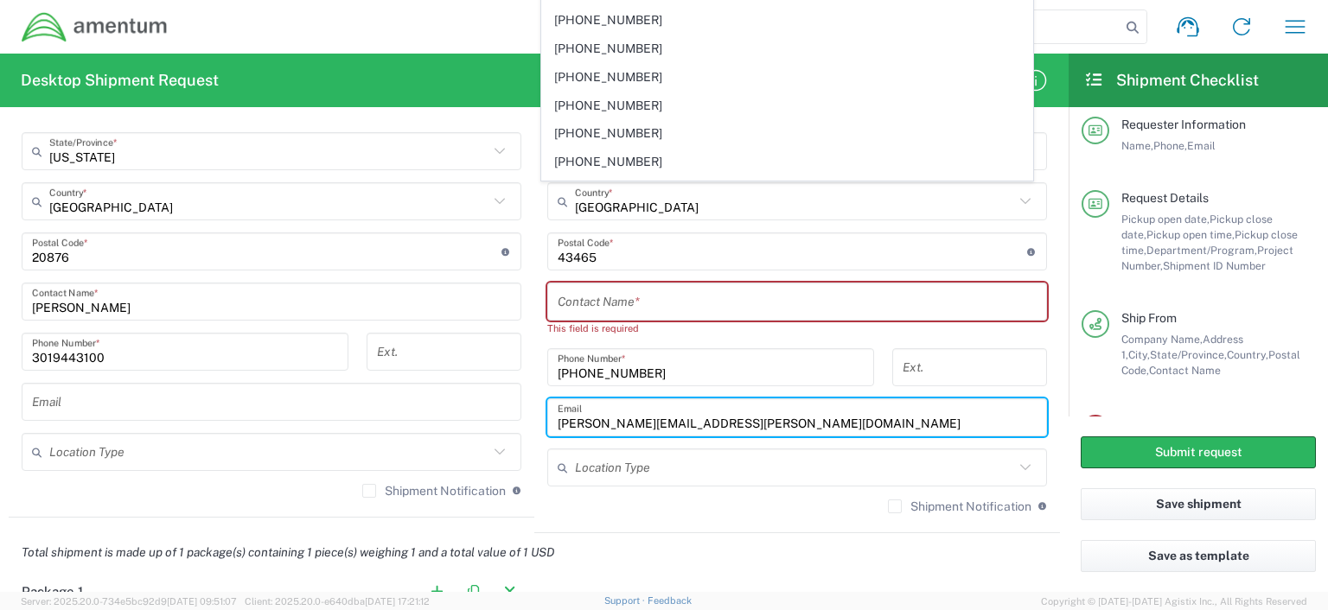
click at [726, 418] on input "terrell.bowser@amentum.com" at bounding box center [797, 418] width 479 height 30
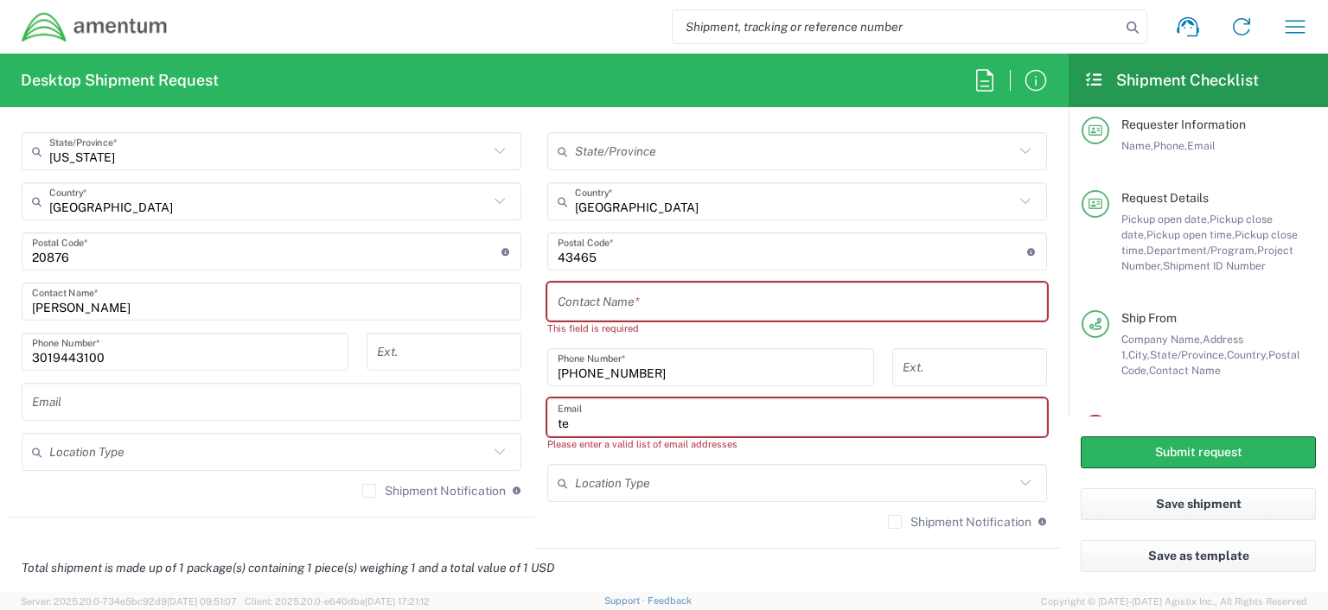
type input "t"
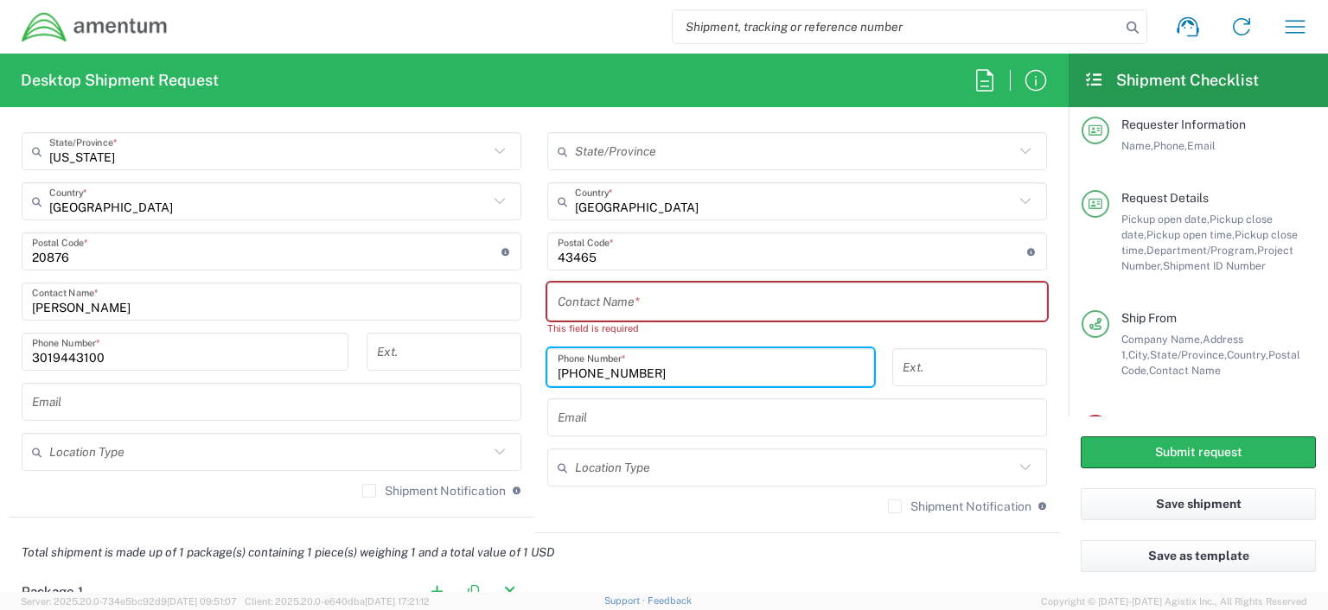
click at [633, 367] on input "254-291-6689" at bounding box center [711, 368] width 306 height 30
type input "2"
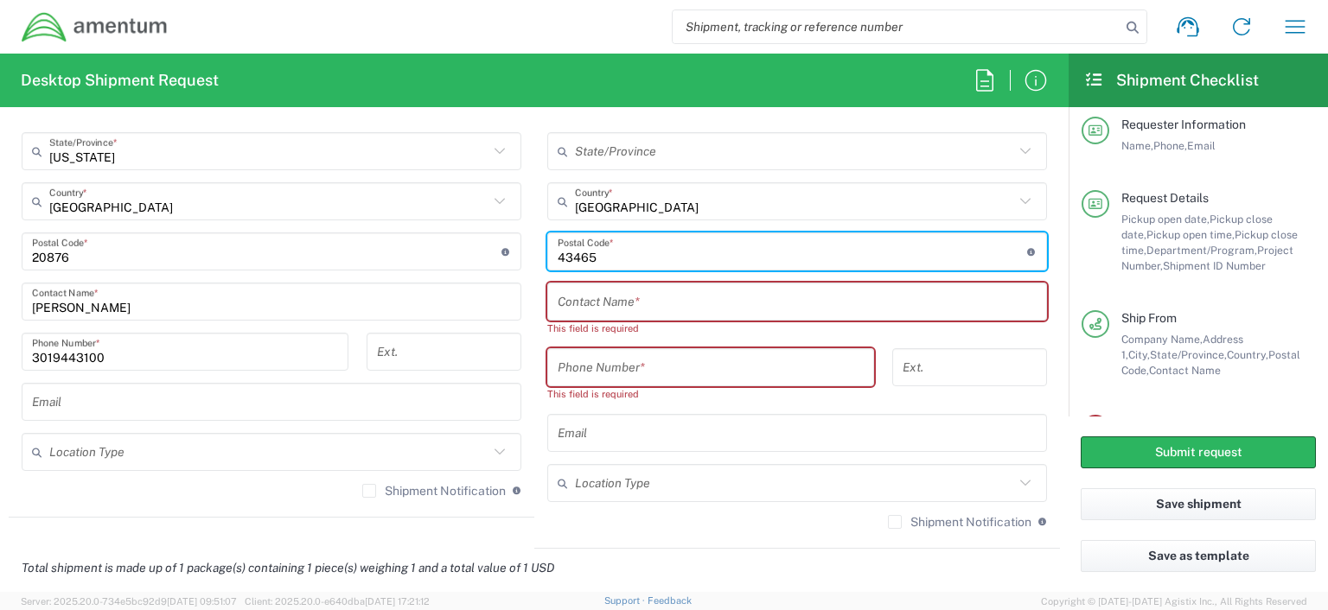
click at [591, 255] on input "undefined" at bounding box center [792, 252] width 469 height 30
type input "4"
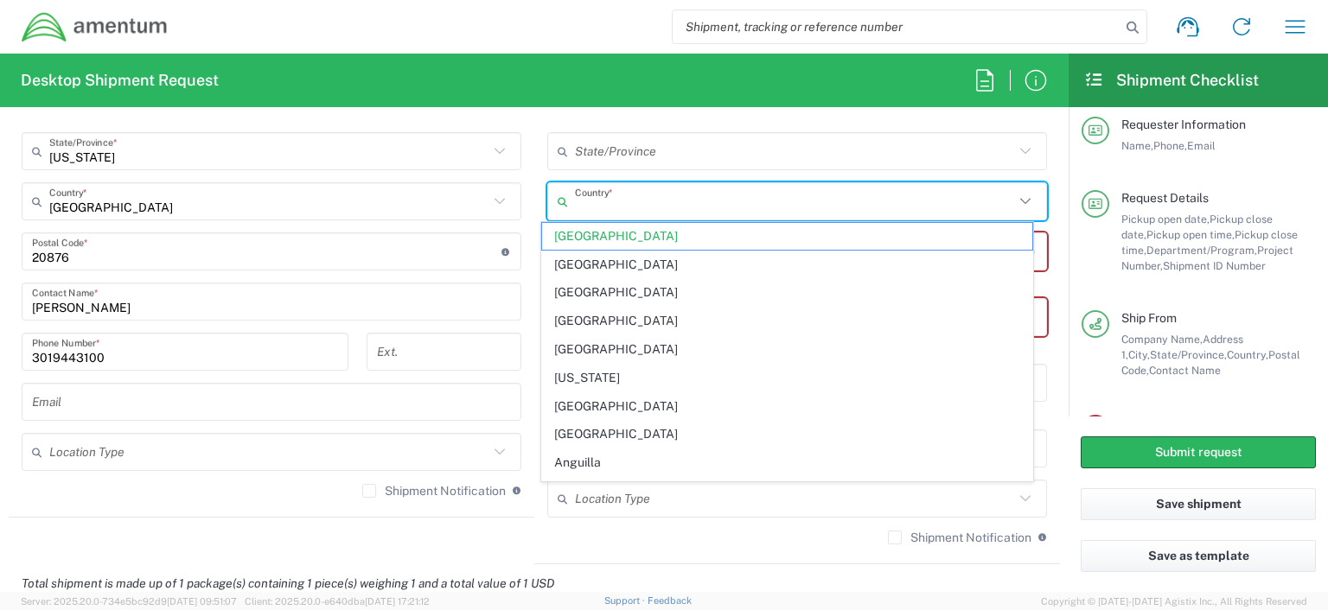
click at [628, 203] on input "text" at bounding box center [794, 202] width 439 height 30
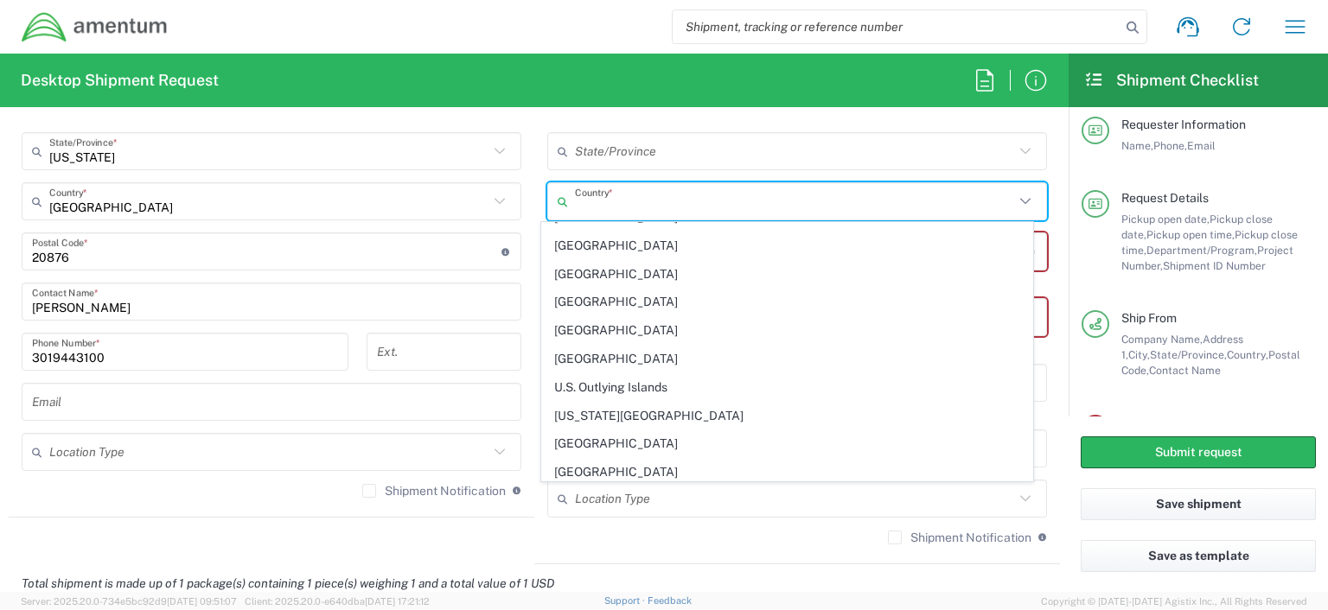
scroll to position [6419, 0]
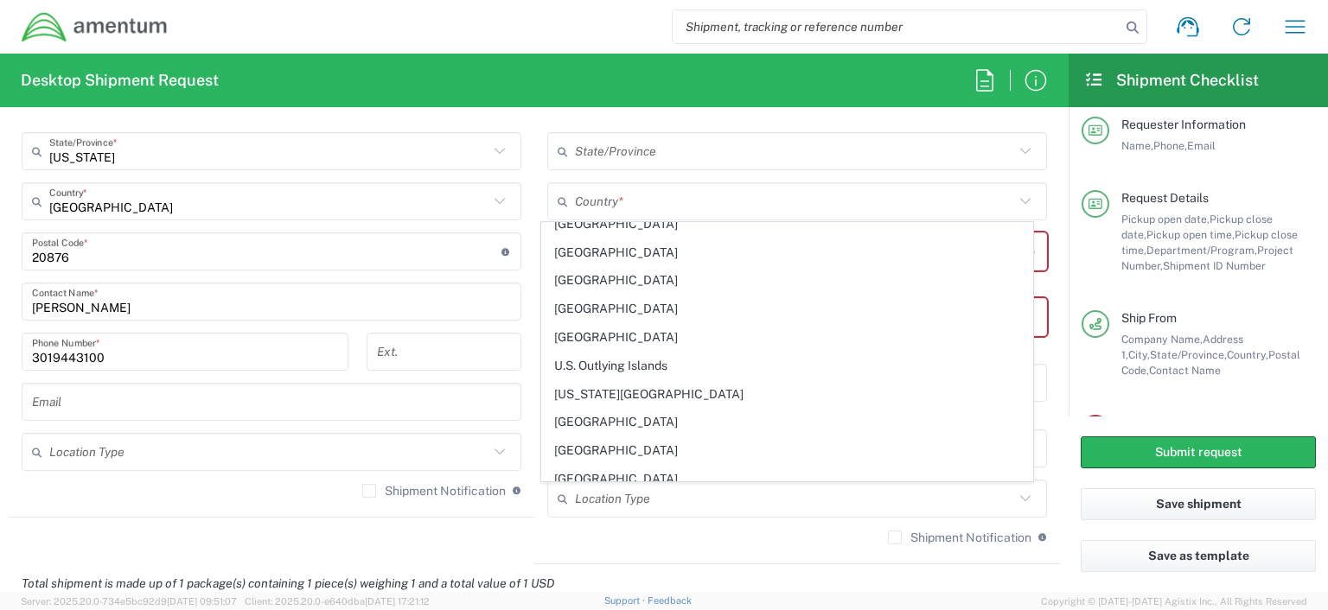
click at [616, 523] on span "United States" at bounding box center [786, 536] width 489 height 27
type input "United States"
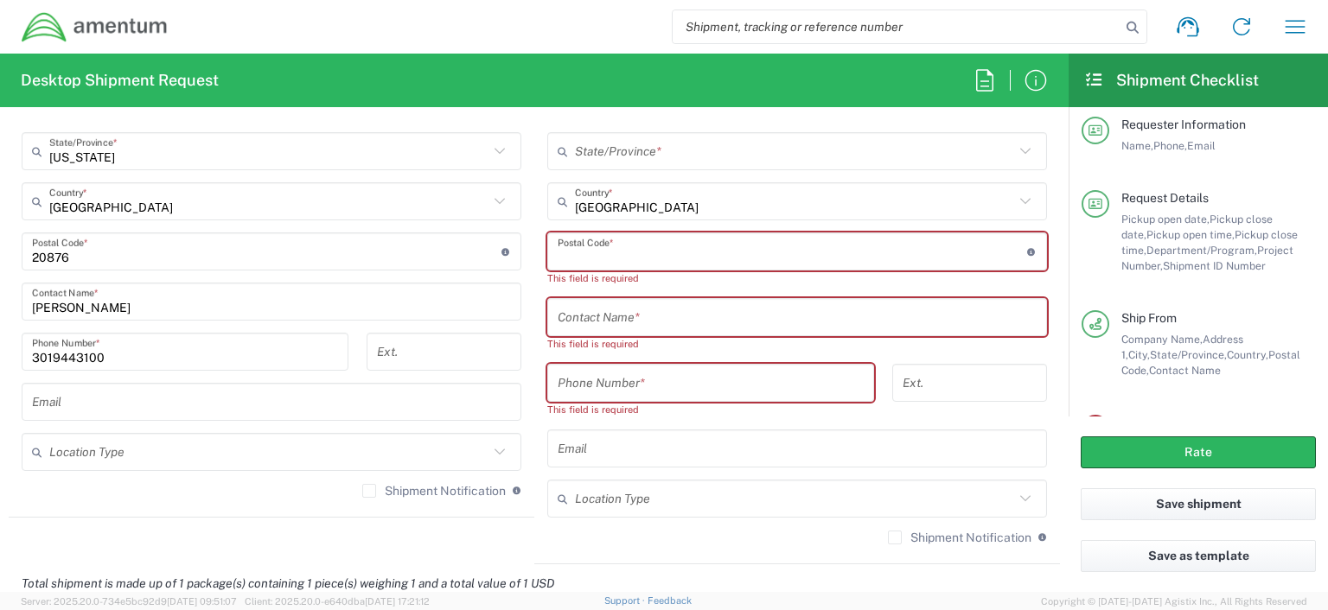
click at [560, 249] on input "undefined" at bounding box center [792, 252] width 469 height 30
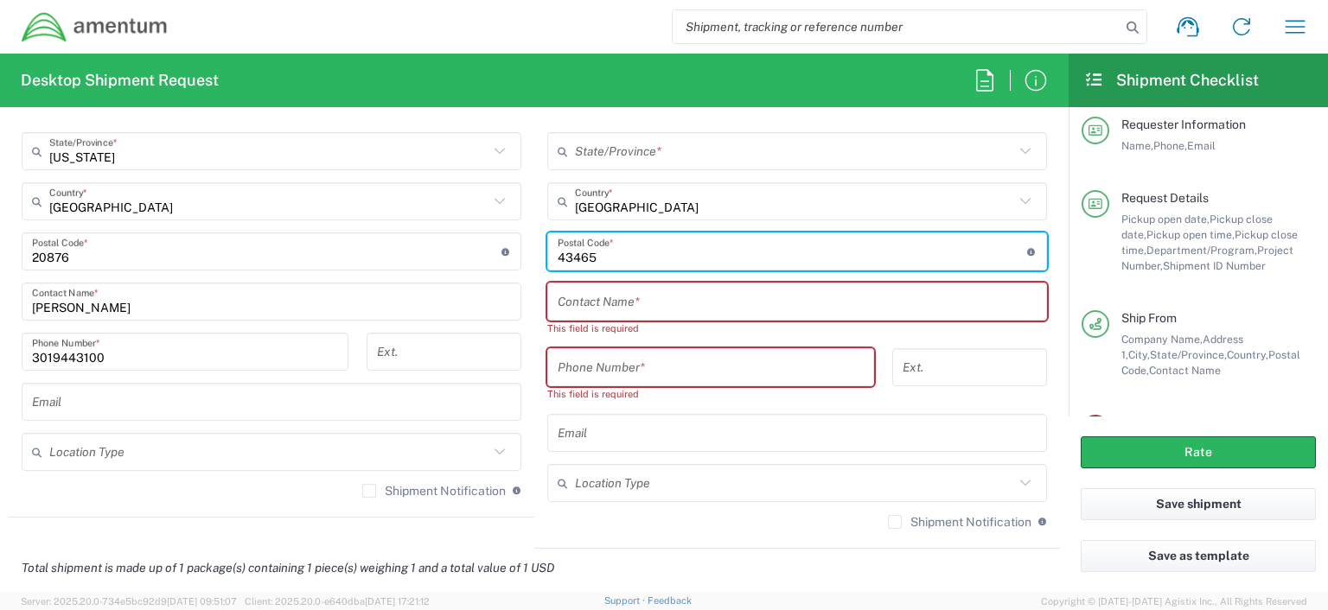
type input "43465"
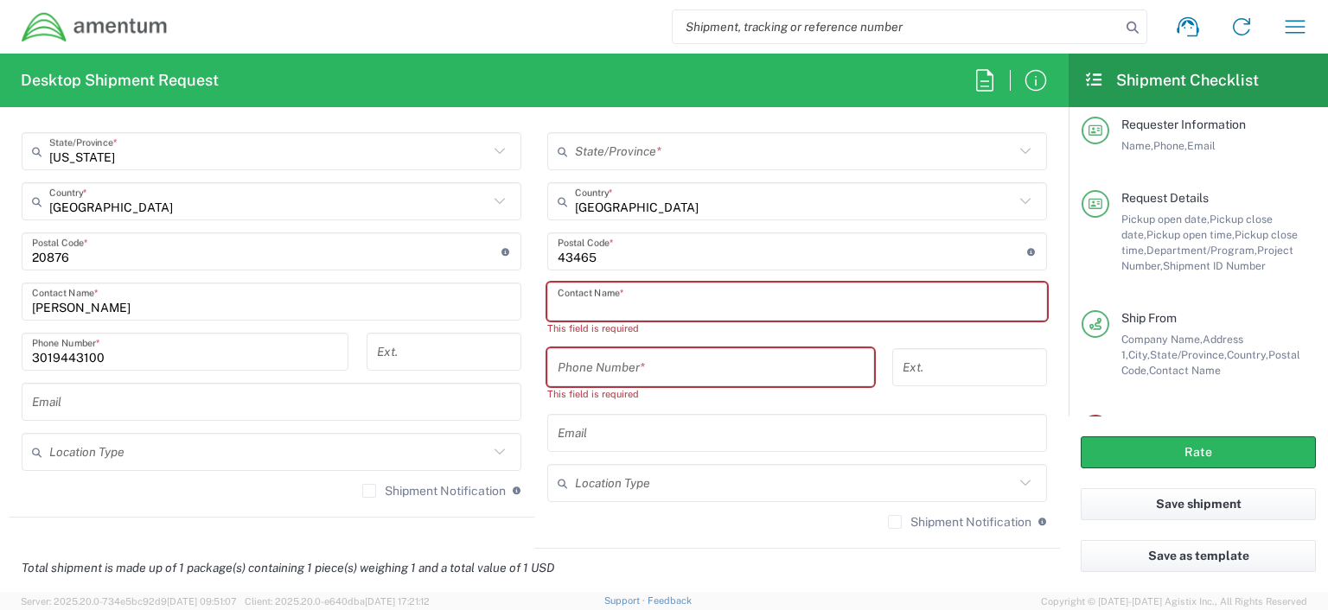
click at [564, 300] on input "text" at bounding box center [797, 302] width 479 height 30
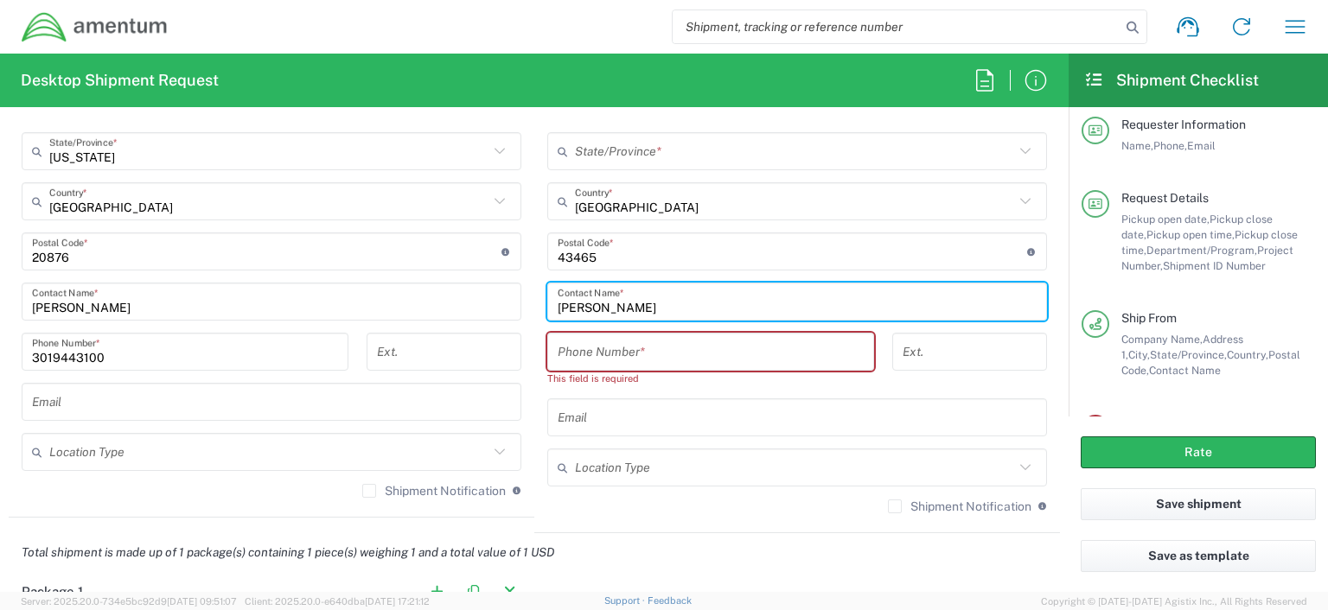
type input "Heather Dauer"
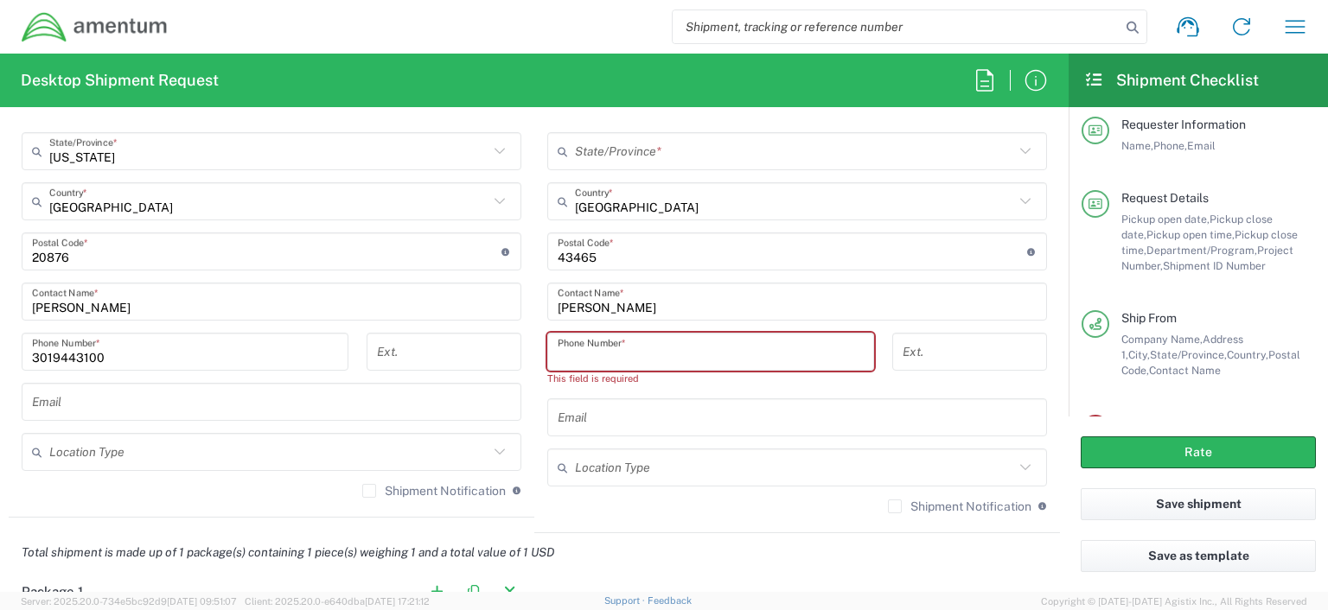
click at [558, 351] on input "tel" at bounding box center [711, 352] width 306 height 30
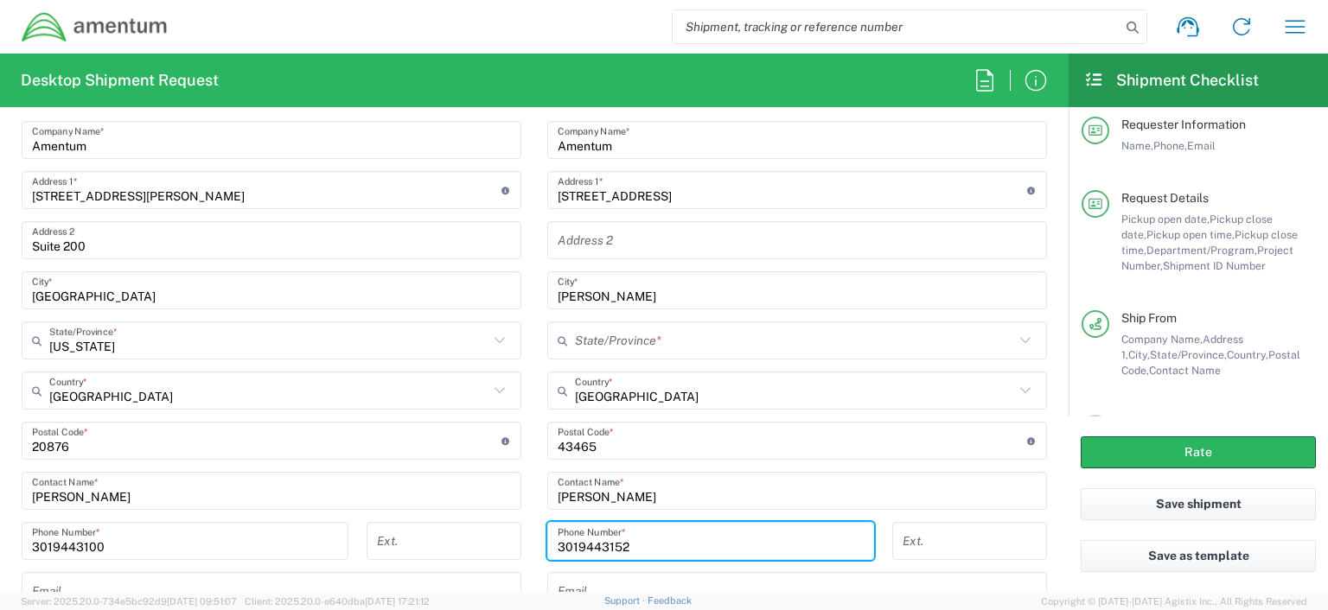
scroll to position [847, 0]
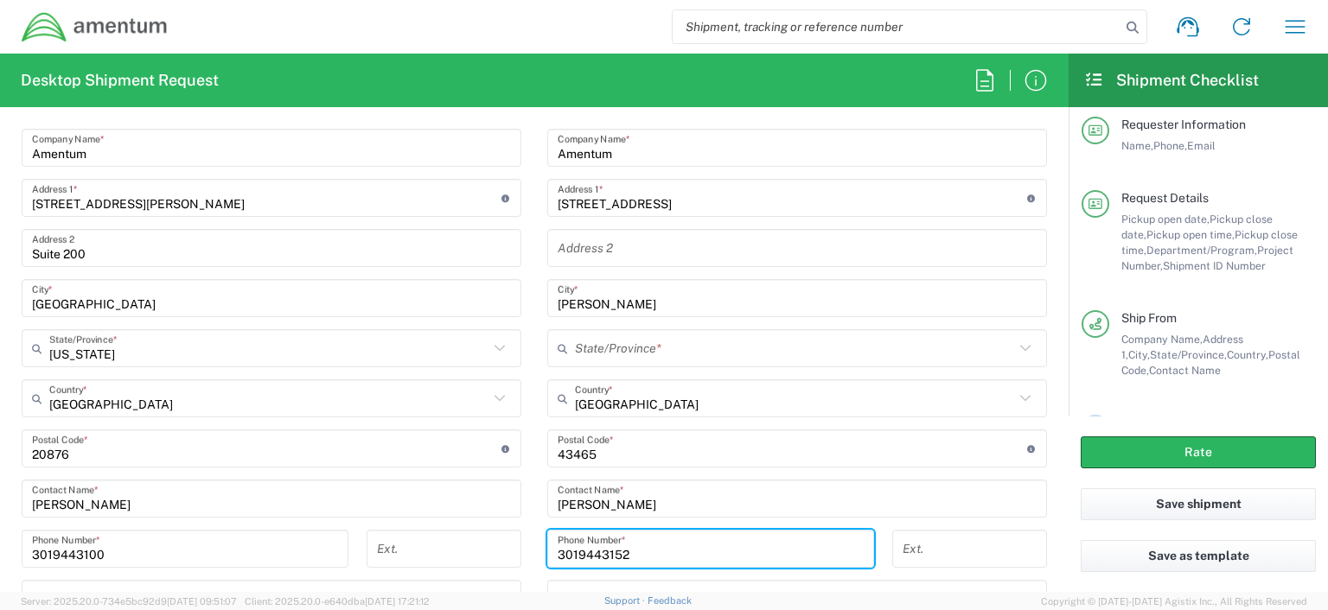
type input "3019443152"
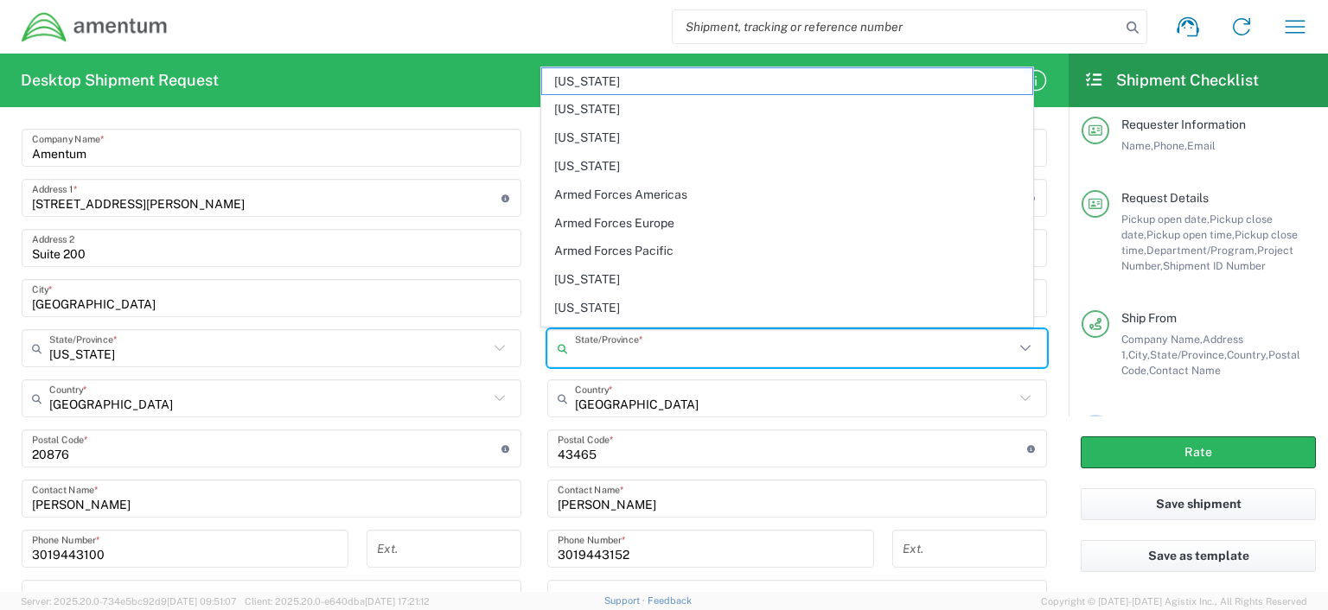
click at [575, 342] on input "text" at bounding box center [794, 349] width 439 height 30
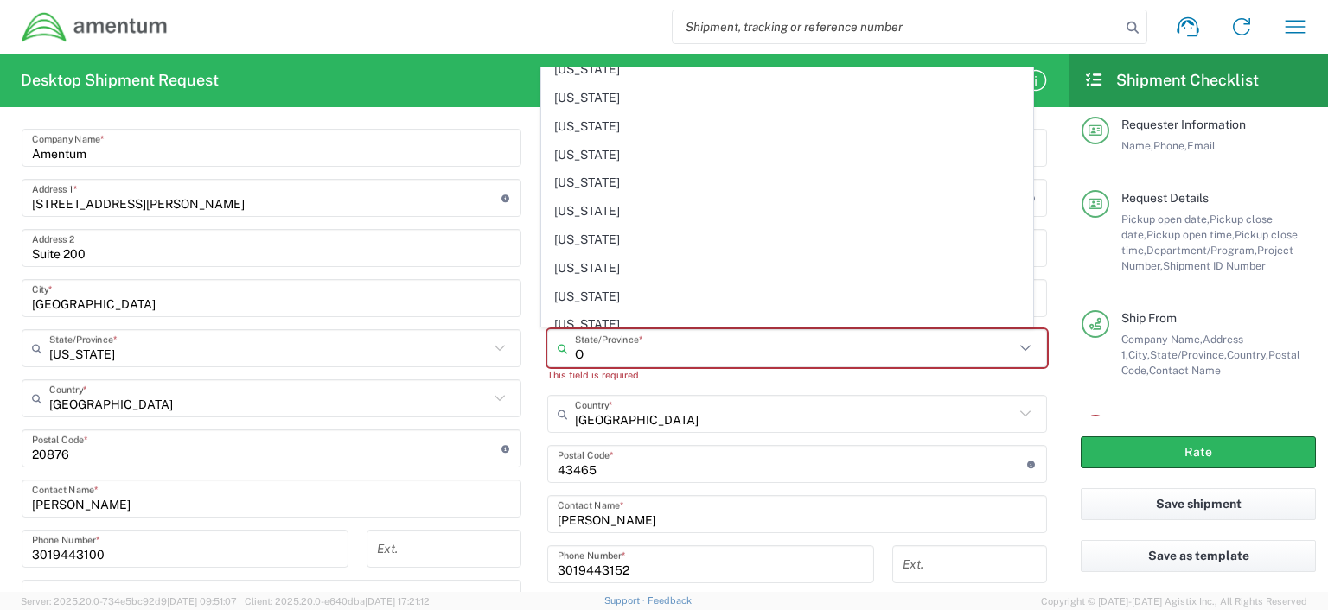
scroll to position [354, 0]
click at [637, 321] on span "Ohio" at bounding box center [786, 322] width 489 height 27
type input "Ohio"
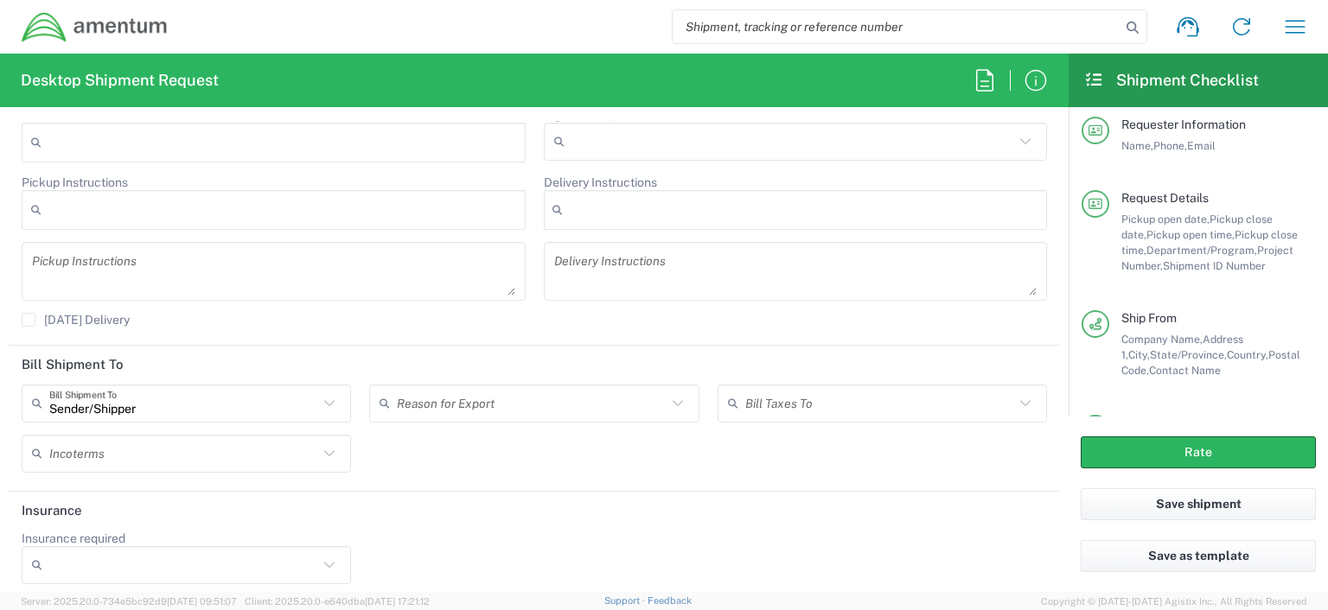
scroll to position [2221, 0]
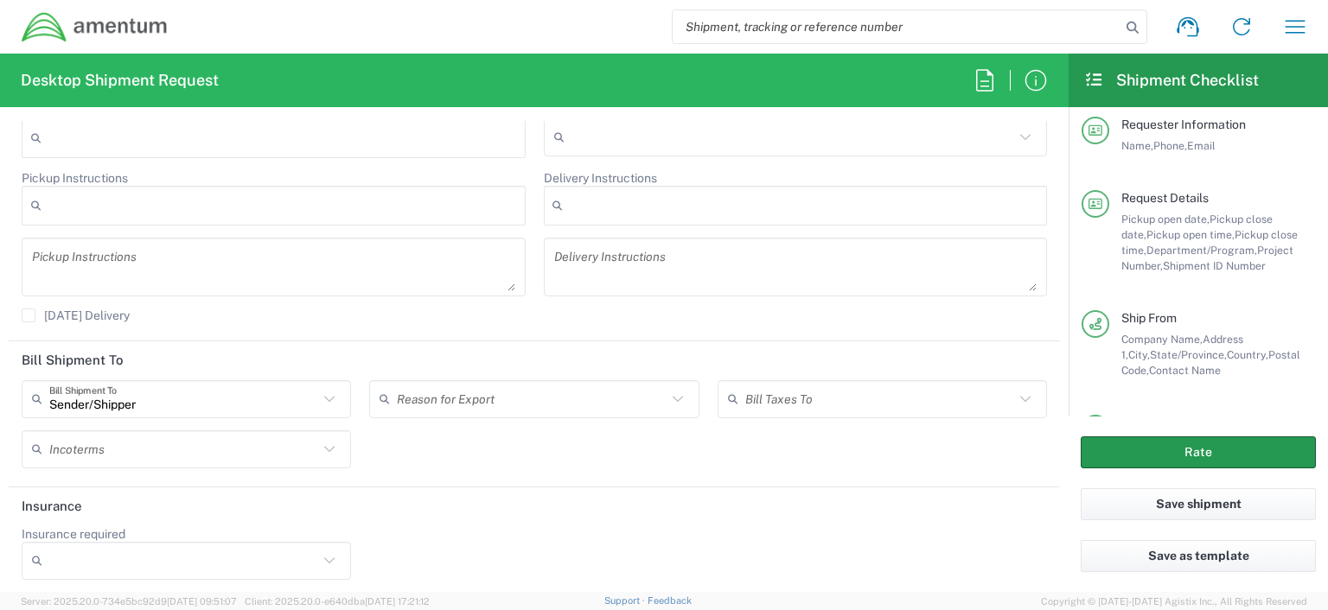
click at [1157, 456] on button "Rate" at bounding box center [1197, 453] width 235 height 32
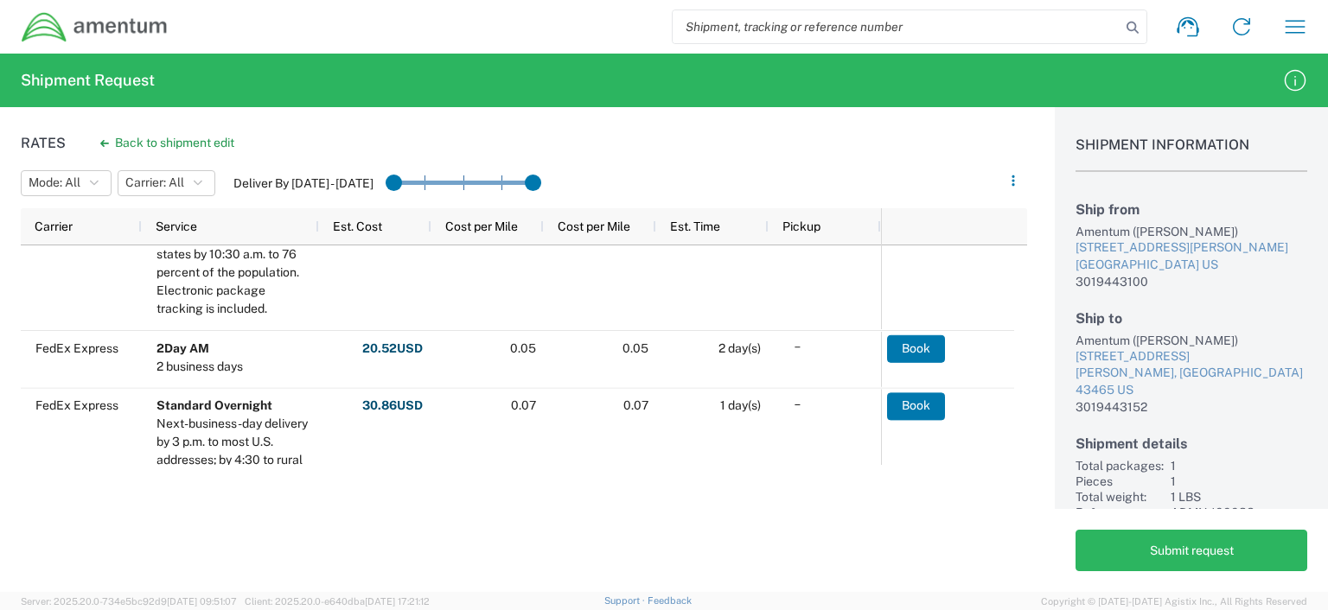
scroll to position [1065, 0]
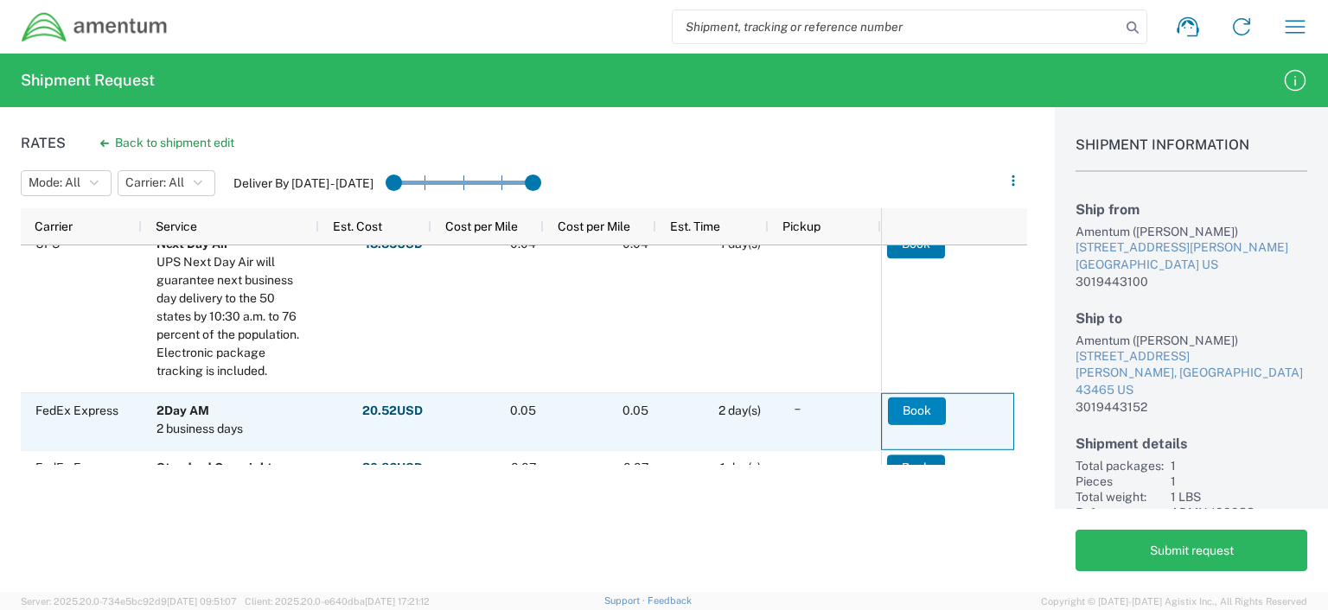
click at [927, 408] on button "Book" at bounding box center [917, 411] width 58 height 28
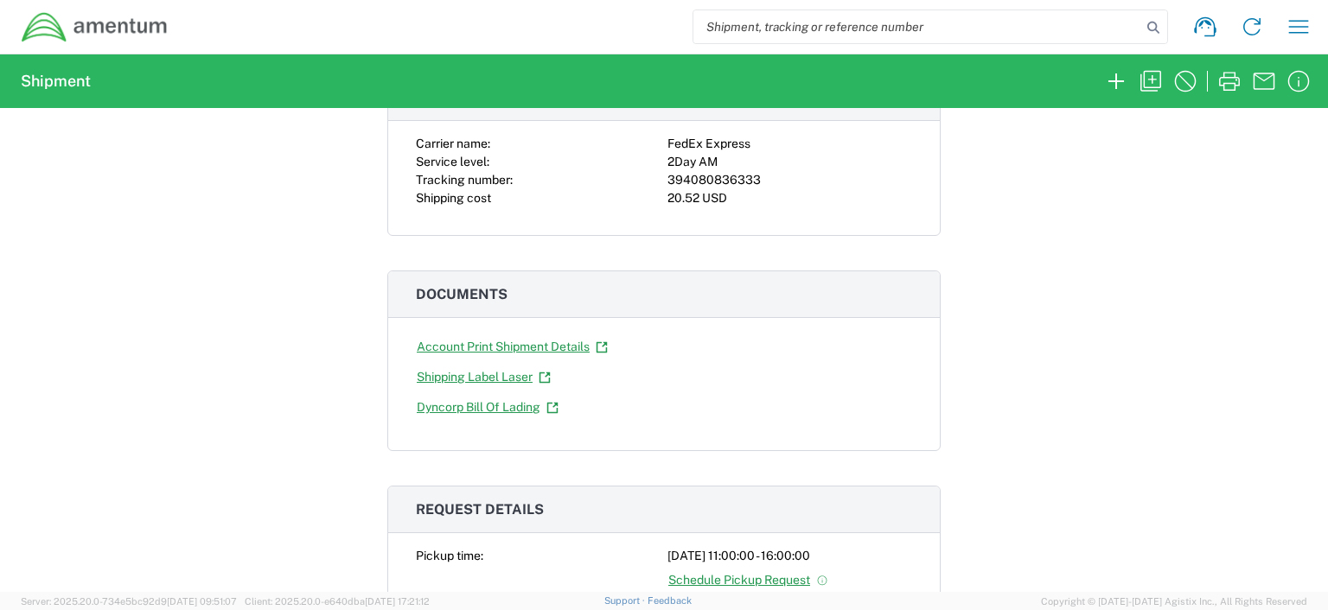
scroll to position [162, 0]
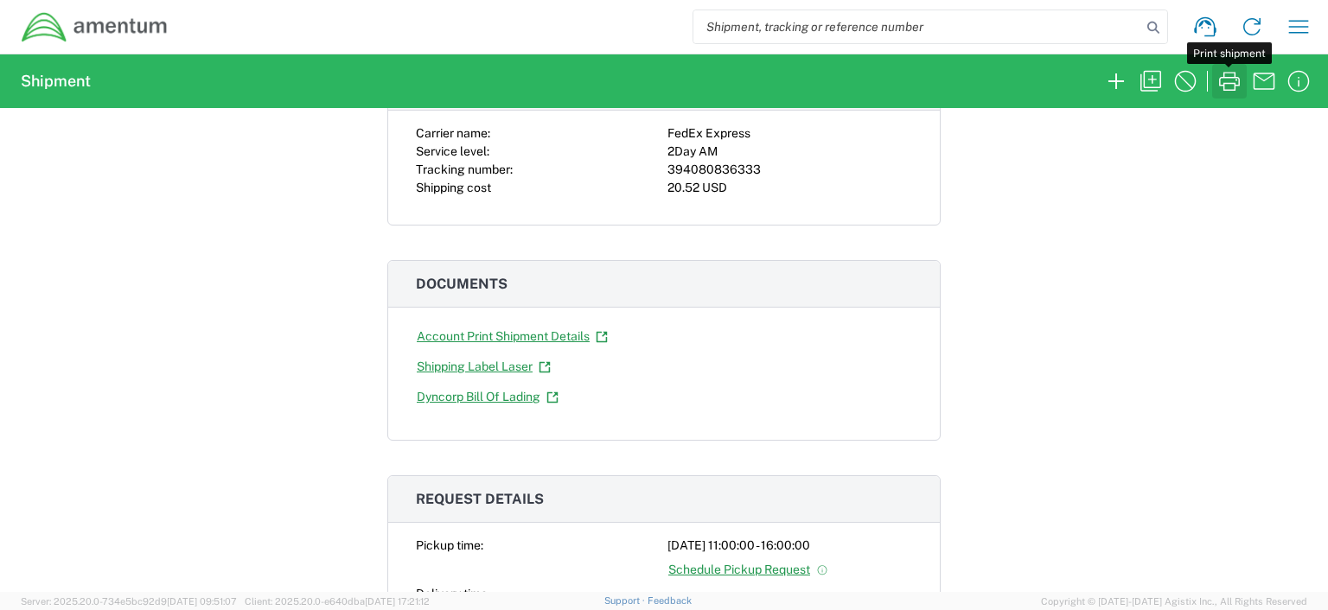
click at [1227, 82] on icon "button" at bounding box center [1229, 81] width 28 height 28
